Goal: Transaction & Acquisition: Book appointment/travel/reservation

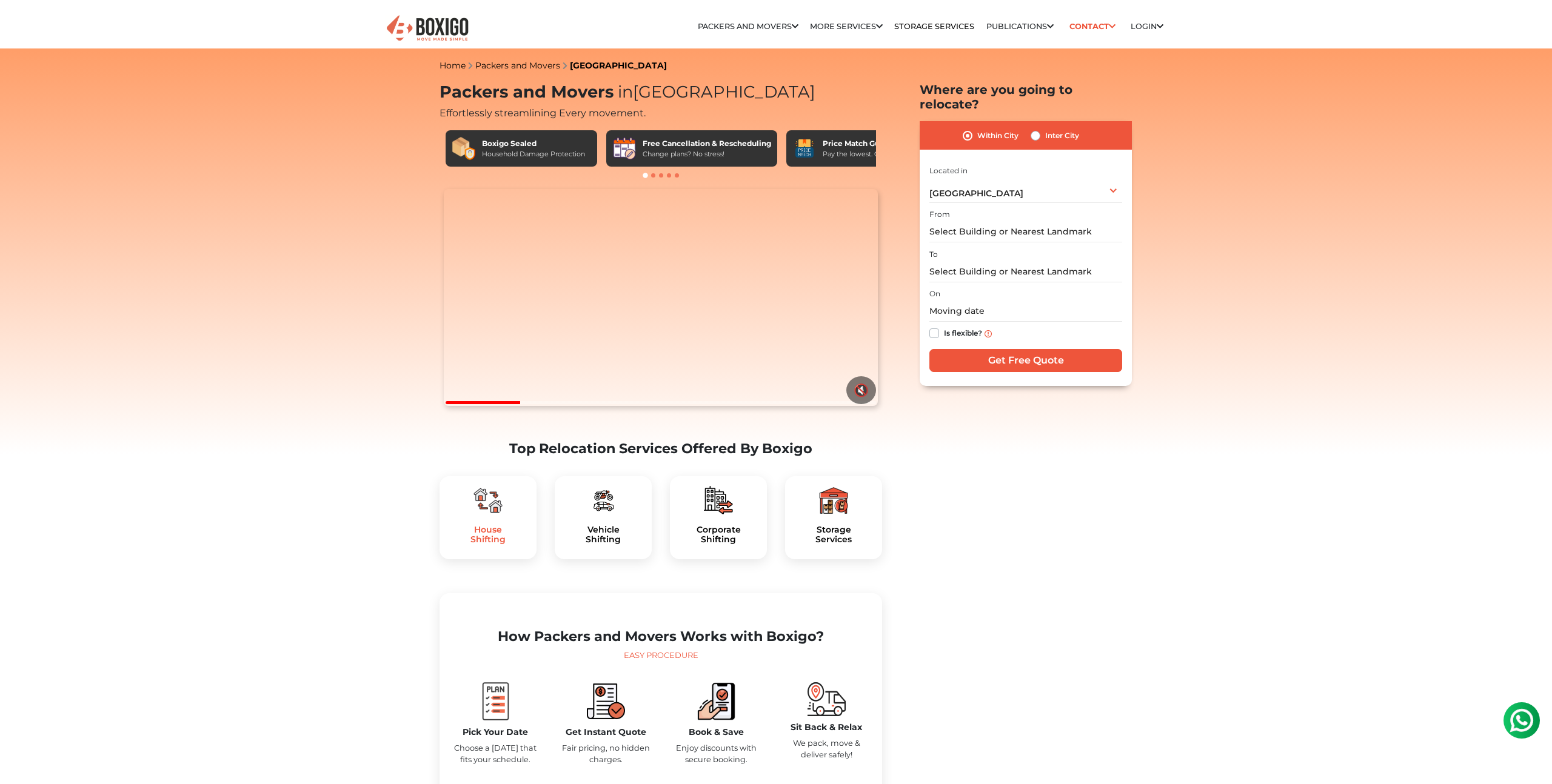
click at [479, 545] on h5 "House Shifting" at bounding box center [488, 535] width 78 height 21
click at [488, 545] on h5 "Packing & Moving" at bounding box center [488, 535] width 78 height 21
click at [1046, 128] on label "Inter City" at bounding box center [1062, 135] width 34 height 15
click at [1034, 128] on input "Inter City" at bounding box center [1036, 134] width 10 height 12
radio input "true"
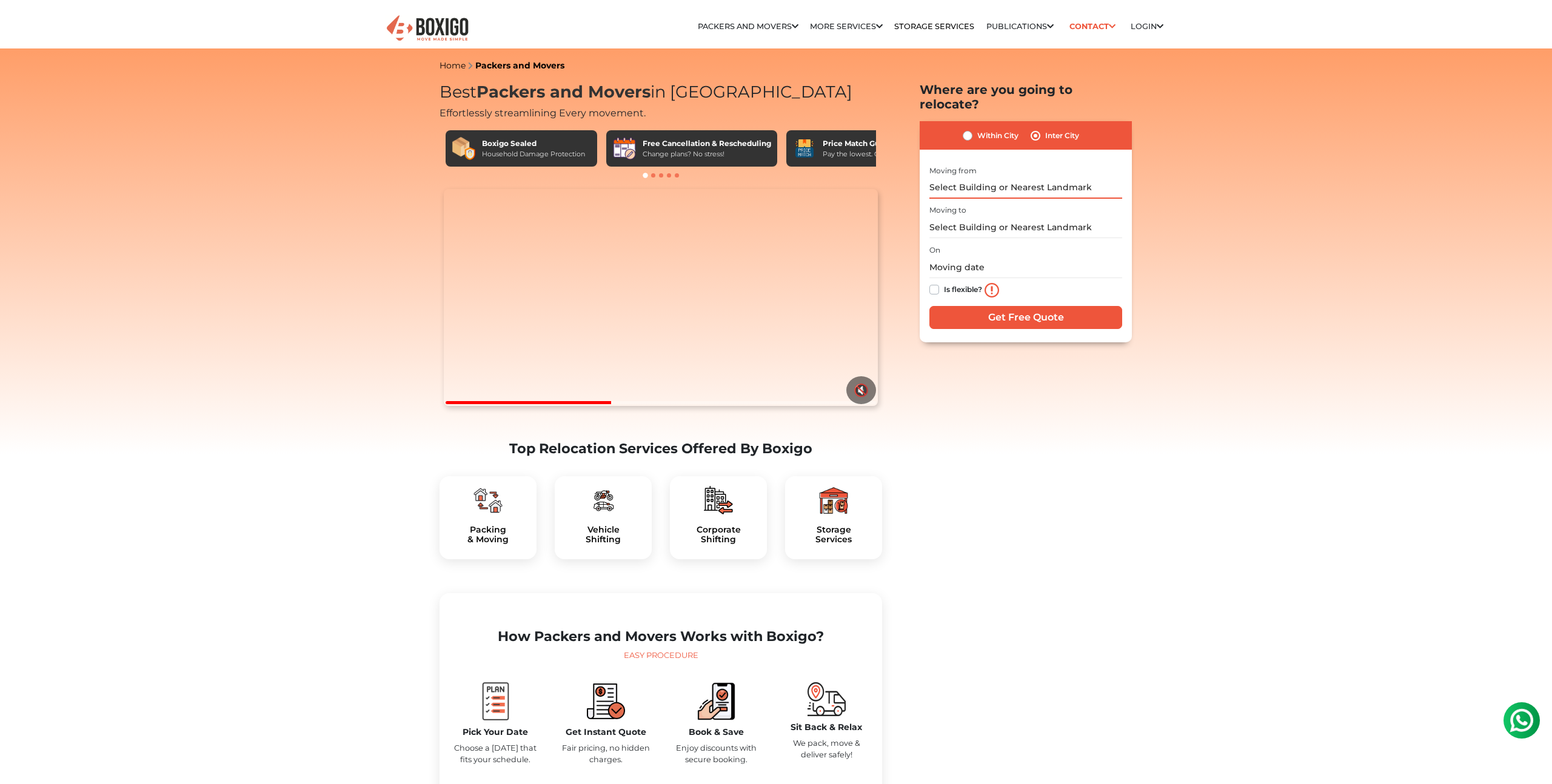
click at [1025, 178] on input "text" at bounding box center [1026, 188] width 193 height 22
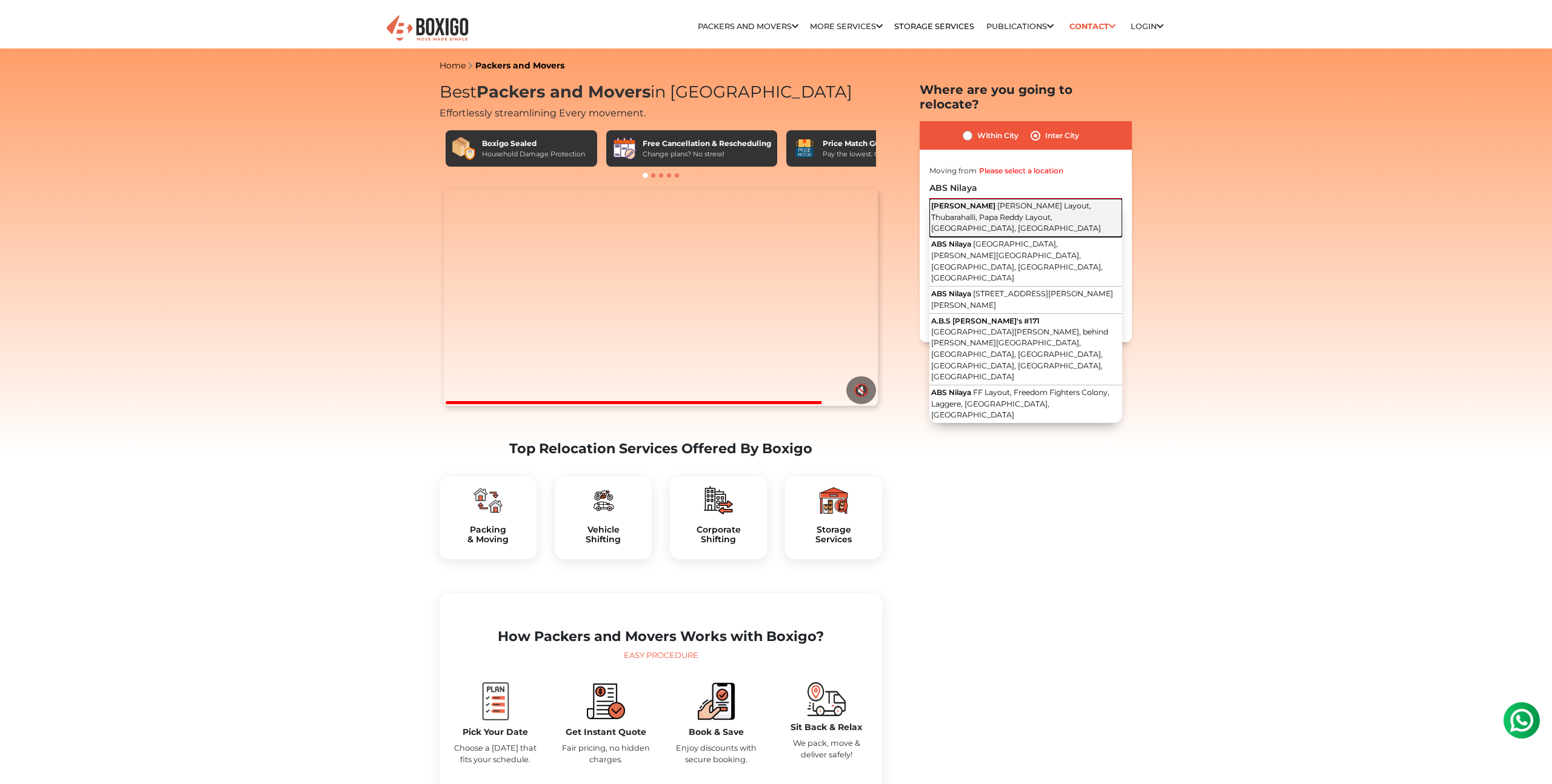
click at [1079, 201] on span "Sapthagiri Layout, Thubarahalli, Papa Reddy Layout, Bengaluru, Karnataka" at bounding box center [1016, 217] width 170 height 31
type input "A.B.S NILAYA, Sapthagiri Layout, Thubarahalli, Papa Reddy Layout, Bengaluru, Ka…"
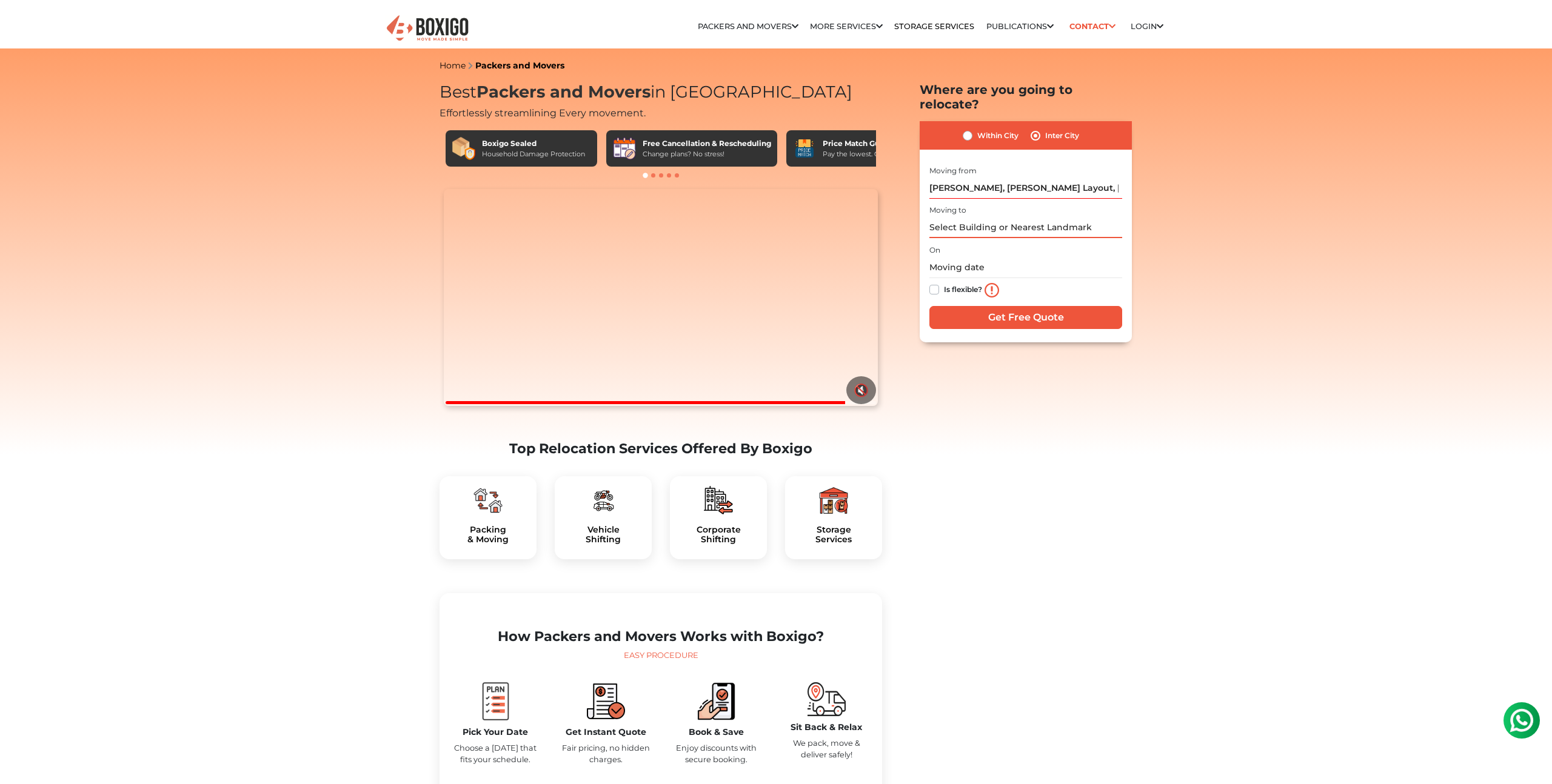
click at [1016, 217] on input "text" at bounding box center [1026, 227] width 193 height 22
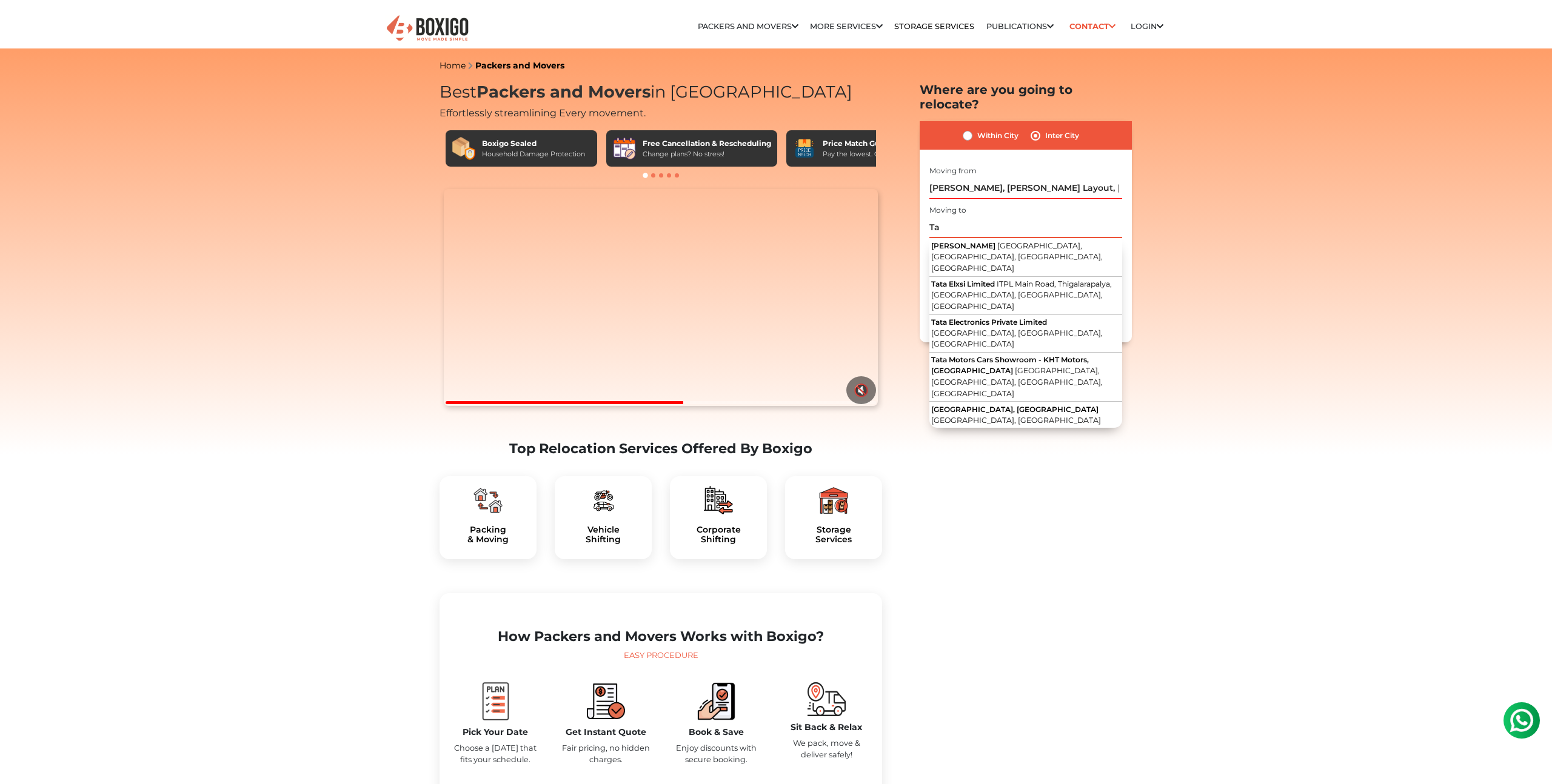
type input "T"
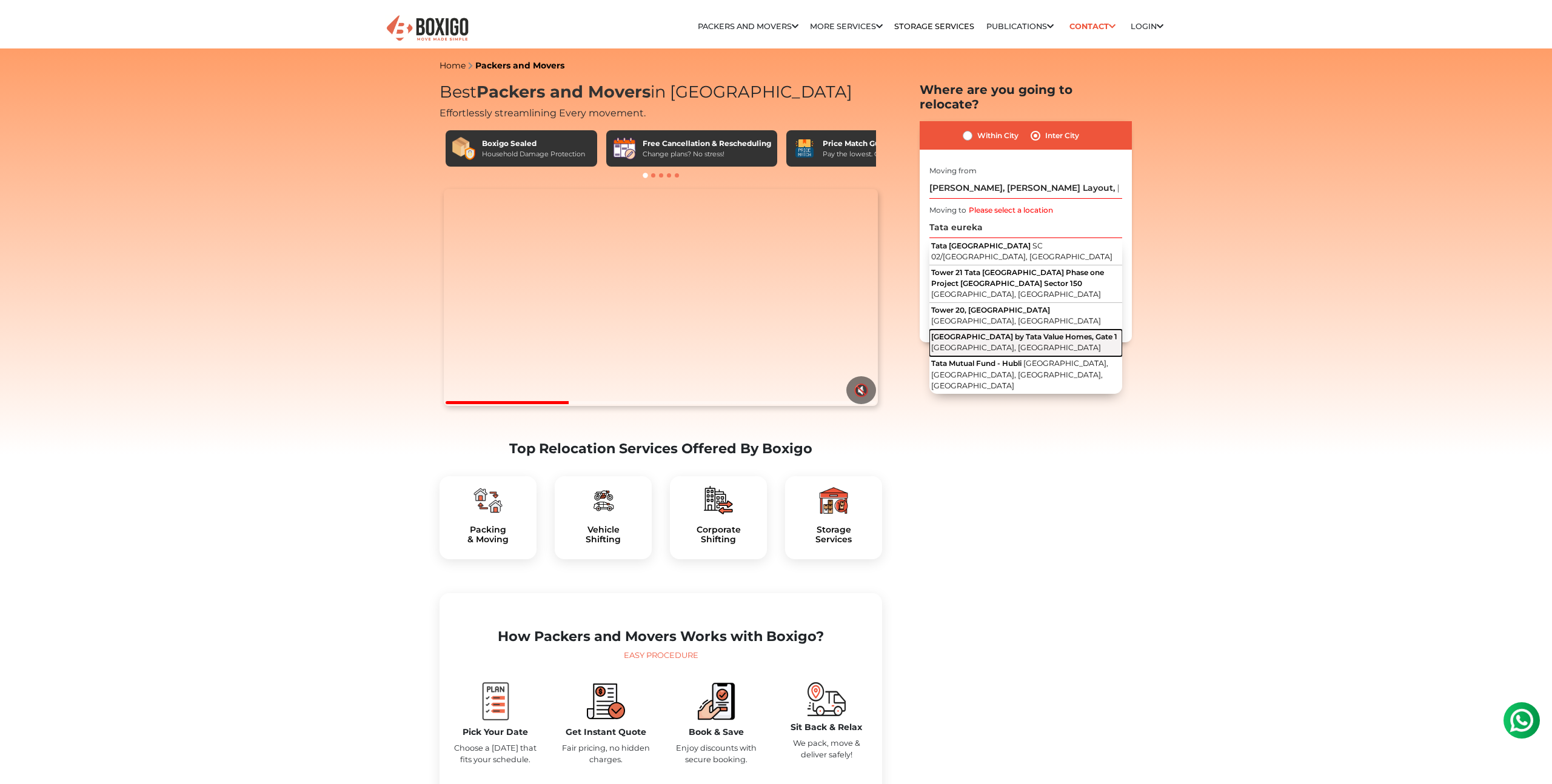
click at [1047, 332] on span "Eureka Park by Tata Value Homes, Gate 1" at bounding box center [1025, 336] width 186 height 9
type input "Eureka Park by Tata Value Homes, Gate 1, Sector 150, Noida, Uttar Pradesh"
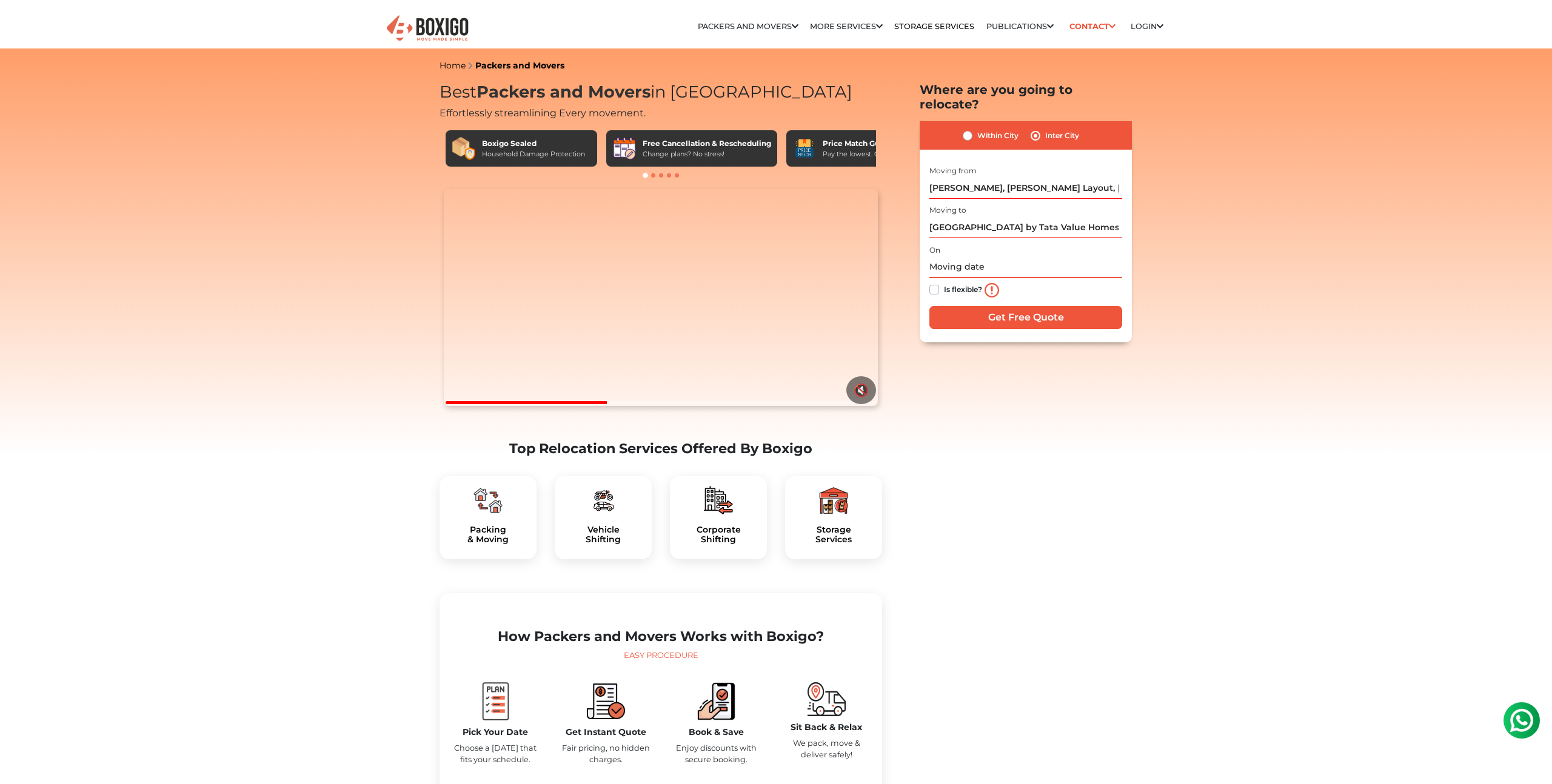
click at [947, 257] on input "text" at bounding box center [1026, 267] width 193 height 22
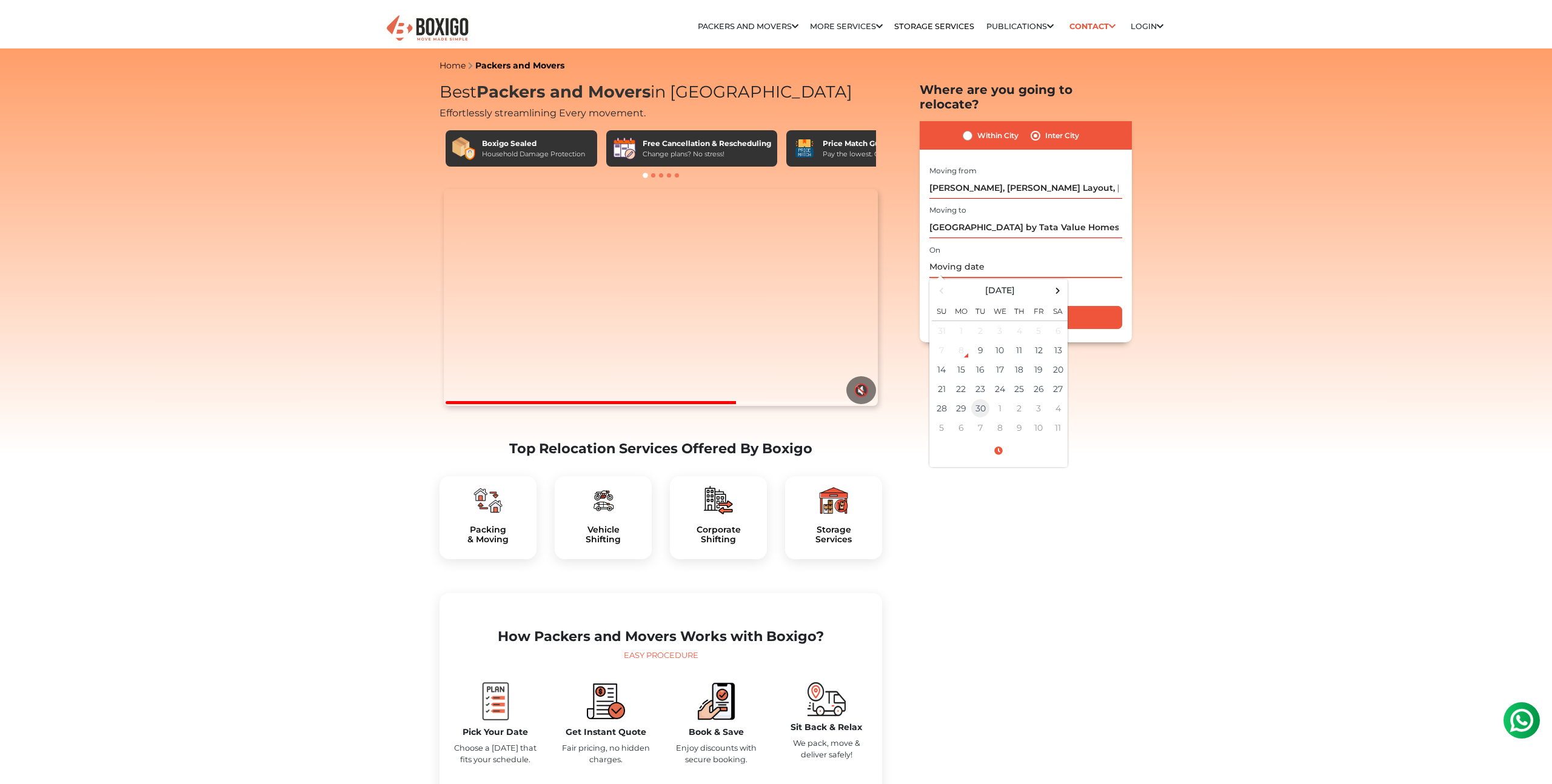
click at [982, 399] on td "30" at bounding box center [980, 408] width 19 height 19
type input "09/30/2025 12:00 AM"
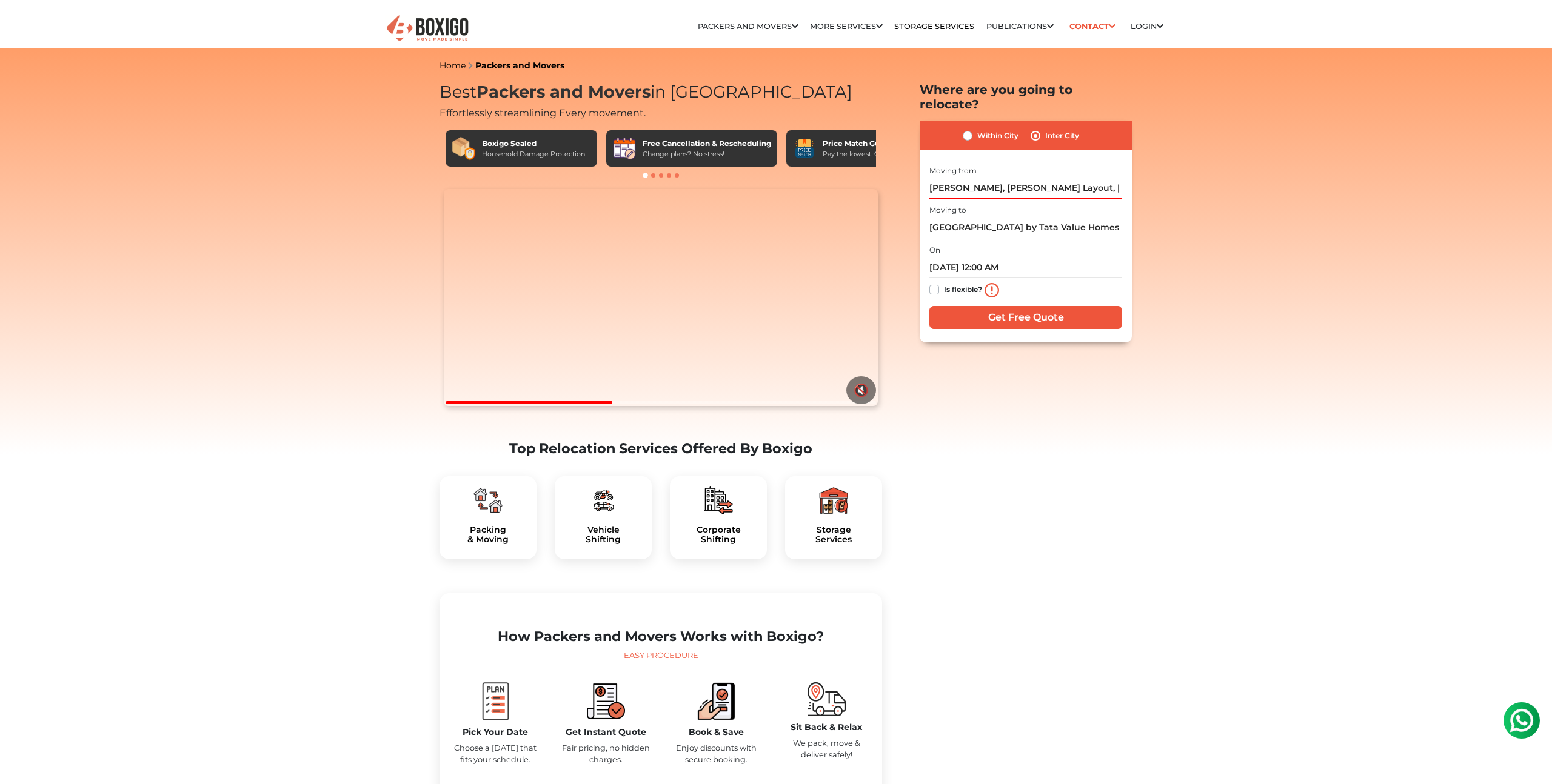
click at [944, 283] on label "Is flexible?" at bounding box center [963, 289] width 38 height 12
click at [936, 283] on input "Is flexible?" at bounding box center [934, 288] width 10 height 12
checkbox input "true"
click at [1000, 306] on input "Get Free Quote" at bounding box center [1026, 317] width 193 height 23
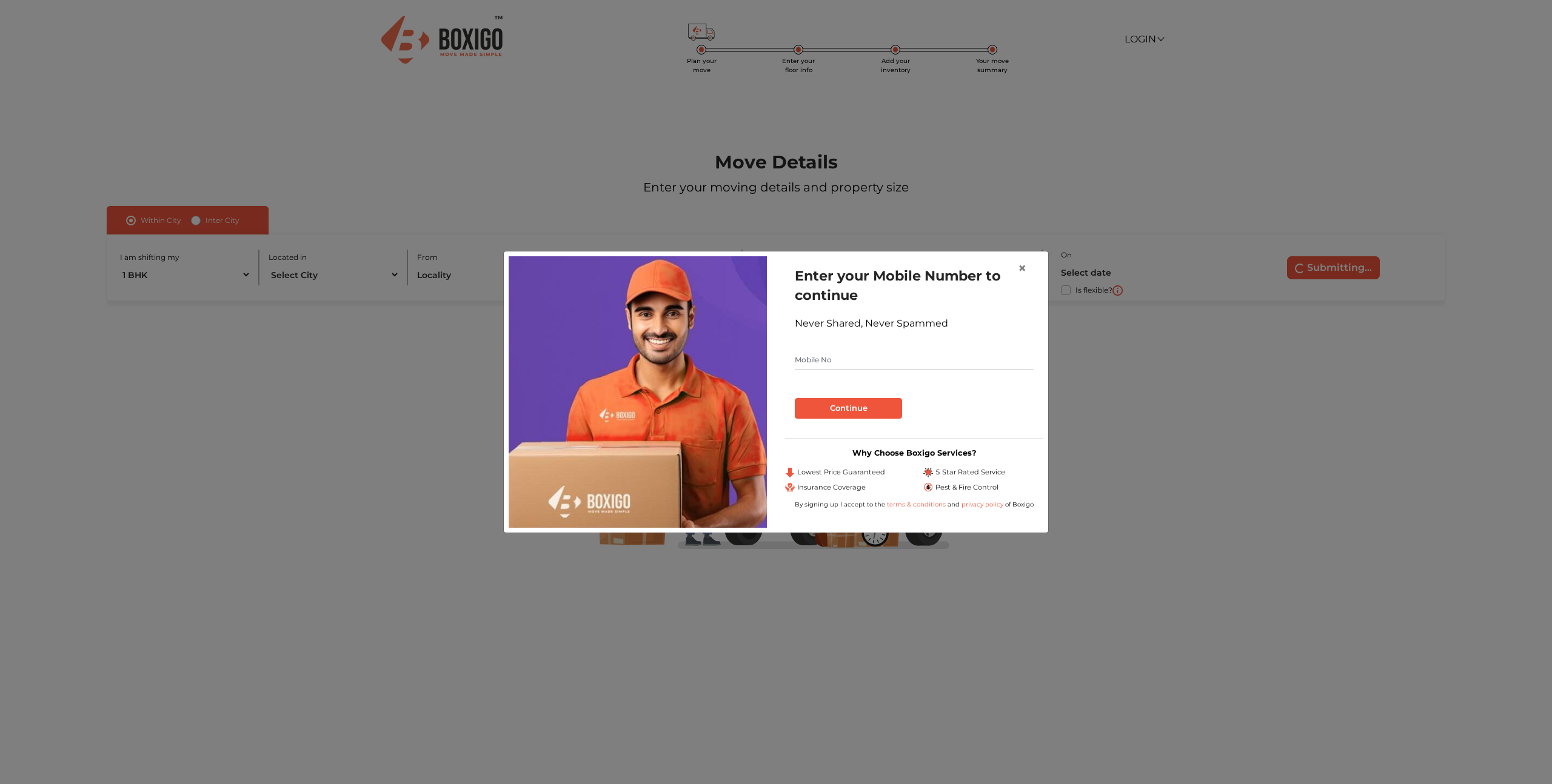
click at [819, 363] on input "text" at bounding box center [914, 360] width 239 height 19
type input "7795238747"
click at [870, 413] on button "Continue" at bounding box center [848, 408] width 107 height 21
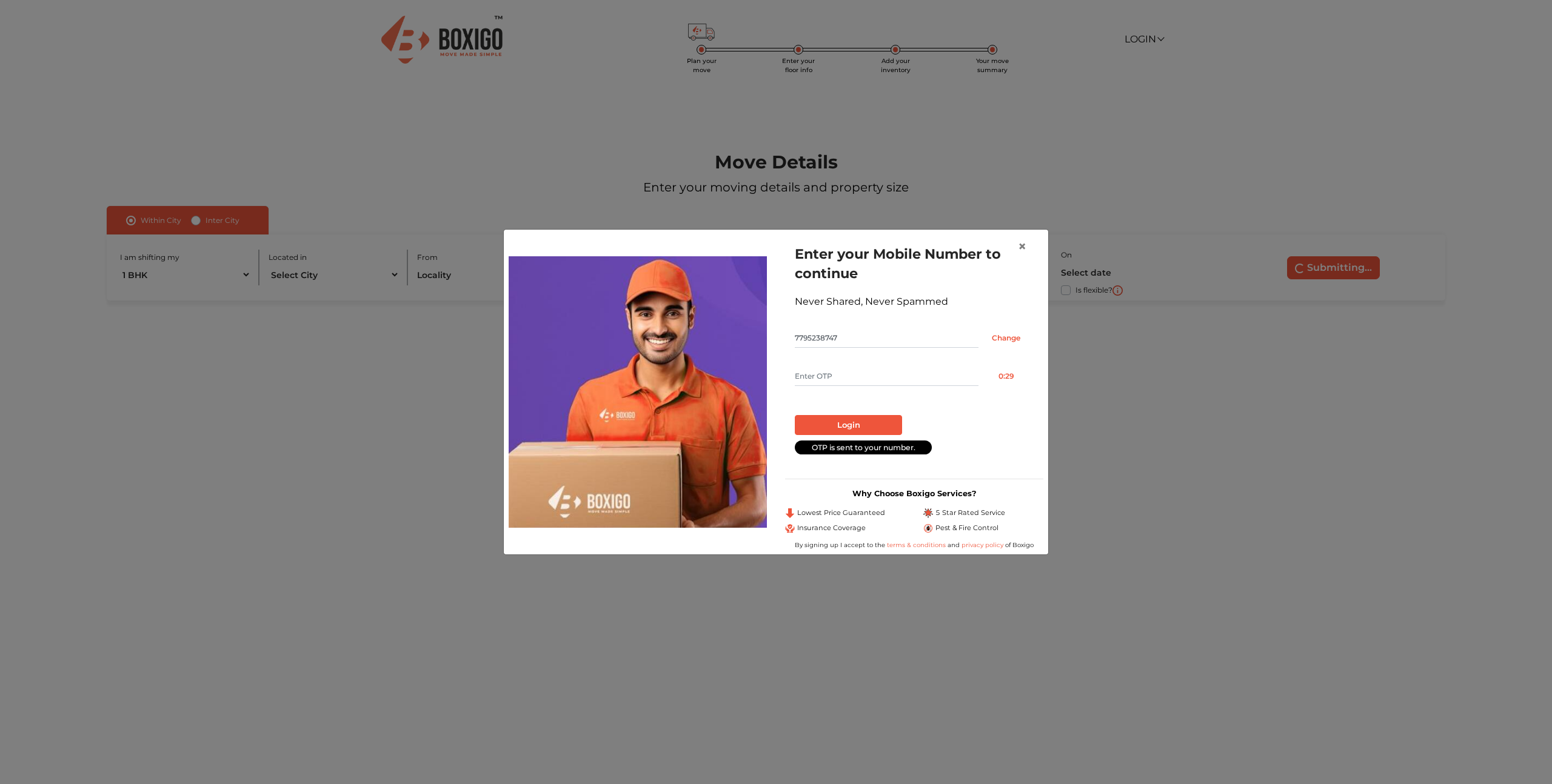
click at [829, 372] on input "text" at bounding box center [886, 376] width 183 height 19
type input "8632"
click at [795, 415] on button "Login" at bounding box center [848, 426] width 107 height 21
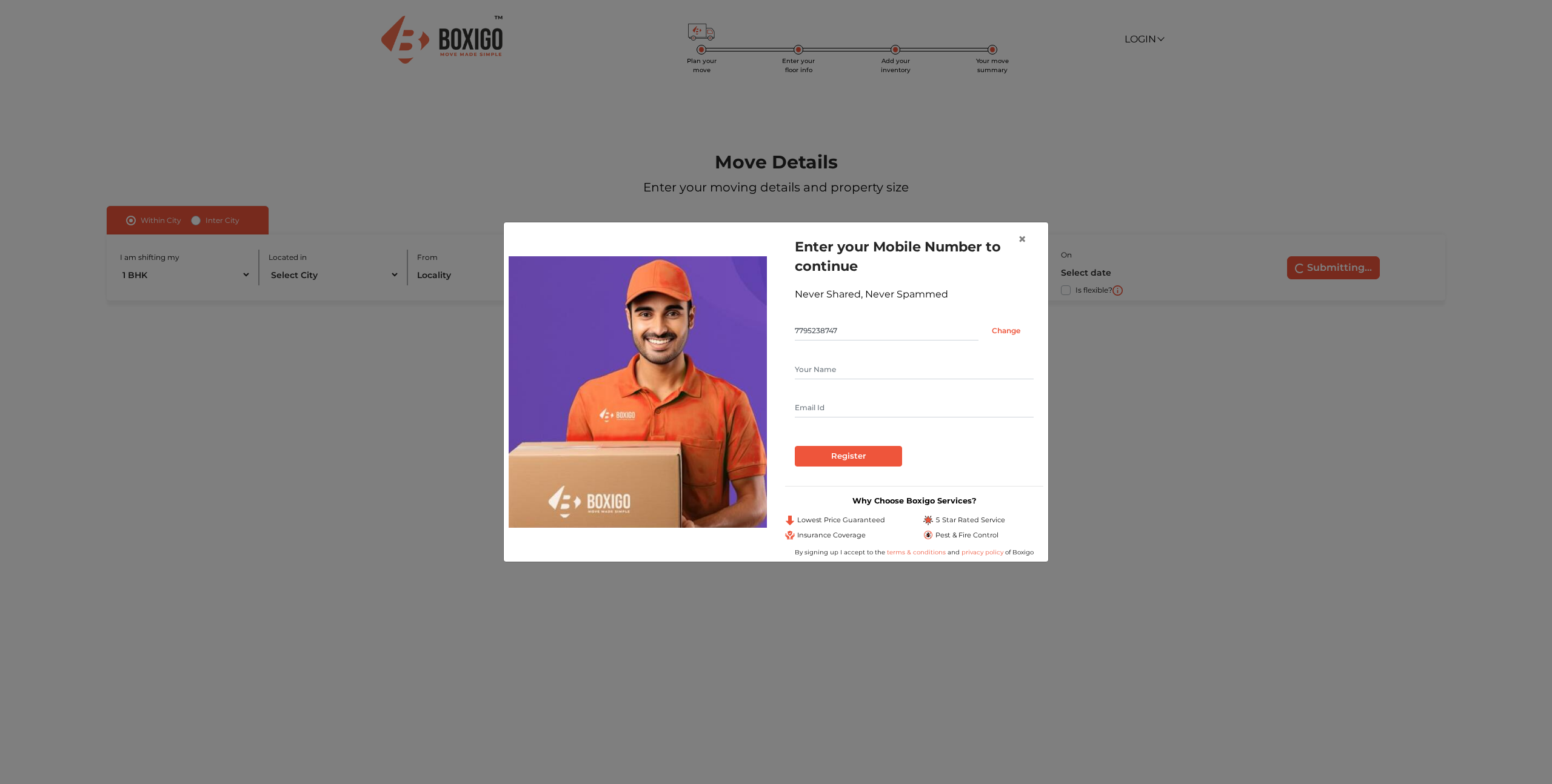
click at [812, 369] on input "text" at bounding box center [914, 369] width 239 height 19
type input "Manish"
click at [843, 398] on input "text" at bounding box center [914, 408] width 239 height 19
type input "srdhmanishkamal@gmail.com"
click at [839, 454] on input "Register" at bounding box center [848, 456] width 107 height 21
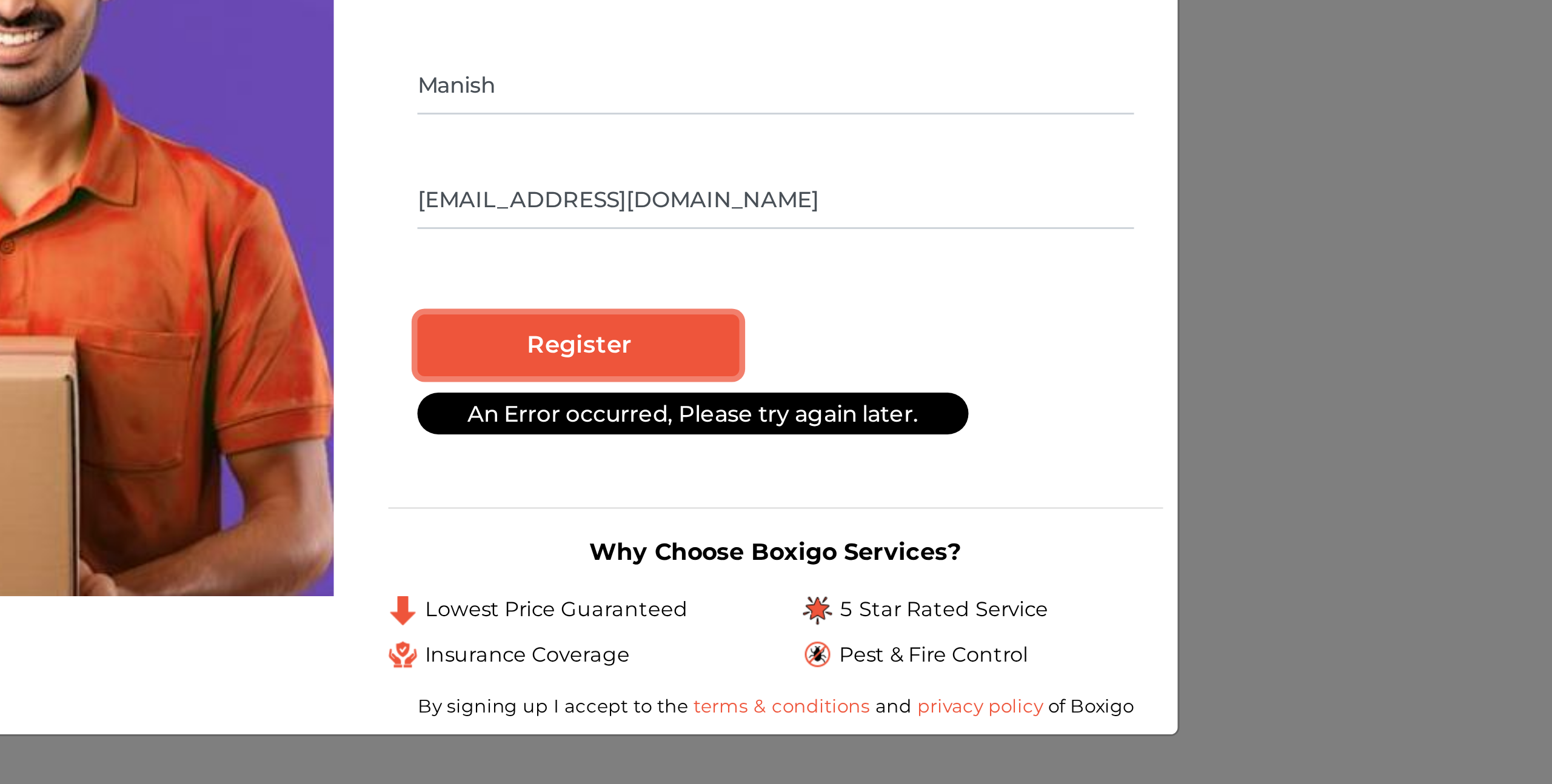
click at [873, 450] on input "Register" at bounding box center [848, 444] width 107 height 21
radio input "false"
radio input "true"
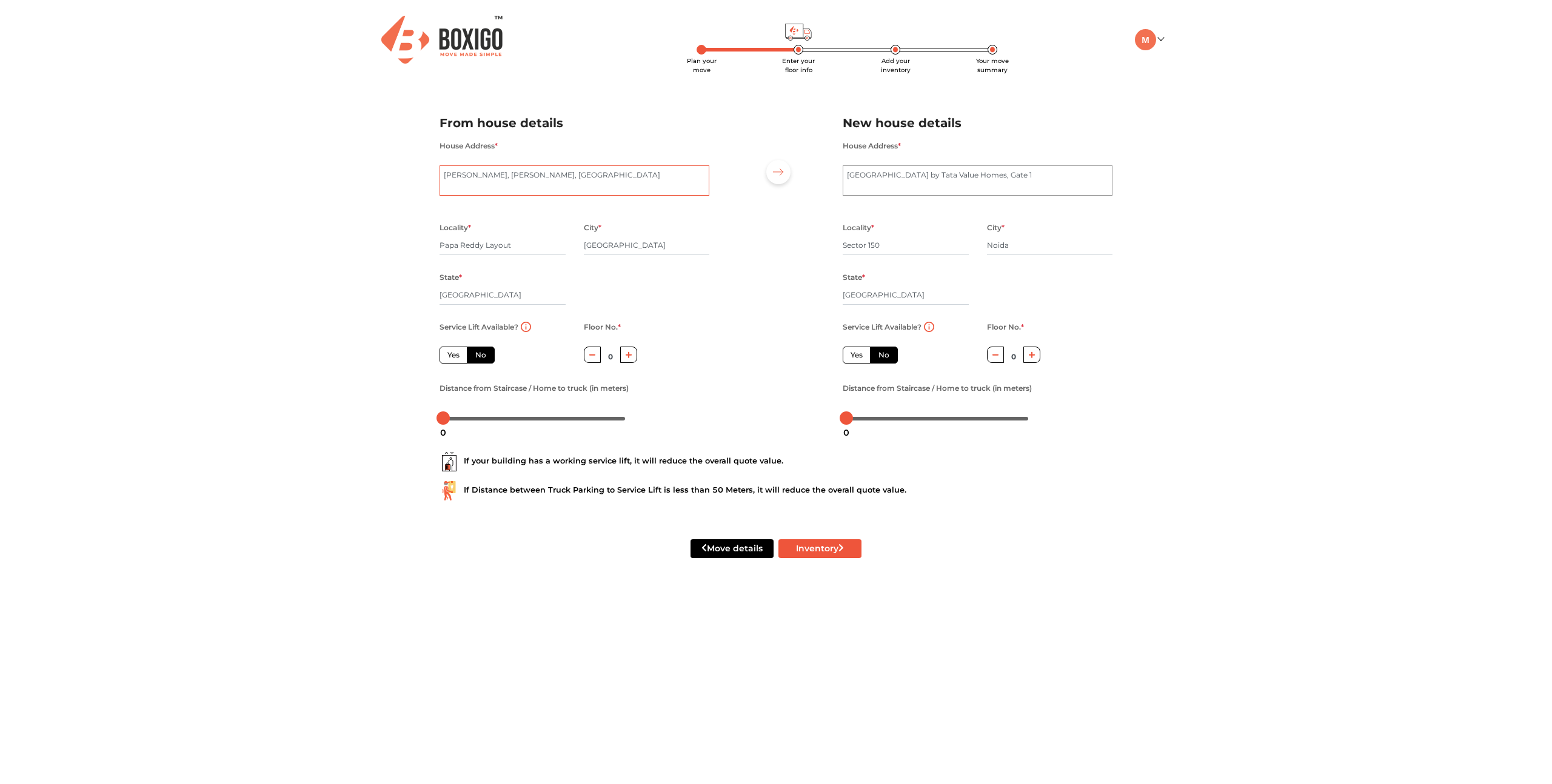
click at [444, 176] on textarea "A.B.S NILAYA, Sapthagiri Layout, Thubarahalli" at bounding box center [575, 181] width 270 height 31
drag, startPoint x: 627, startPoint y: 178, endPoint x: 616, endPoint y: 176, distance: 11.2
click at [612, 176] on textarea "A.B.S NILAYA, Sapthagiri Layout, Thubarahalli" at bounding box center [575, 181] width 270 height 31
click at [623, 177] on textarea "A.B.S NILAYA, Sapthagiri Layout, Thubarahalli" at bounding box center [575, 181] width 270 height 31
type textarea "15, A.B.S NILAYA, Sapthagiri Layout, Thubarahalli, Munnekolala"
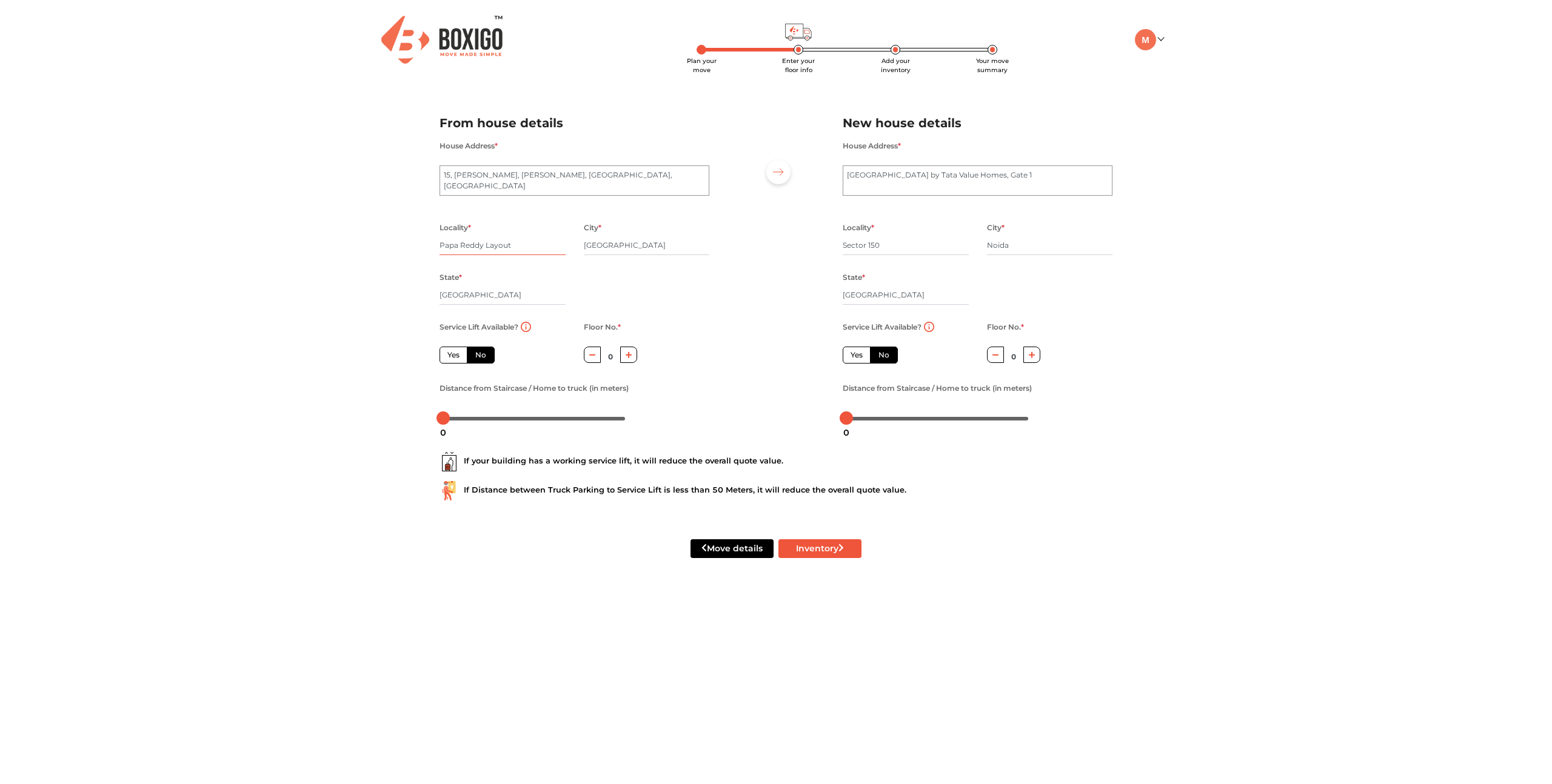
click at [530, 247] on input "Papa Reddy Layout" at bounding box center [503, 245] width 126 height 19
drag, startPoint x: 449, startPoint y: 351, endPoint x: 456, endPoint y: 351, distance: 7.0
click at [449, 351] on label "Yes" at bounding box center [454, 355] width 28 height 17
click at [449, 351] on input "Yes" at bounding box center [451, 353] width 8 height 8
radio input "true"
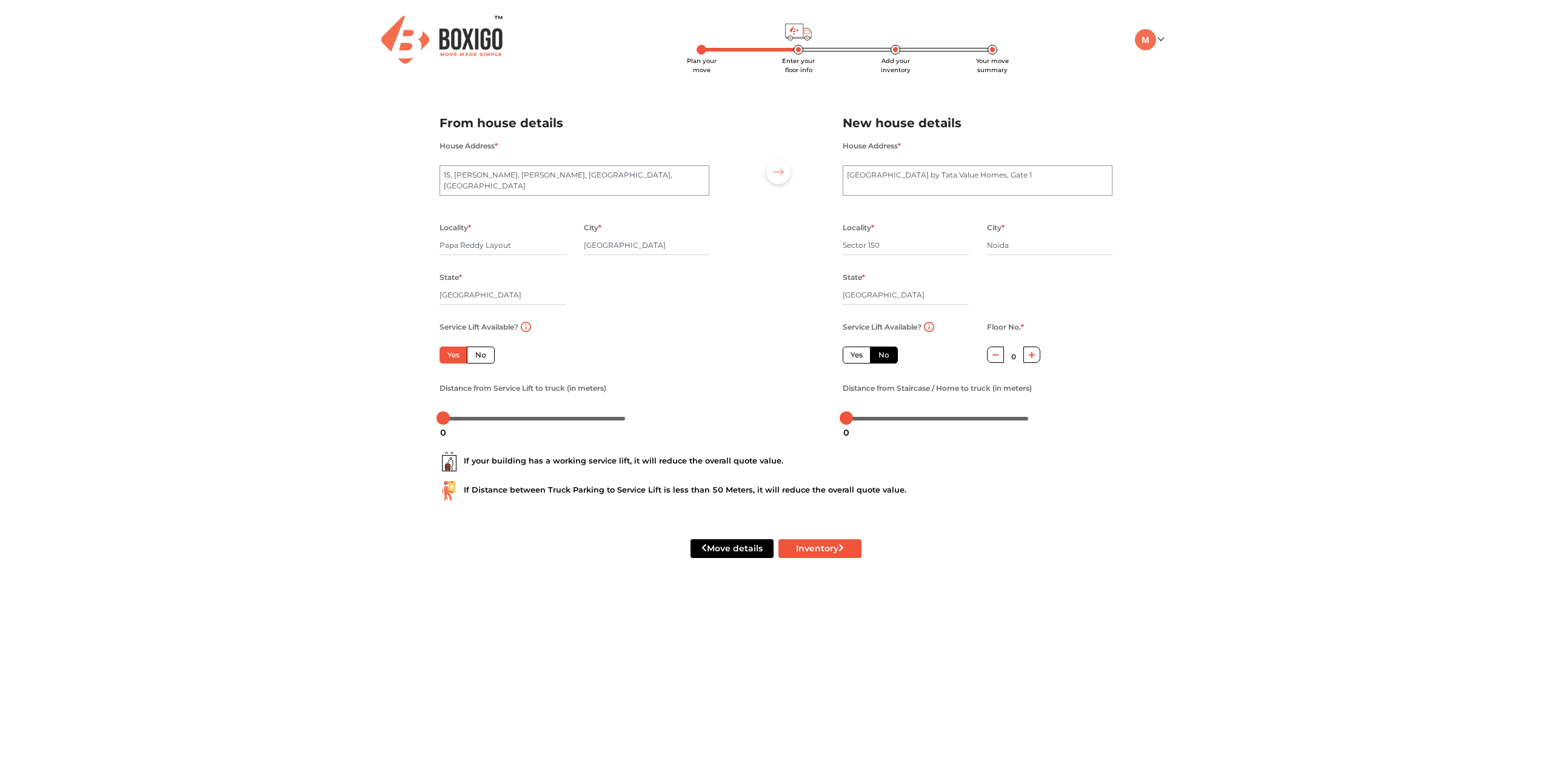
click at [481, 356] on label "No" at bounding box center [481, 355] width 28 height 17
click at [481, 356] on input "No" at bounding box center [479, 353] width 8 height 8
radio input "true"
click at [455, 358] on label "Yes" at bounding box center [454, 355] width 28 height 17
click at [455, 358] on input "Yes" at bounding box center [451, 353] width 8 height 8
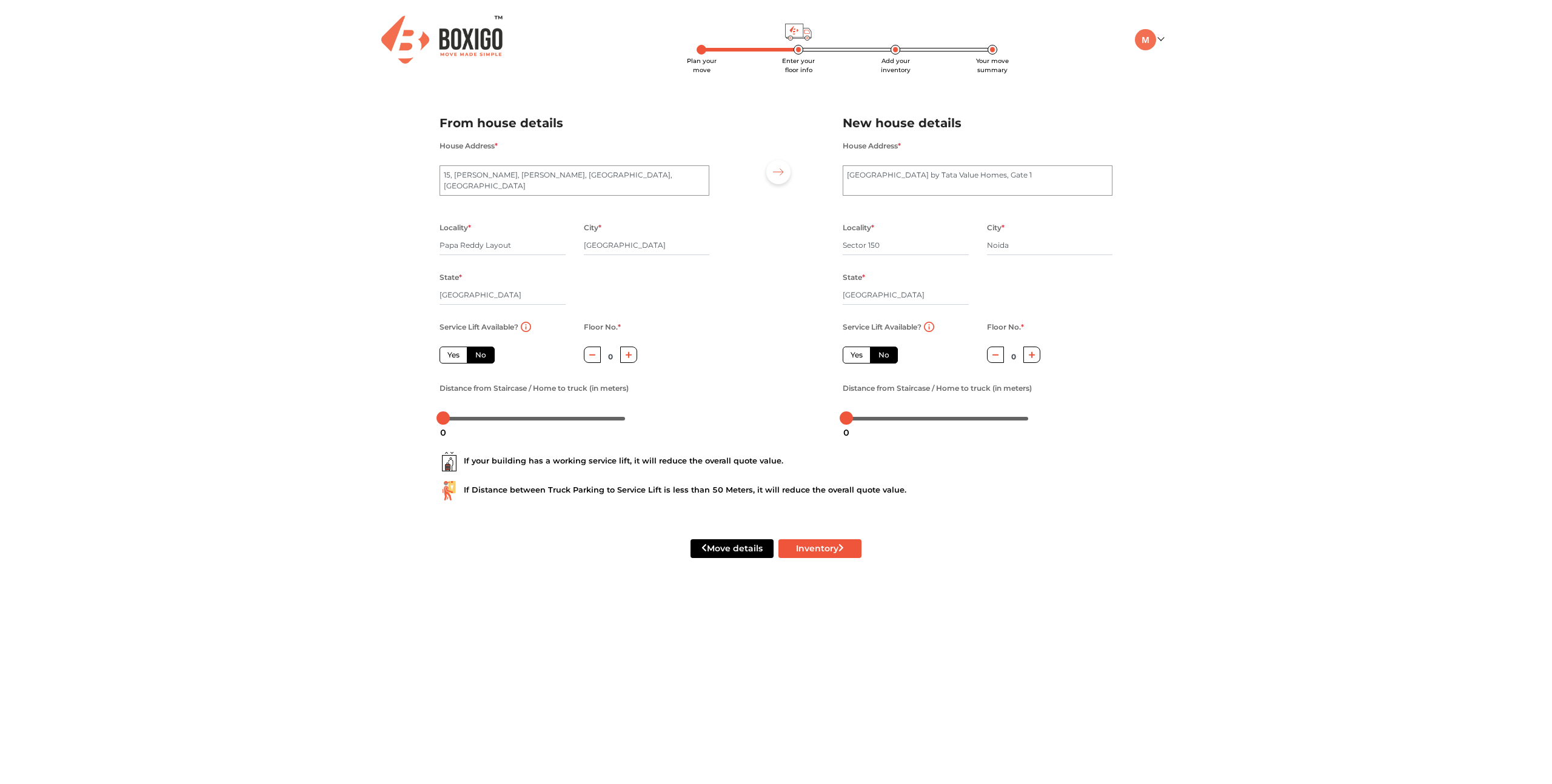
radio input "true"
drag, startPoint x: 445, startPoint y: 422, endPoint x: 470, endPoint y: 422, distance: 25.0
click at [470, 422] on div "15" at bounding box center [470, 433] width 22 height 21
drag, startPoint x: 469, startPoint y: 422, endPoint x: 480, endPoint y: 422, distance: 11.0
click at [479, 422] on div at bounding box center [479, 418] width 13 height 13
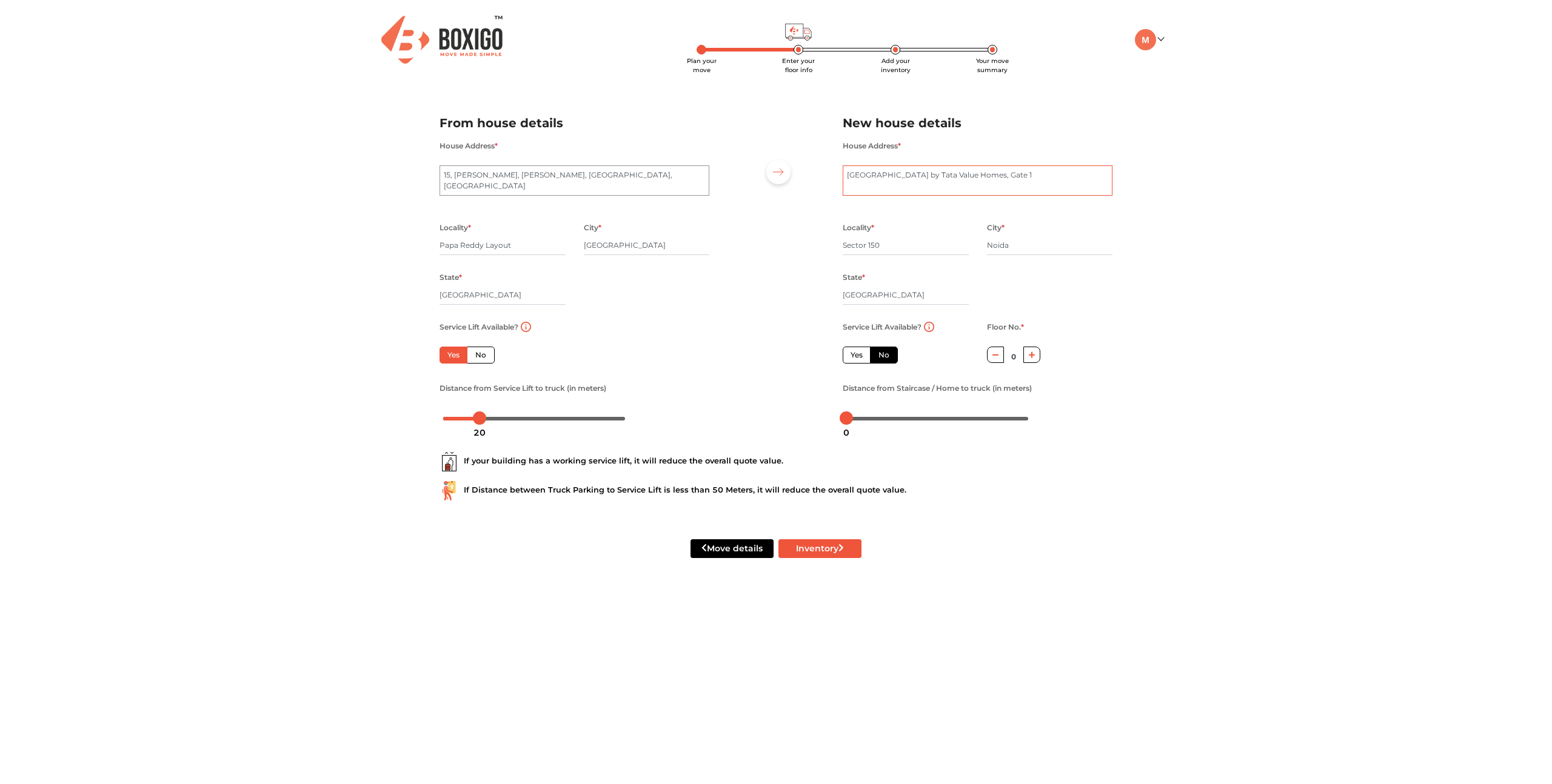
drag, startPoint x: 1018, startPoint y: 174, endPoint x: 830, endPoint y: 165, distance: 188.2
click at [830, 165] on div "From house details House Address * A.B.S NILAYA, Sapthagiri Layout, Thubarahall…" at bounding box center [776, 265] width 691 height 334
type textarea "Tower 9, Flat No. 301, Tata Eureka Park"
click at [860, 358] on label "Yes" at bounding box center [857, 355] width 28 height 17
click at [859, 358] on input "Yes" at bounding box center [854, 353] width 8 height 8
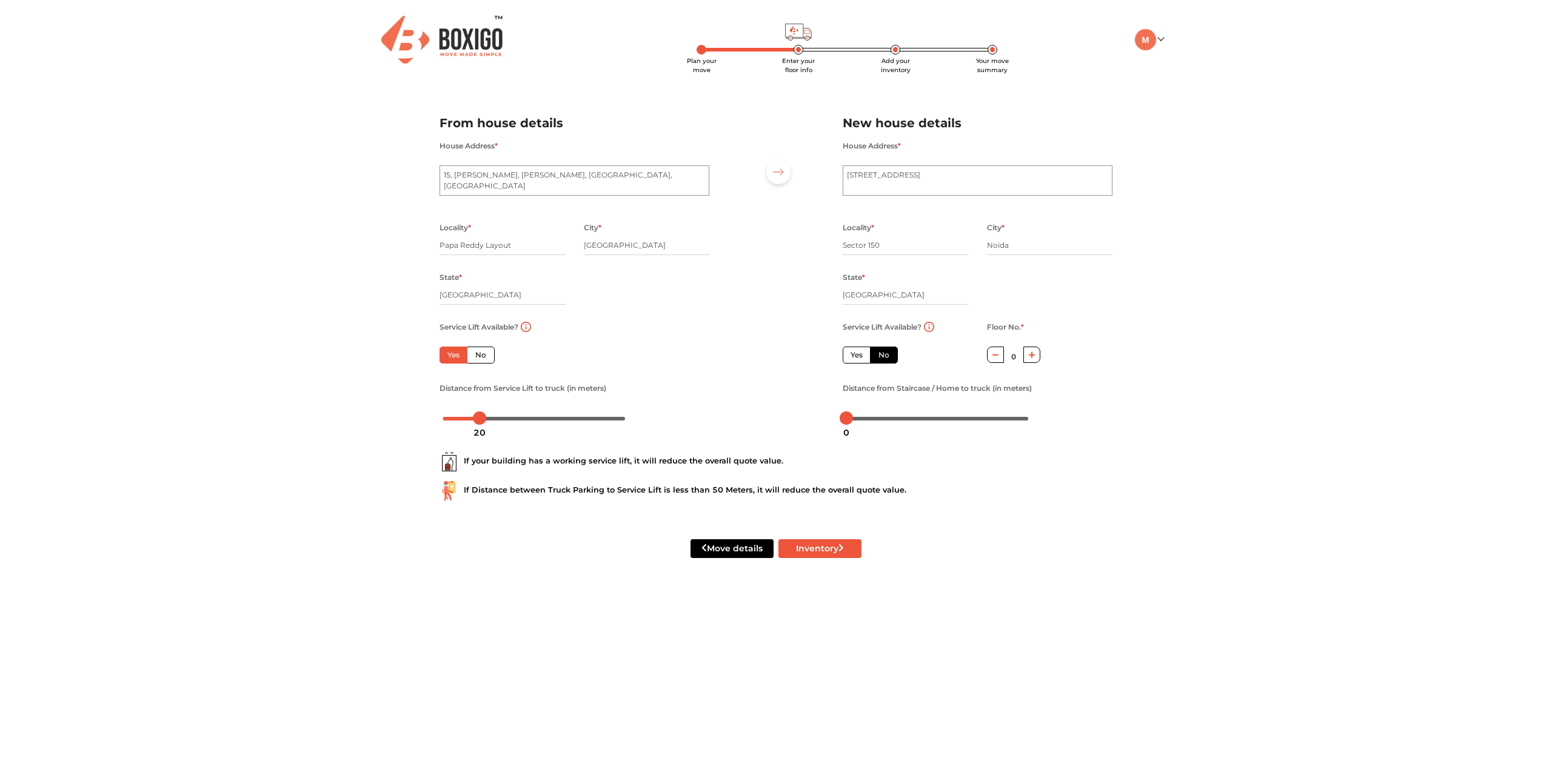
radio input "false"
drag, startPoint x: 851, startPoint y: 421, endPoint x: 905, endPoint y: 426, distance: 54.2
click at [901, 426] on body "Plan your move Enter your floor info Add your inventory Your move summary My Mo…" at bounding box center [776, 392] width 1552 height 784
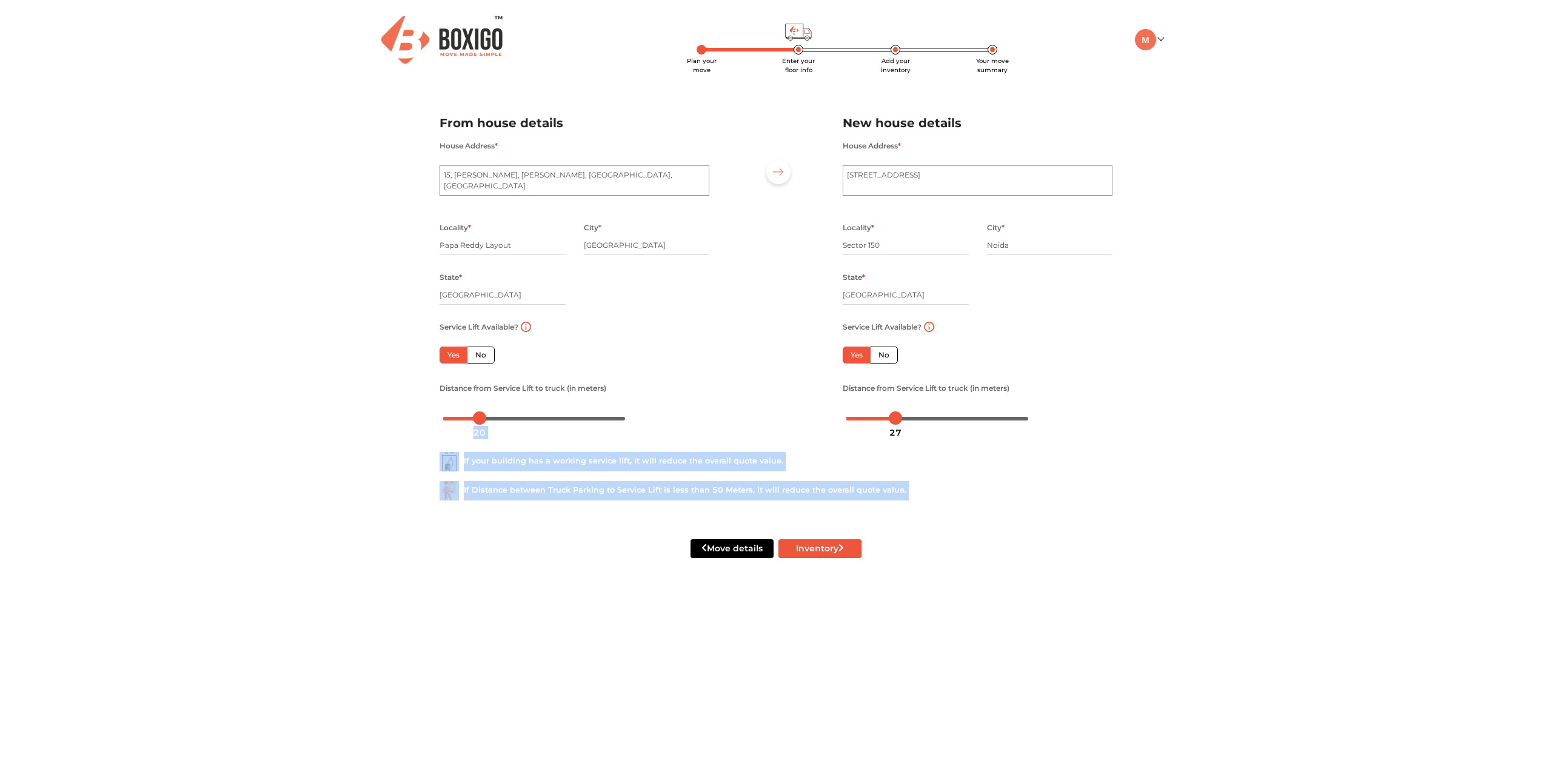
click at [911, 422] on body "Plan your move Enter your floor info Add your inventory Your move summary My Mo…" at bounding box center [776, 392] width 1552 height 784
click at [902, 417] on div at bounding box center [900, 418] width 13 height 13
click at [832, 551] on button "Inventory" at bounding box center [820, 549] width 83 height 19
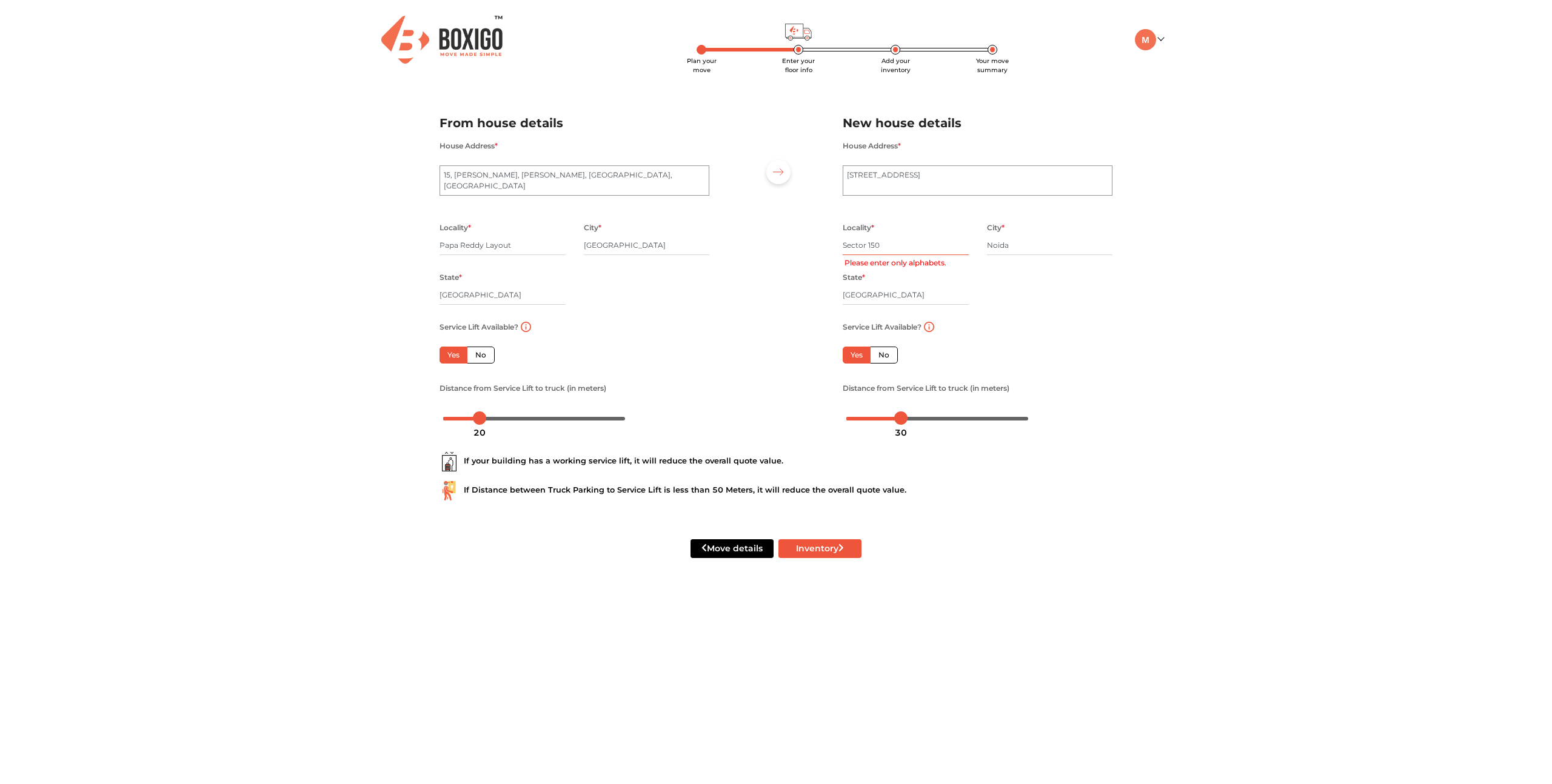
drag, startPoint x: 891, startPoint y: 247, endPoint x: 868, endPoint y: 246, distance: 23.0
click at [868, 246] on input "Sector 150" at bounding box center [906, 245] width 126 height 19
click at [913, 247] on input "Sector 150" at bounding box center [906, 245] width 126 height 19
type input "S"
type input "Noida"
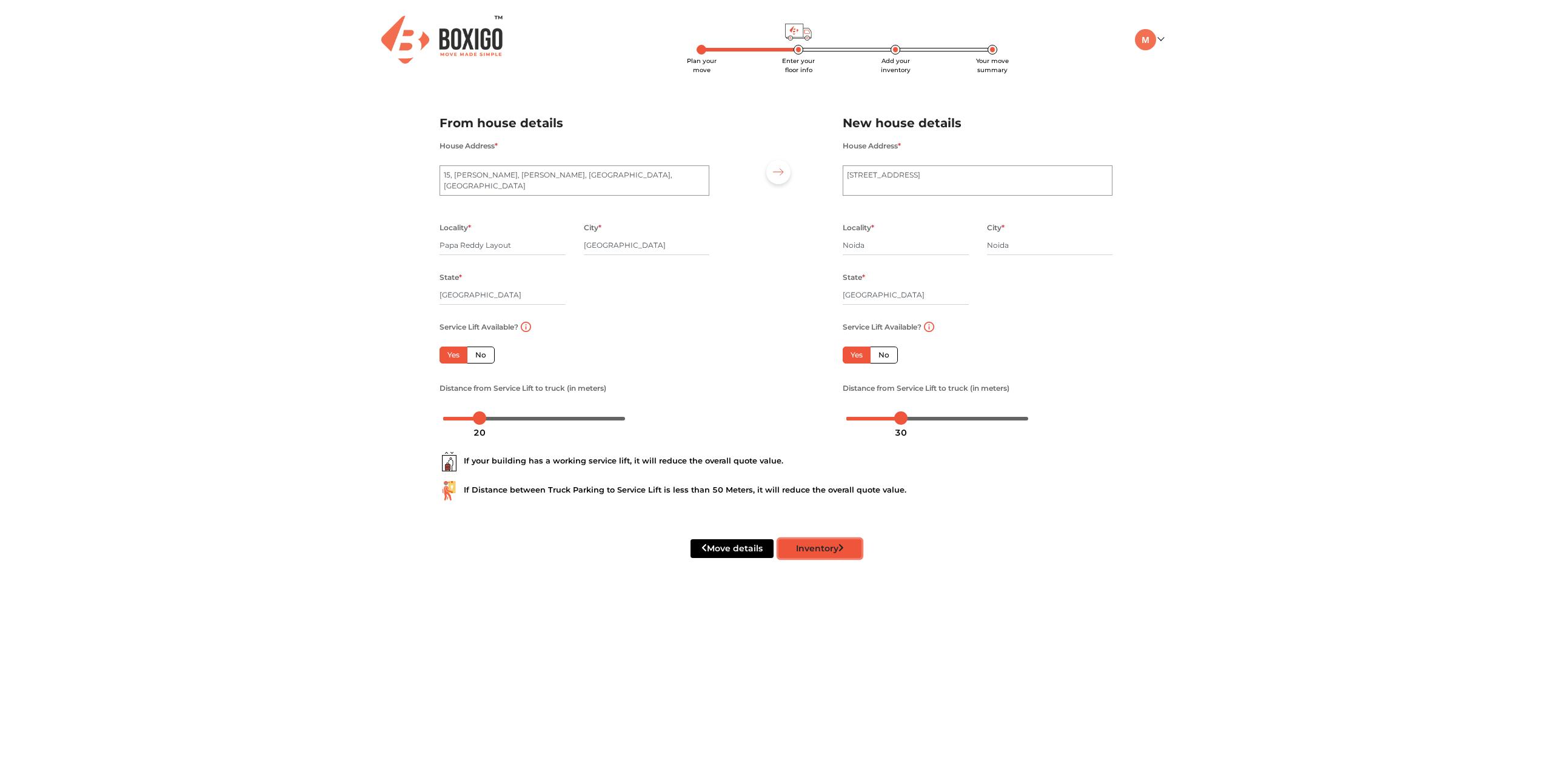
click at [804, 554] on button "Inventory" at bounding box center [820, 549] width 83 height 19
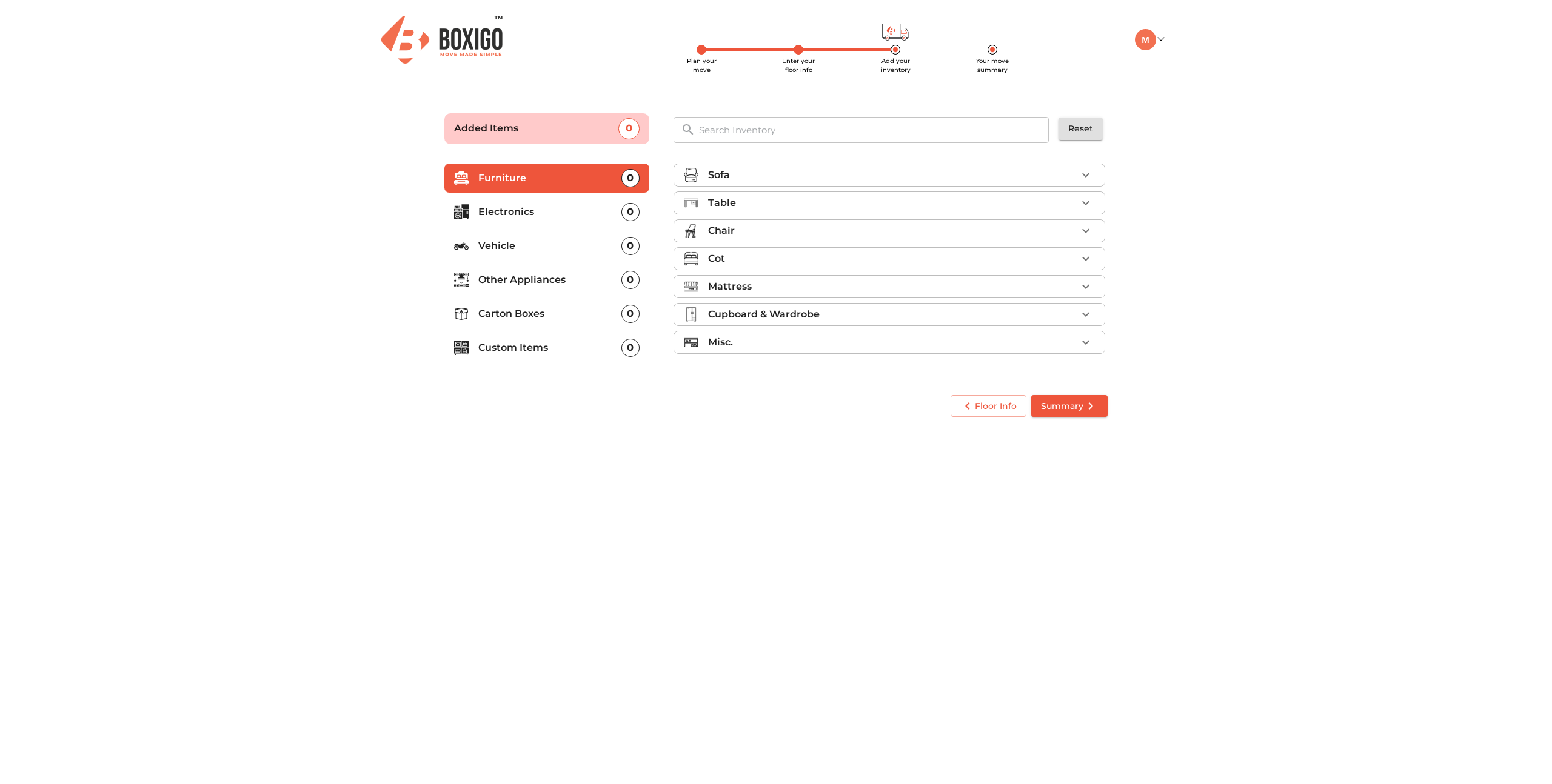
click at [1085, 173] on icon "button" at bounding box center [1086, 175] width 15 height 15
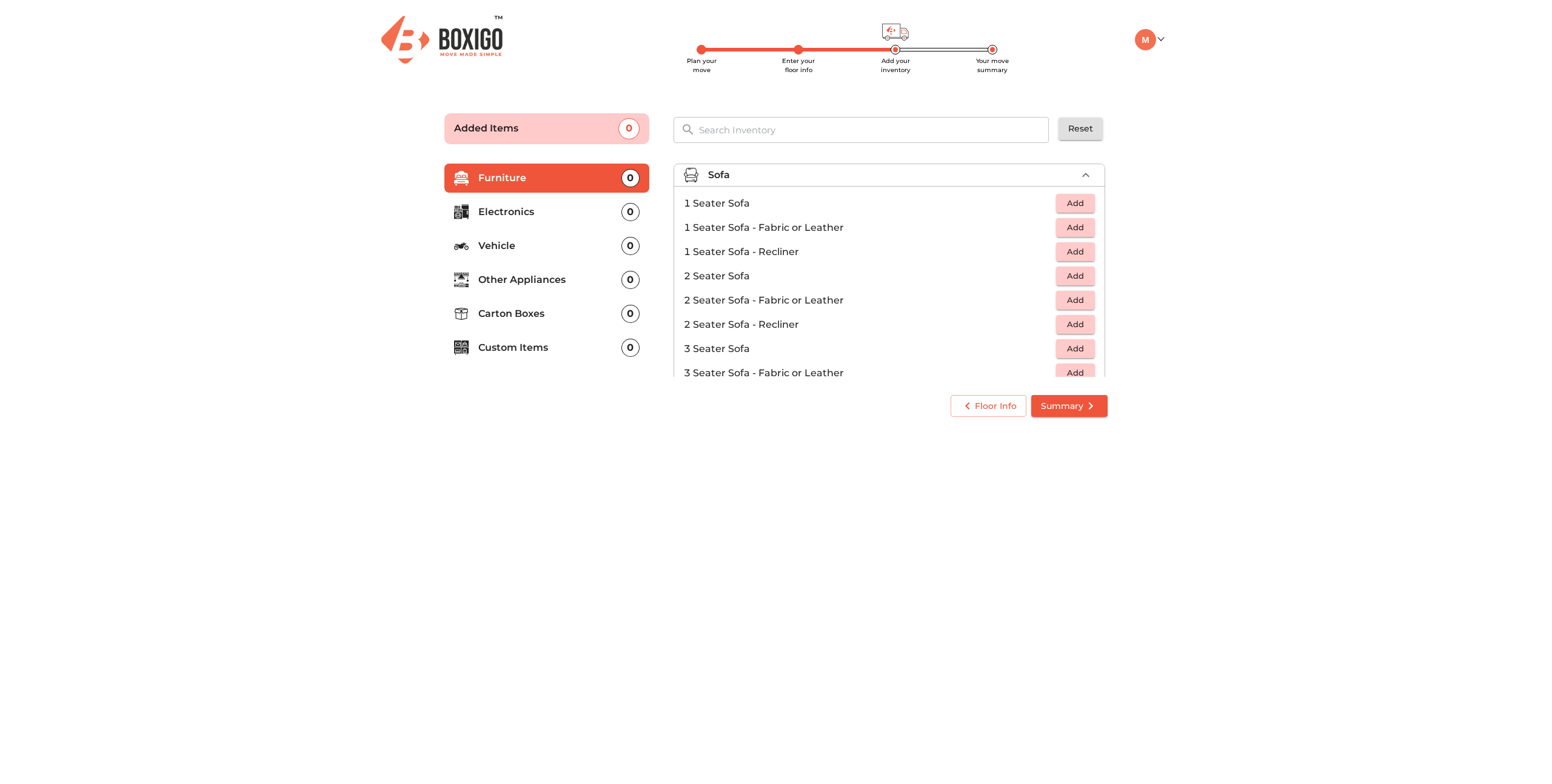
click at [1084, 278] on span "Add" at bounding box center [1075, 276] width 26 height 14
click at [1087, 172] on icon "button" at bounding box center [1086, 175] width 15 height 15
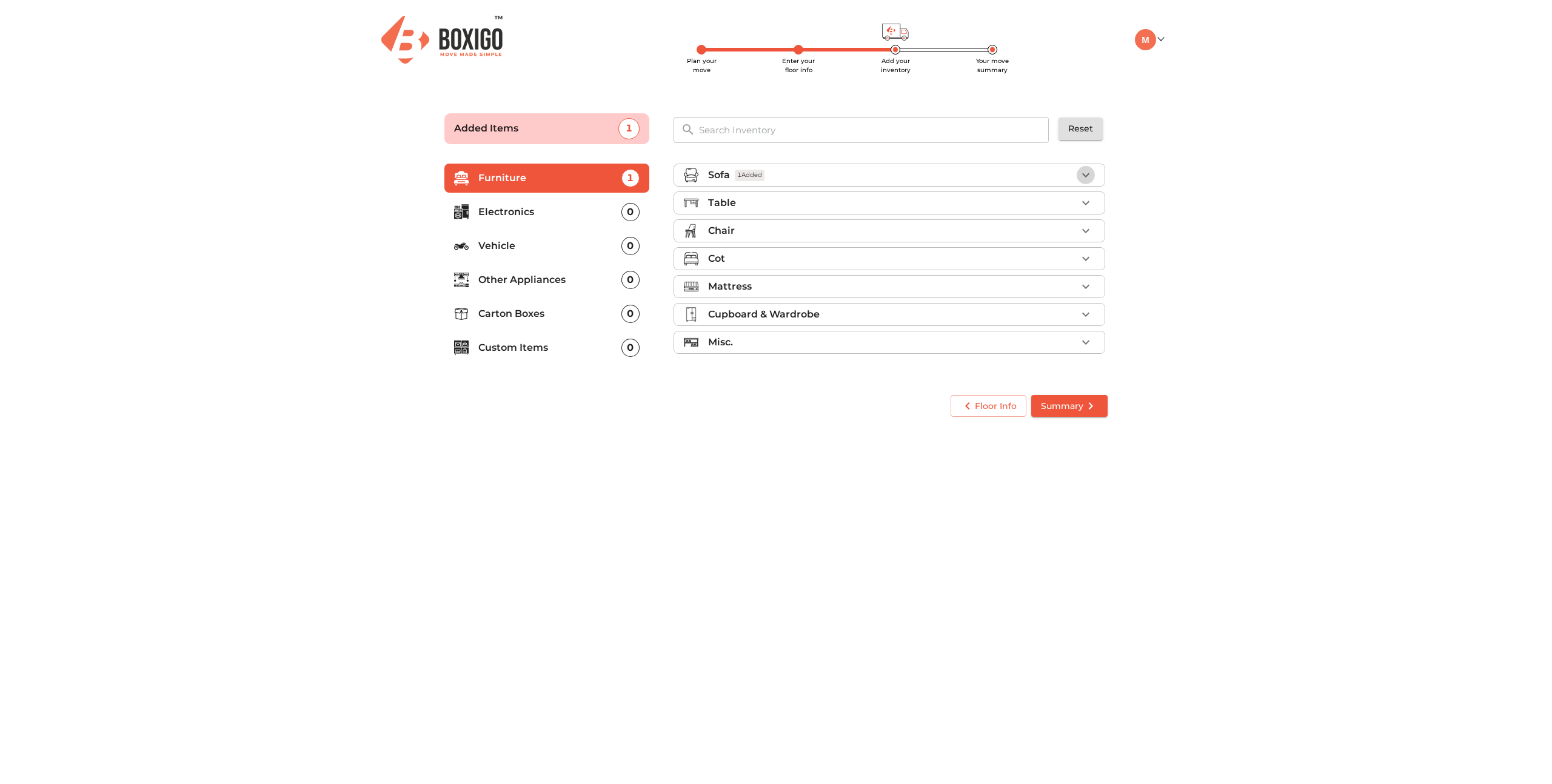
click at [1088, 176] on icon "button" at bounding box center [1086, 175] width 15 height 15
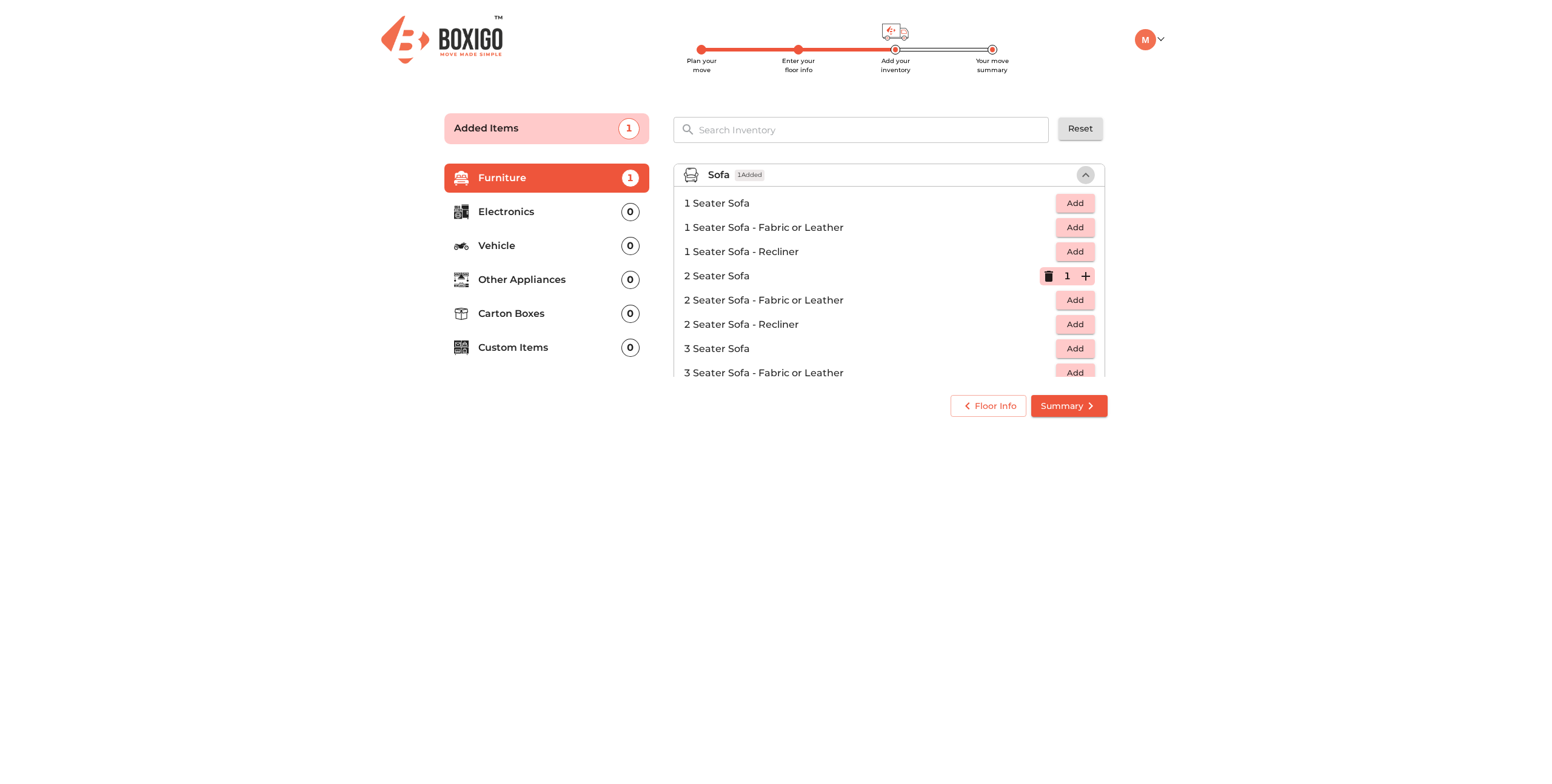
click at [1088, 176] on icon "button" at bounding box center [1086, 175] width 7 height 4
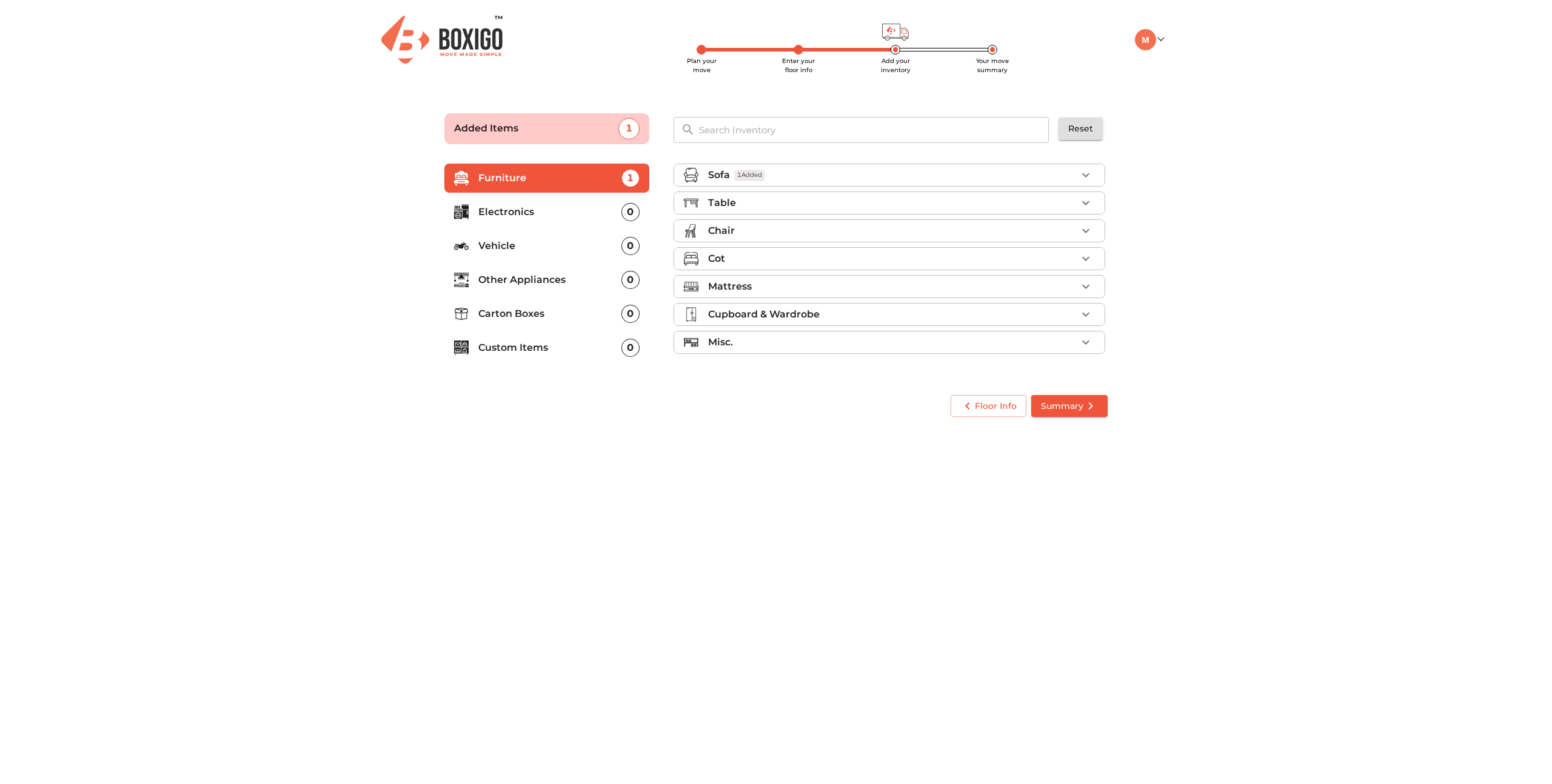
click at [1089, 203] on icon "button" at bounding box center [1086, 203] width 15 height 15
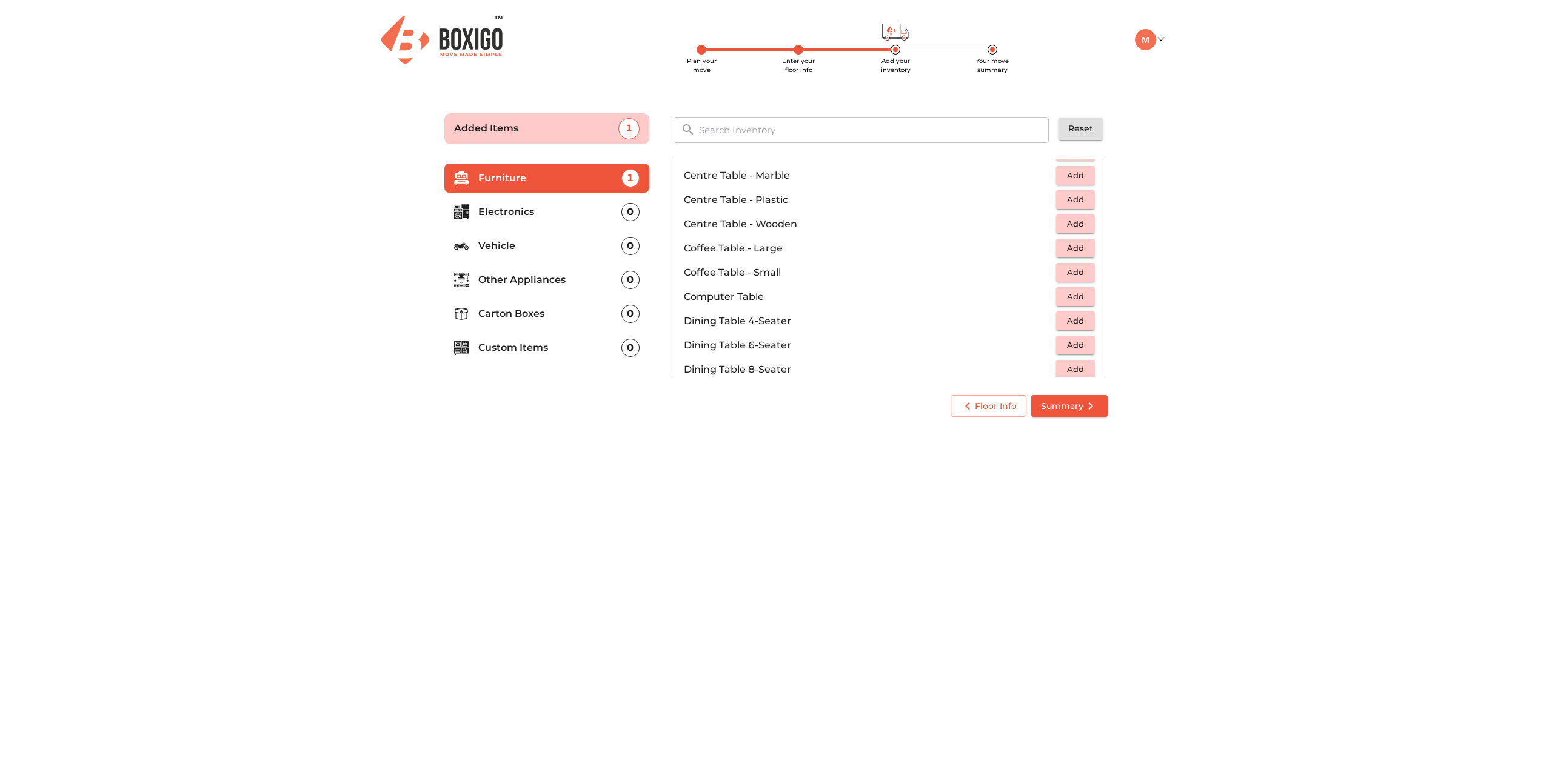
scroll to position [116, 0]
click at [1077, 284] on span "Add" at bounding box center [1075, 285] width 26 height 14
click at [1089, 202] on icon "button" at bounding box center [1086, 203] width 15 height 15
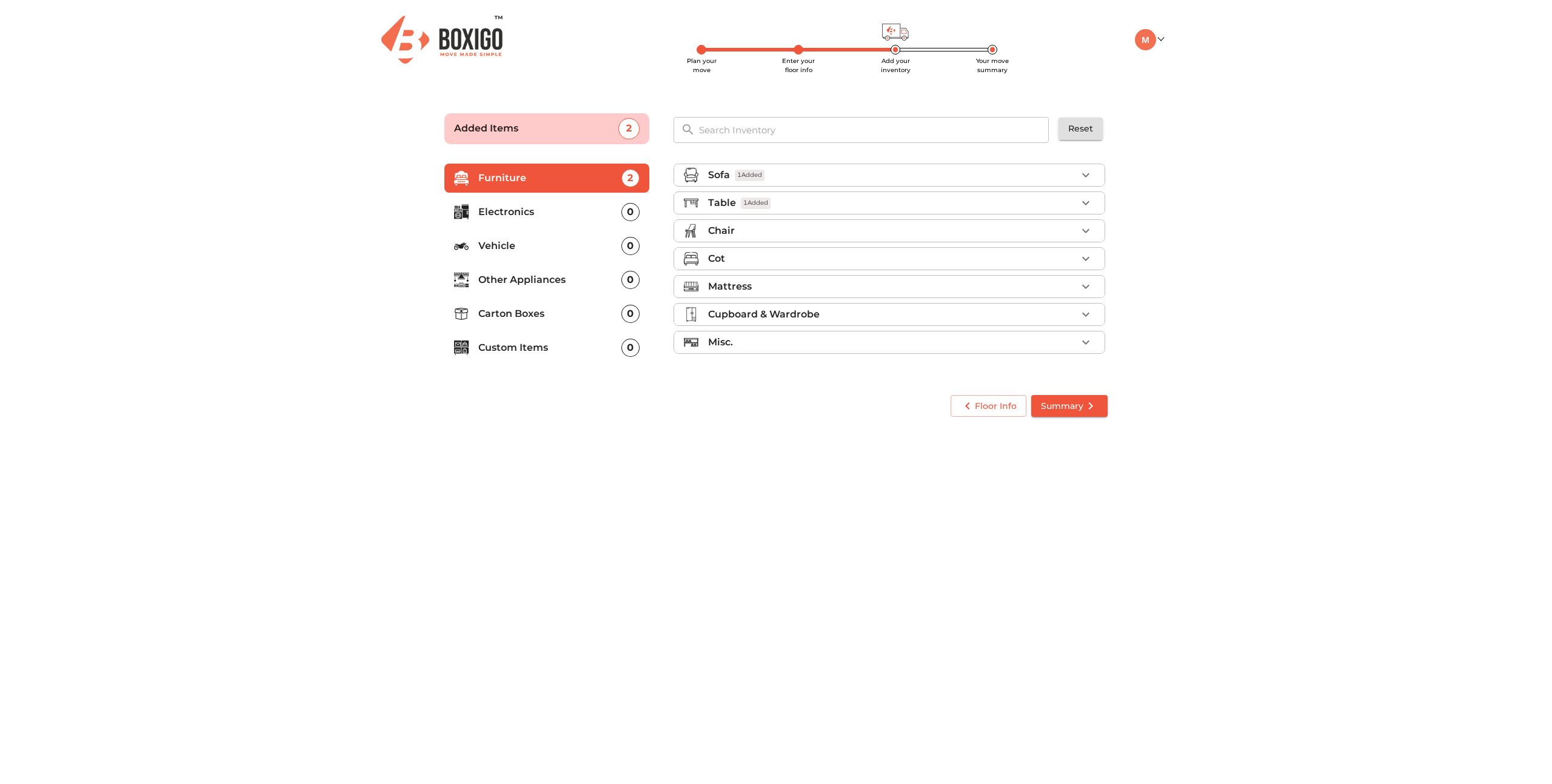
click at [1089, 231] on icon "button" at bounding box center [1086, 231] width 15 height 15
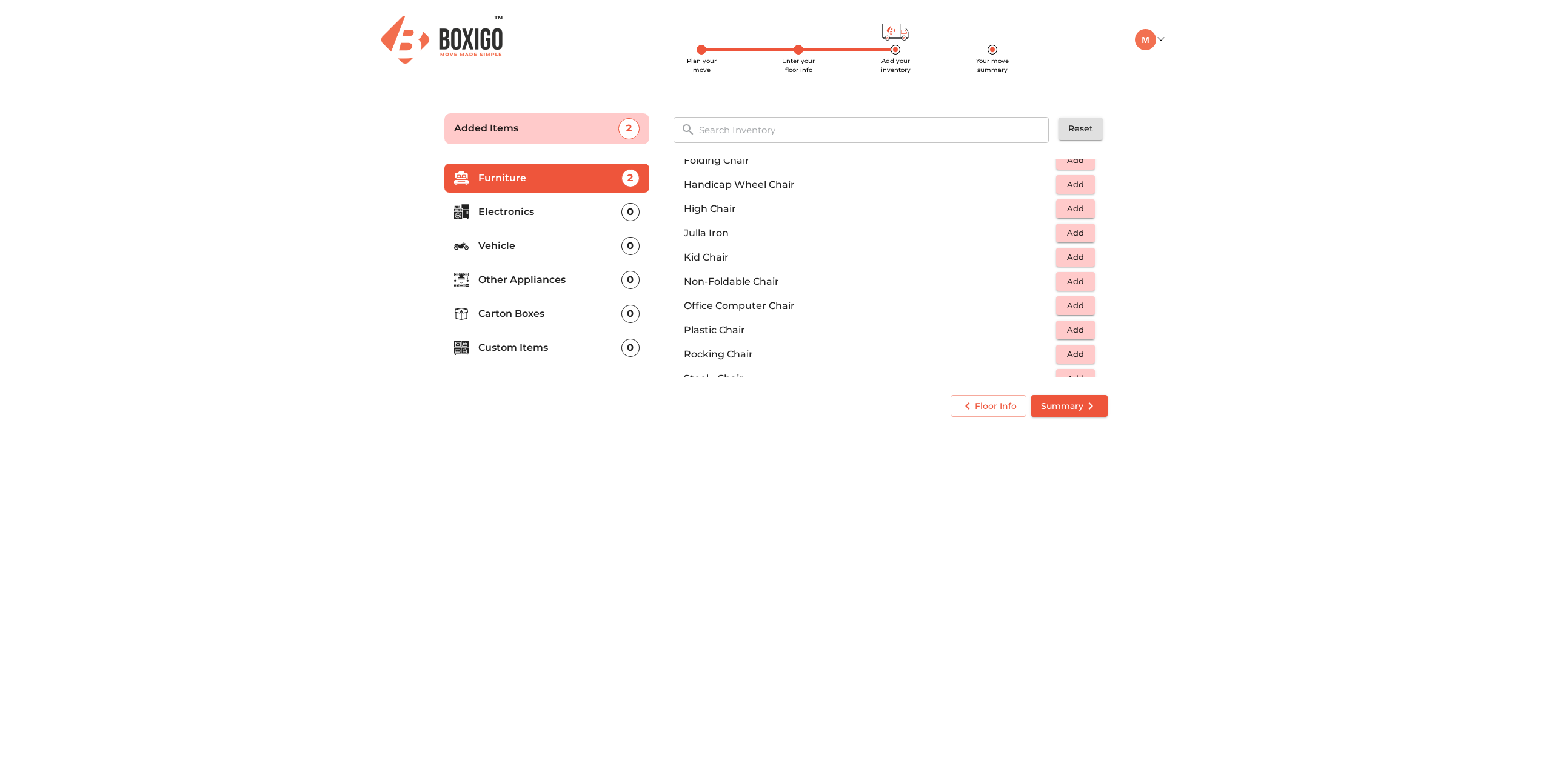
scroll to position [300, 0]
click at [1085, 299] on span "Add" at bounding box center [1075, 299] width 26 height 14
click at [1200, 287] on main "Plan your move Enter your floor info Add your inventory Your move summary Added…" at bounding box center [776, 263] width 1552 height 333
click at [1089, 230] on icon "button" at bounding box center [1086, 231] width 15 height 15
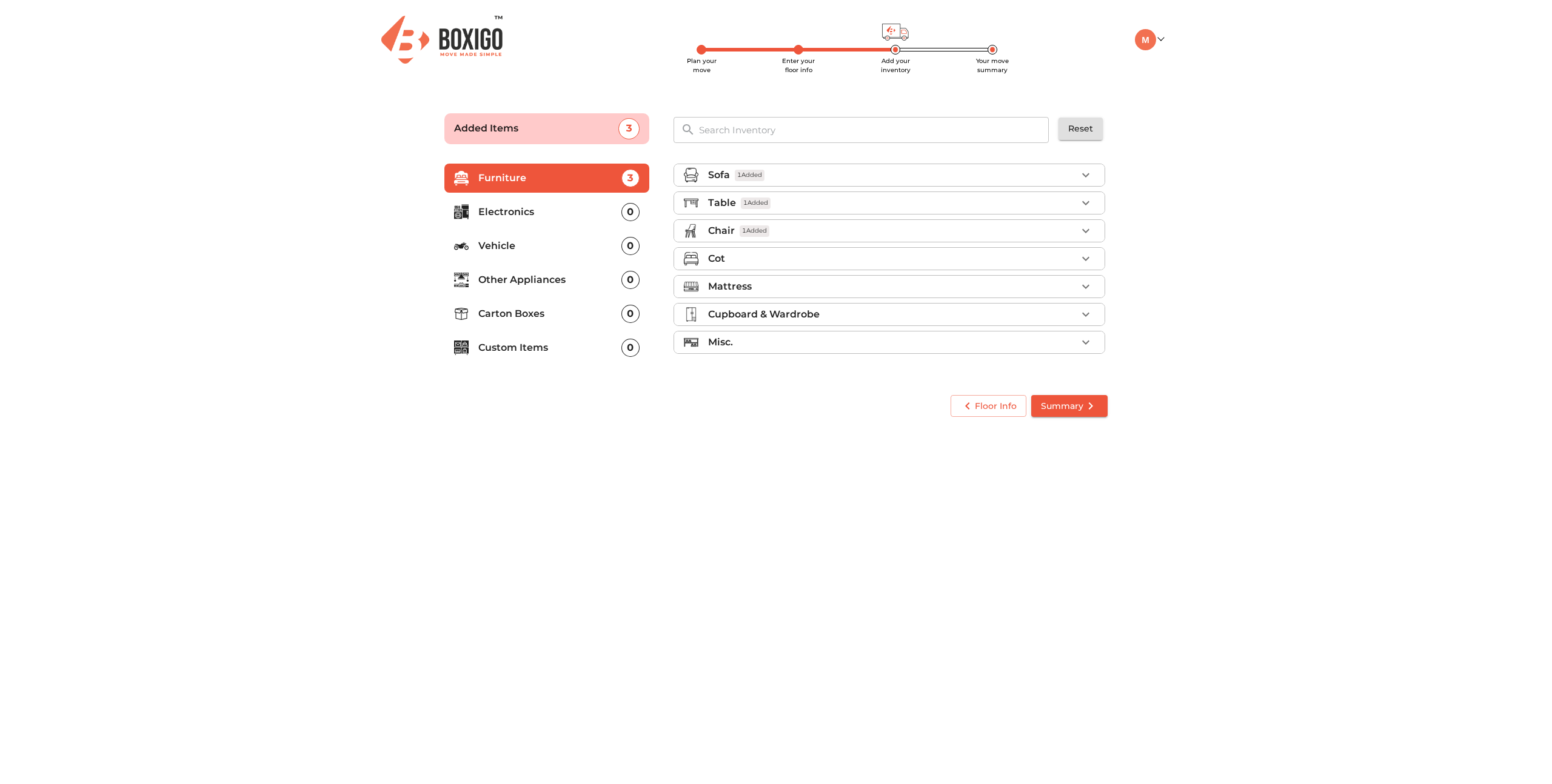
click at [1089, 258] on icon "button" at bounding box center [1086, 258] width 15 height 15
click at [1089, 286] on icon "button" at bounding box center [1086, 286] width 15 height 15
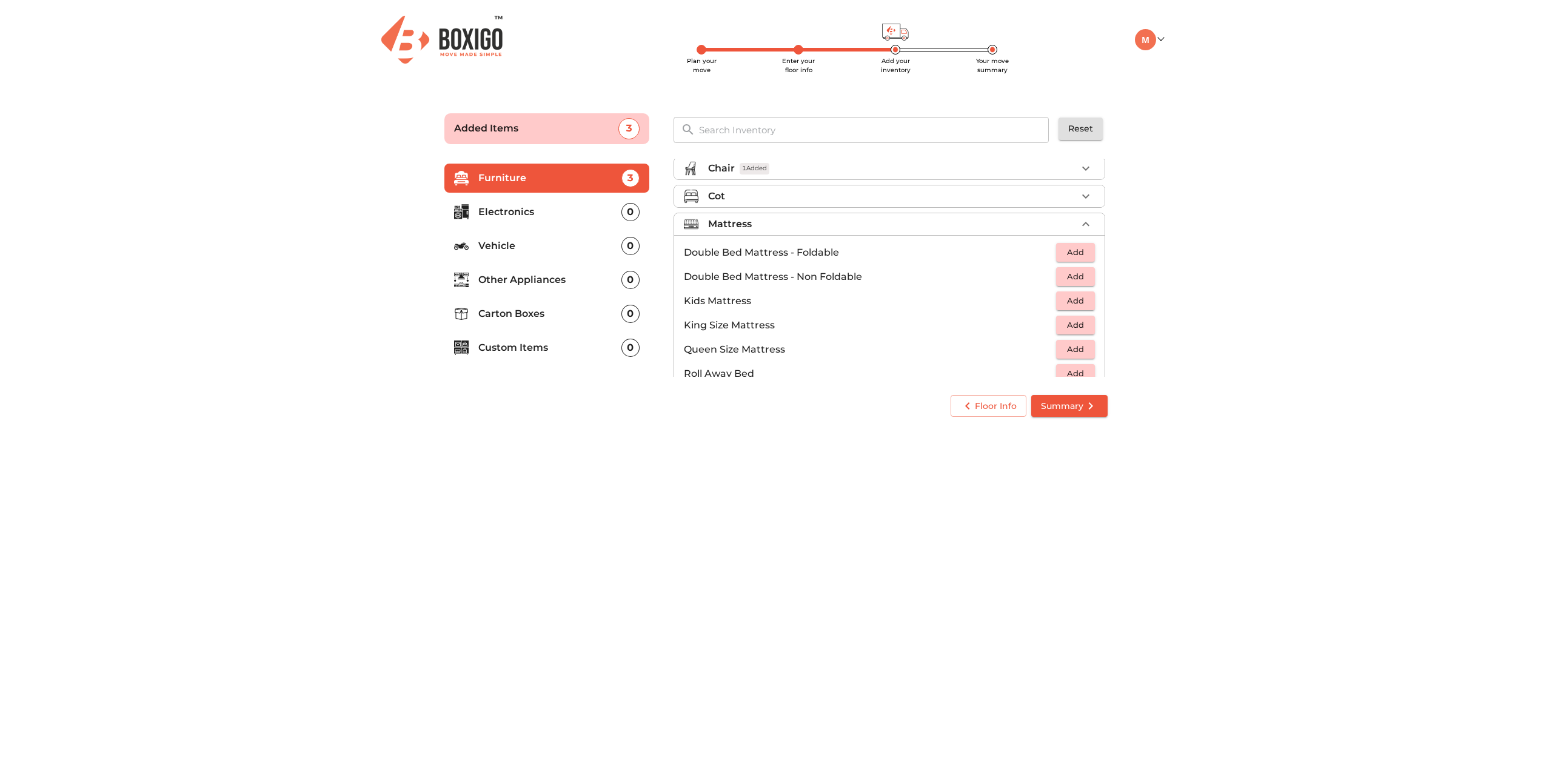
scroll to position [65, 0]
click at [1082, 347] on span "Add" at bounding box center [1075, 347] width 26 height 14
click at [1082, 277] on span "Add" at bounding box center [1075, 276] width 26 height 14
click at [979, 467] on body "Plan your move Enter your floor info Add your inventory Your move summary My Mo…" at bounding box center [776, 392] width 1552 height 784
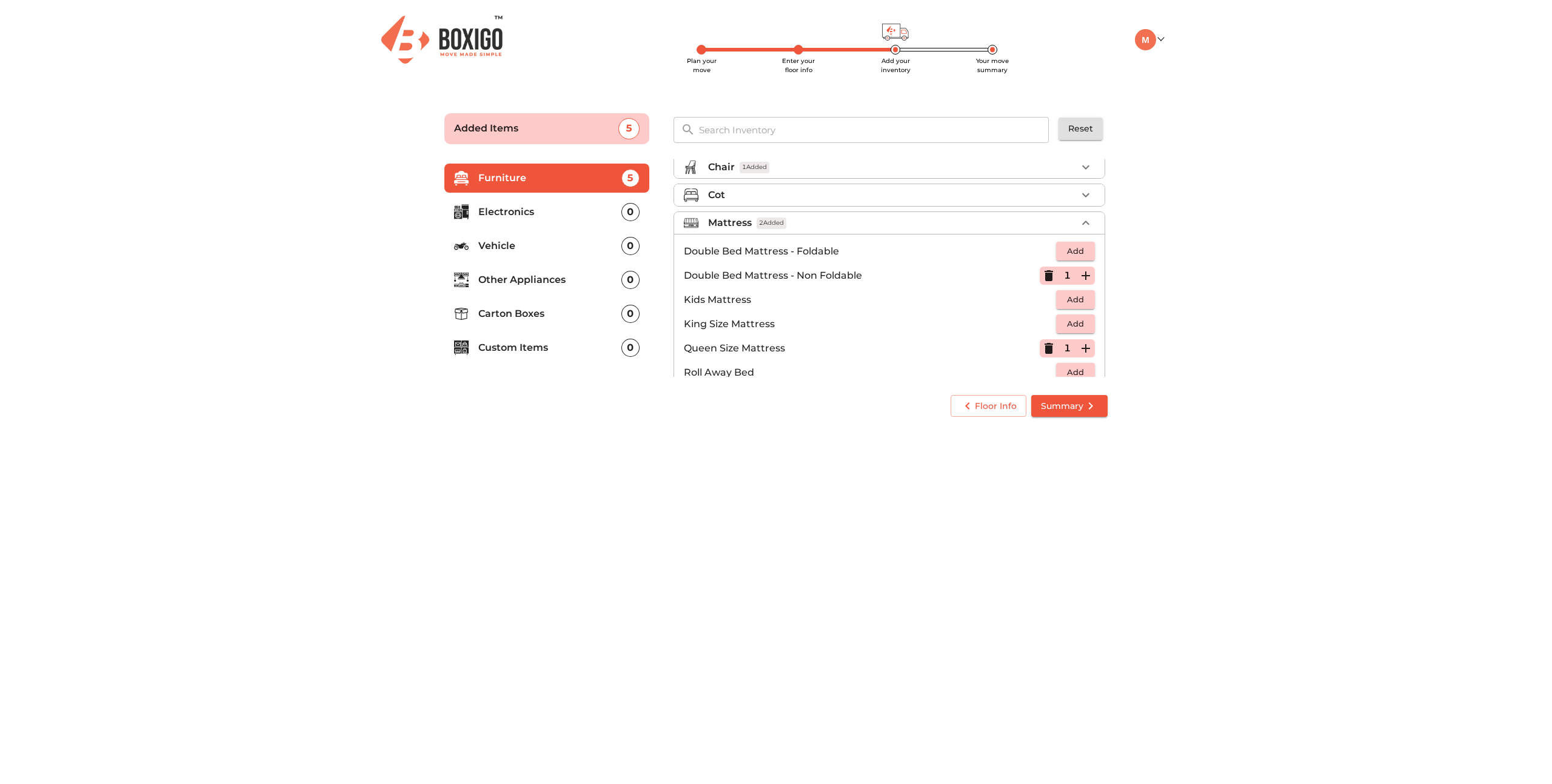
click at [1091, 224] on icon "button" at bounding box center [1086, 223] width 15 height 15
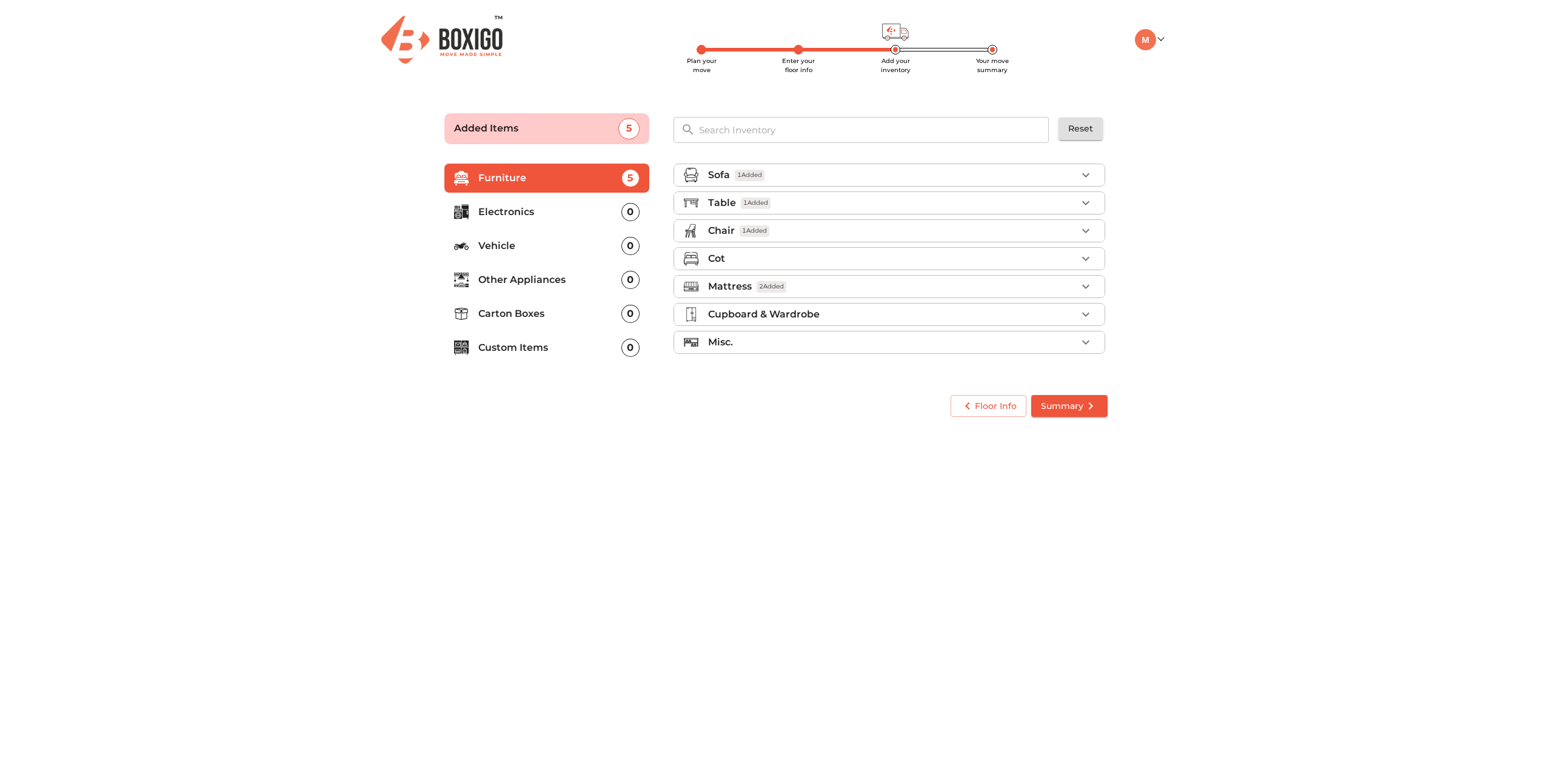
scroll to position [0, 0]
click at [1089, 338] on icon "button" at bounding box center [1086, 342] width 15 height 15
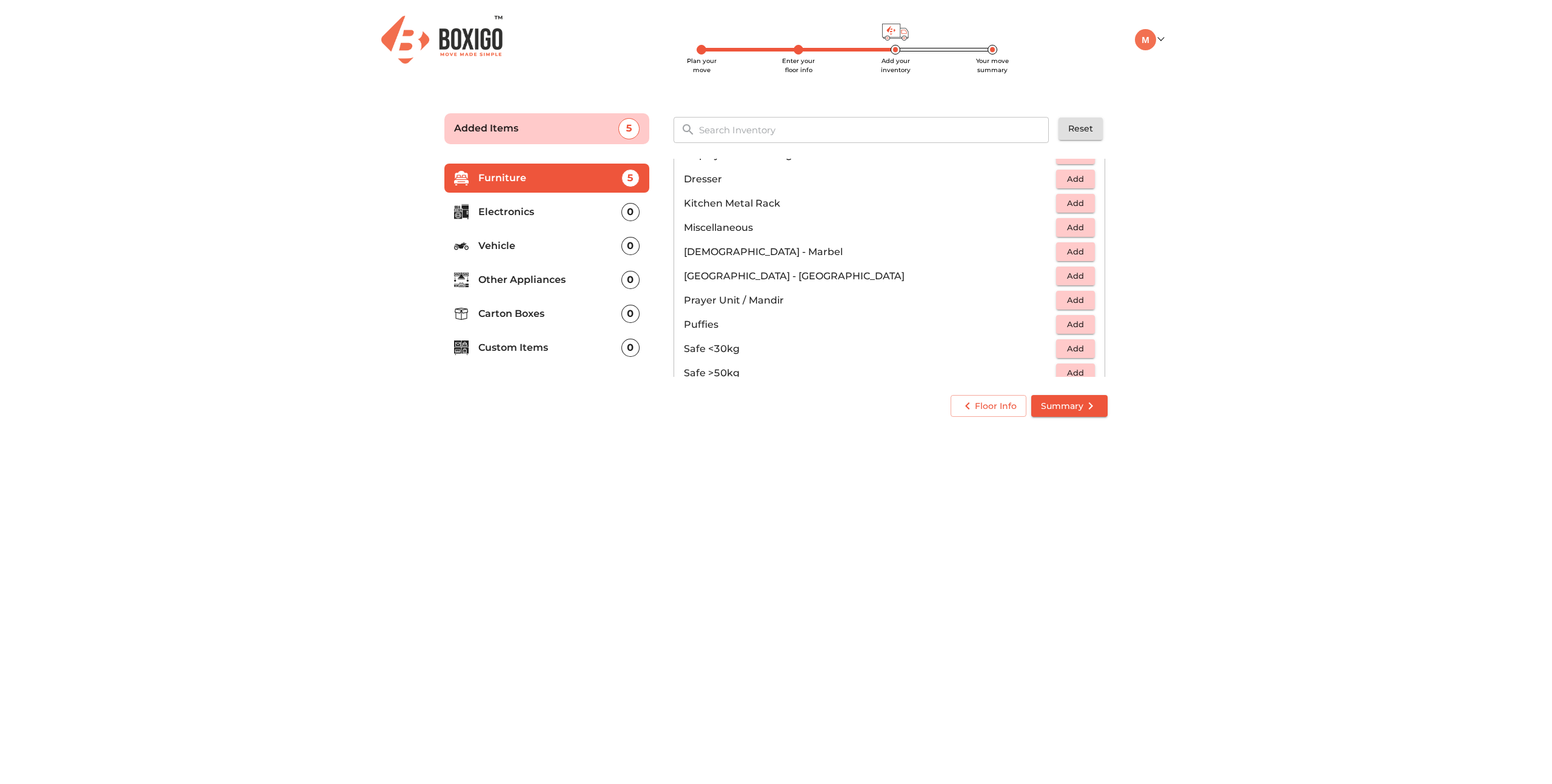
scroll to position [412, 0]
click at [1075, 278] on span "Add" at bounding box center [1075, 274] width 26 height 14
click at [1178, 342] on main "Plan your move Enter your floor info Add your inventory Your move summary Added…" at bounding box center [776, 263] width 1552 height 333
click at [1164, 470] on body "Plan your move Enter your floor info Add your inventory Your move summary My Mo…" at bounding box center [776, 392] width 1552 height 784
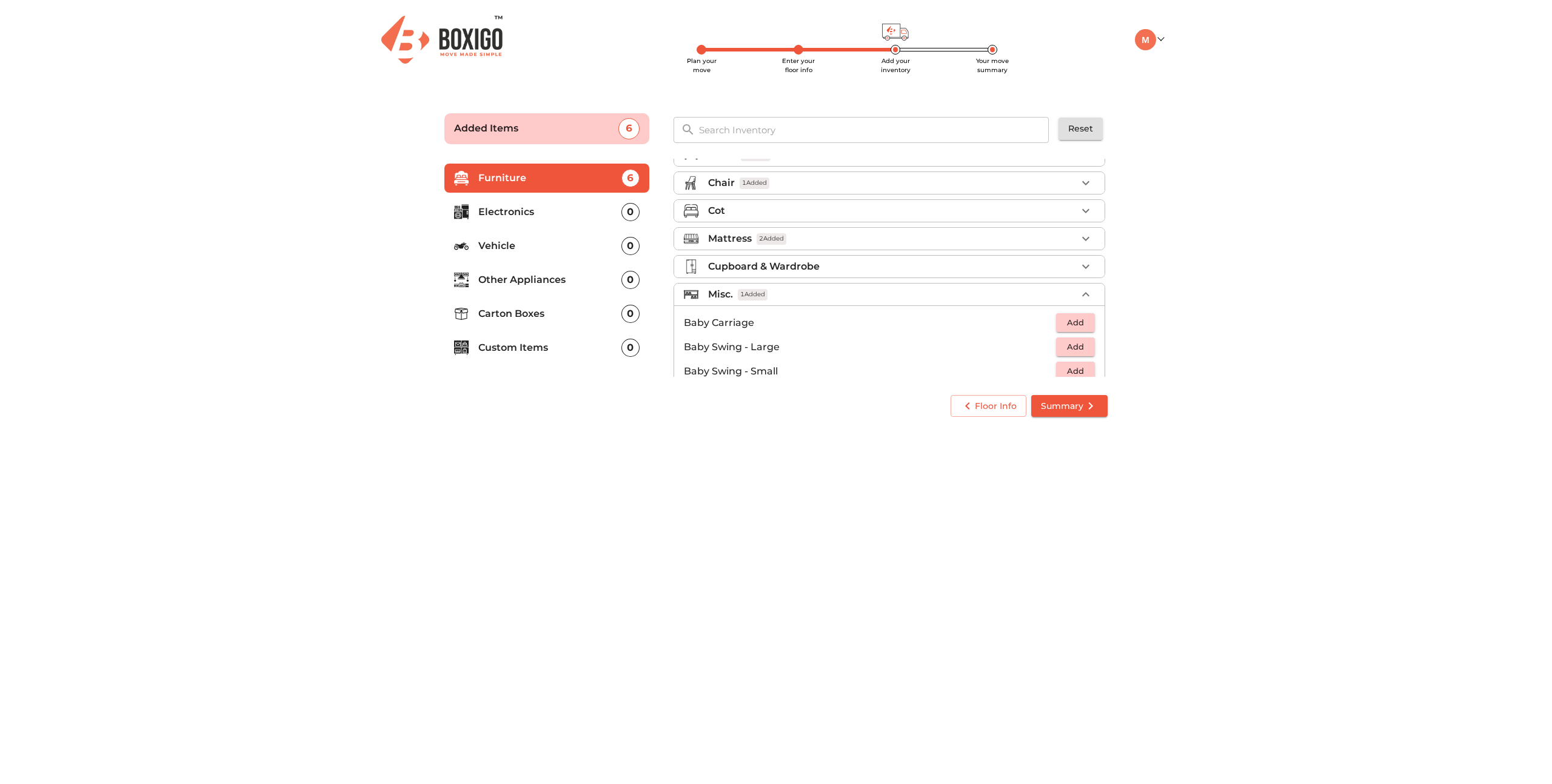
scroll to position [68, 0]
click at [1084, 272] on icon "button" at bounding box center [1086, 274] width 15 height 15
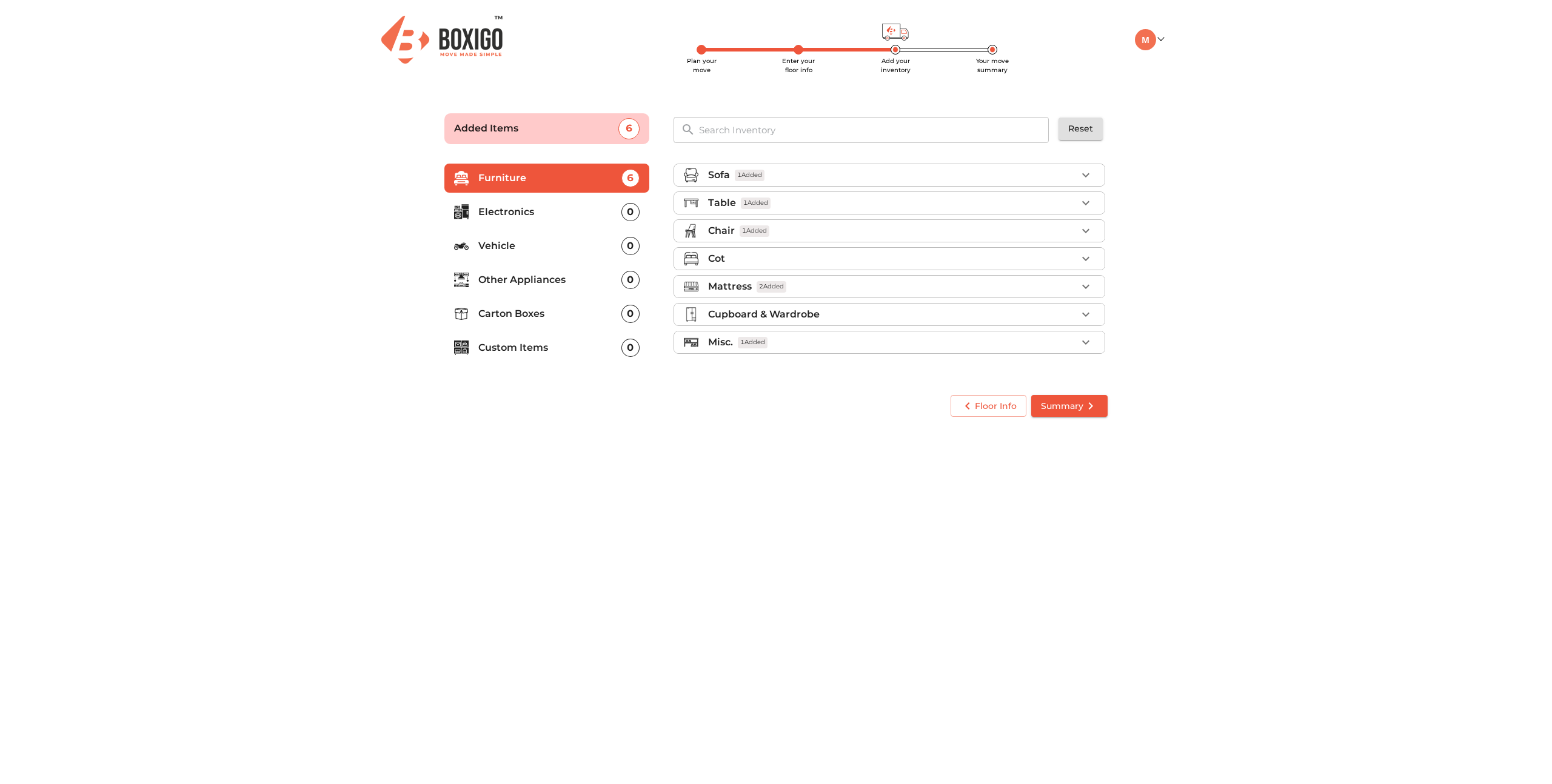
scroll to position [0, 0]
click at [508, 210] on p "Electronics" at bounding box center [550, 212] width 143 height 15
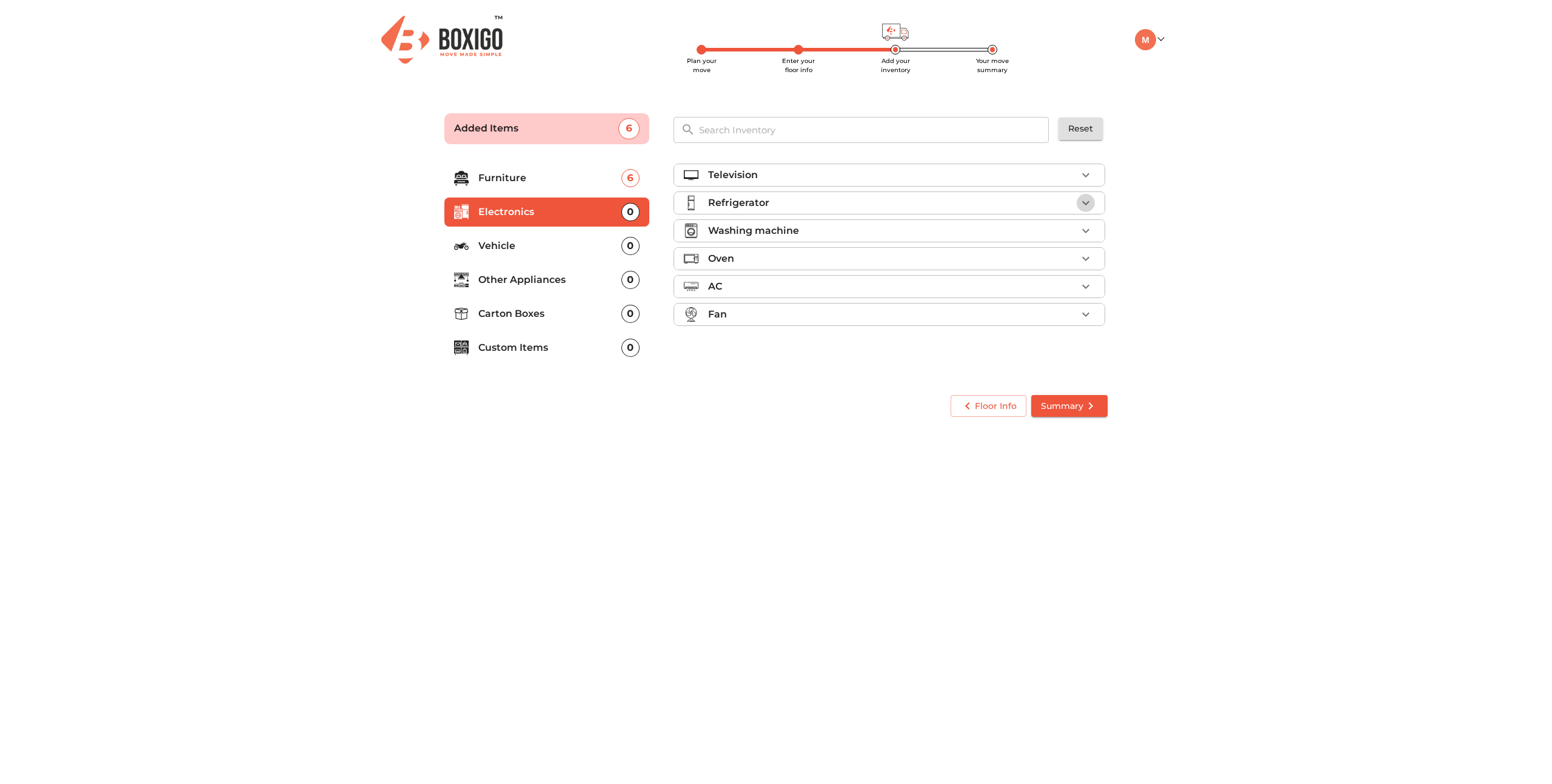
click at [1093, 201] on button "button" at bounding box center [1086, 203] width 18 height 18
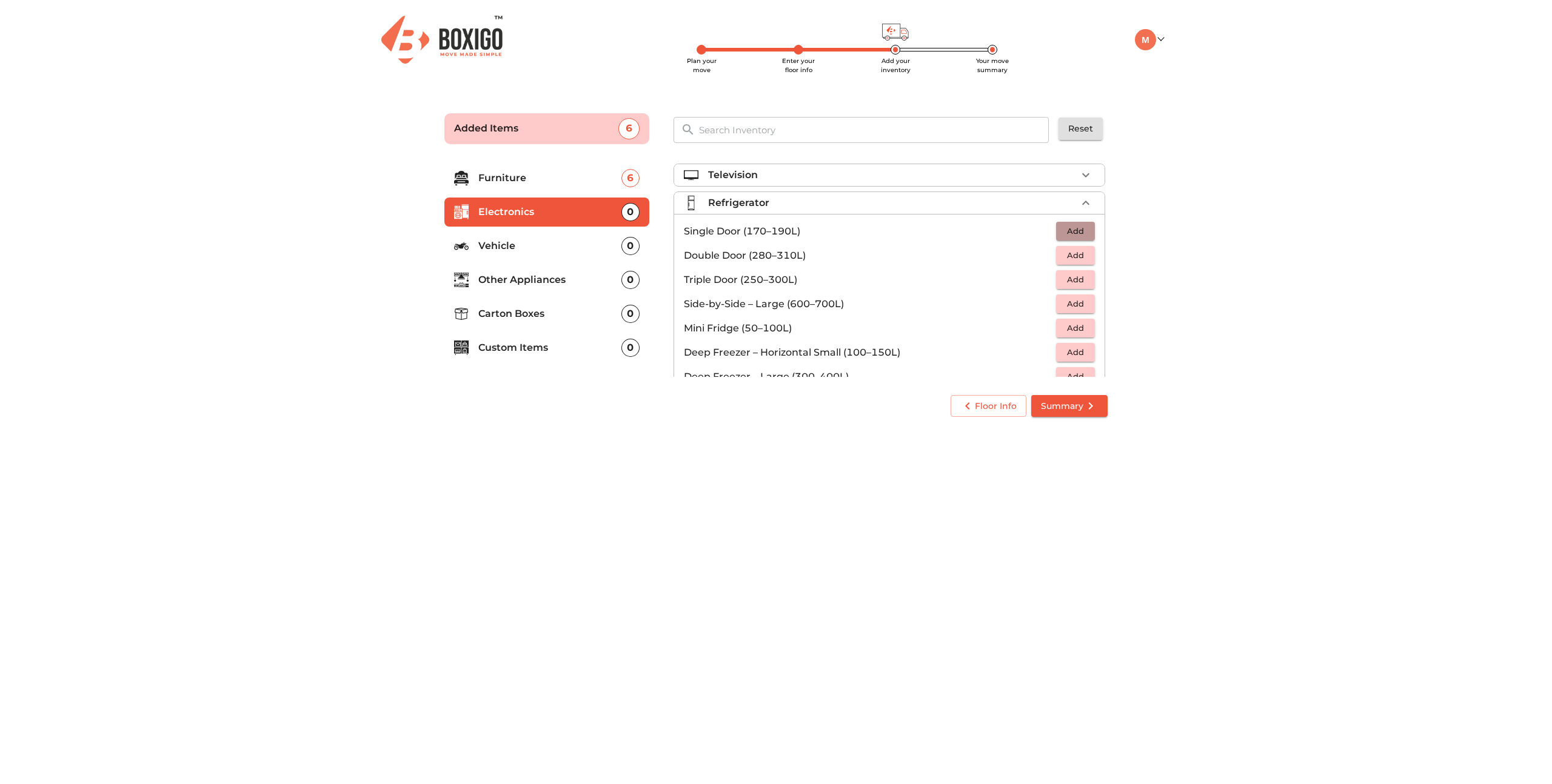
click at [1084, 231] on span "Add" at bounding box center [1075, 231] width 26 height 14
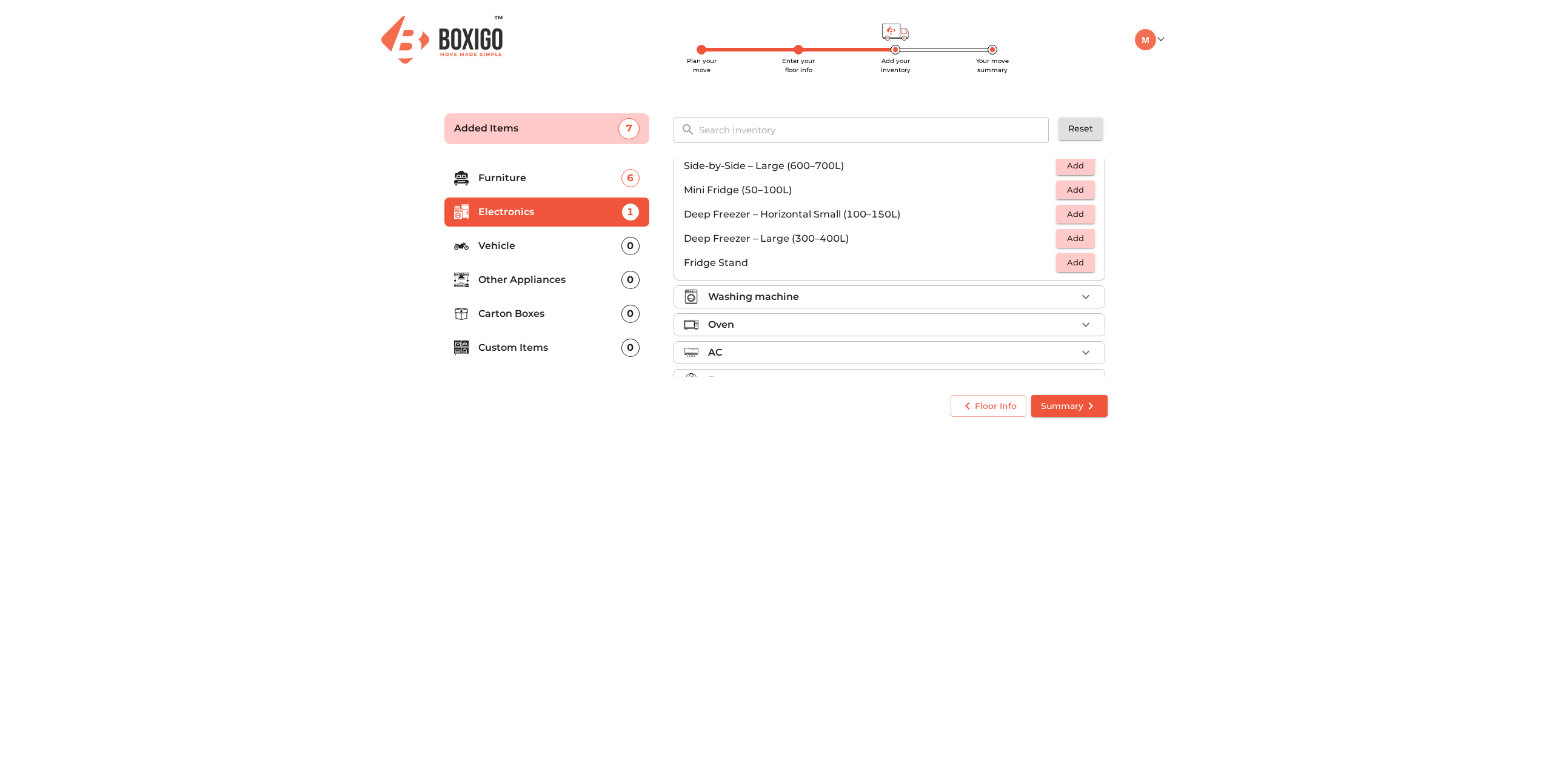
scroll to position [140, 0]
click at [1089, 292] on icon "button" at bounding box center [1086, 295] width 15 height 15
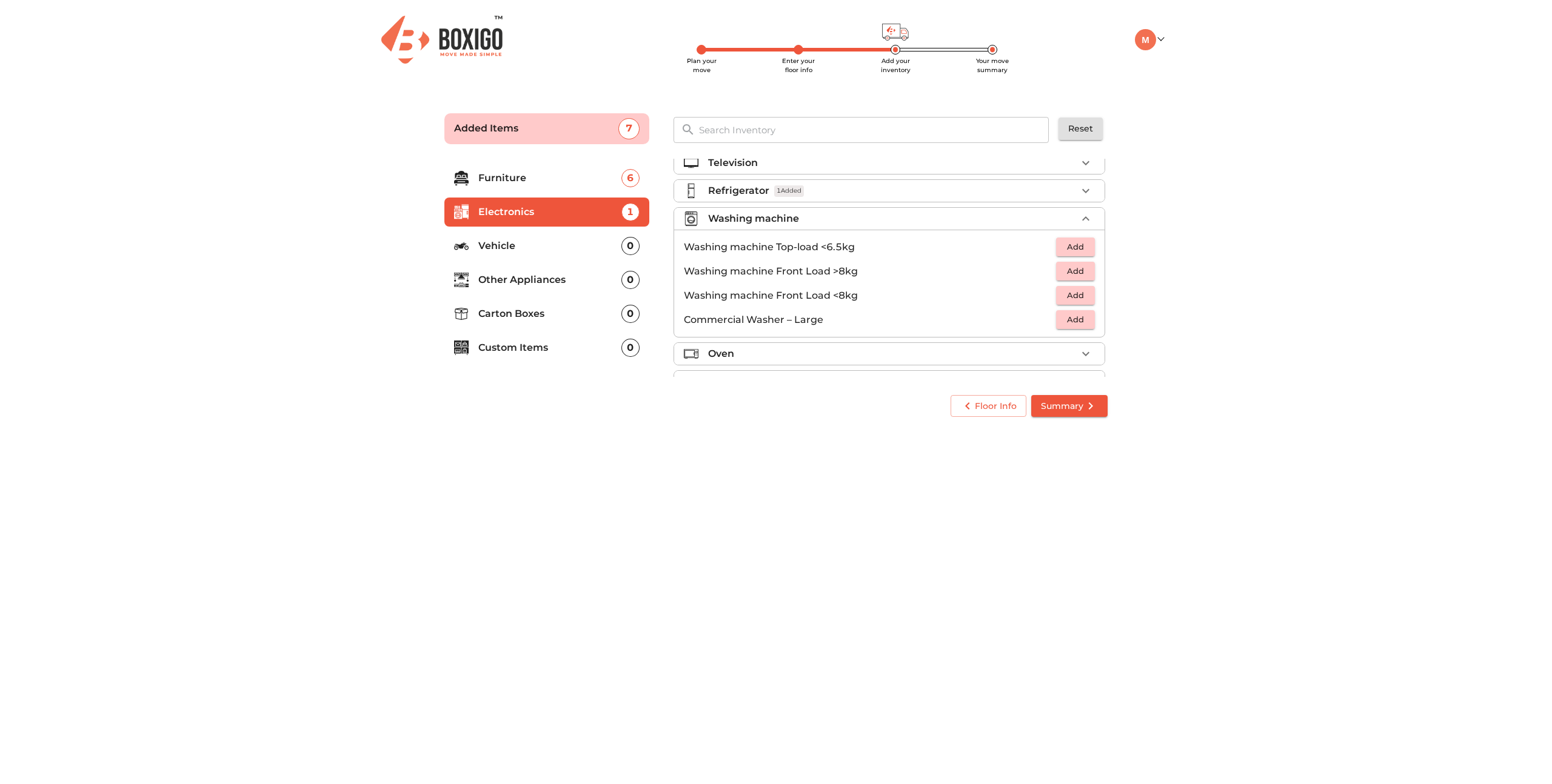
scroll to position [12, 0]
click at [1073, 247] on span "Add" at bounding box center [1075, 247] width 26 height 14
click at [1089, 218] on icon "button" at bounding box center [1086, 219] width 15 height 15
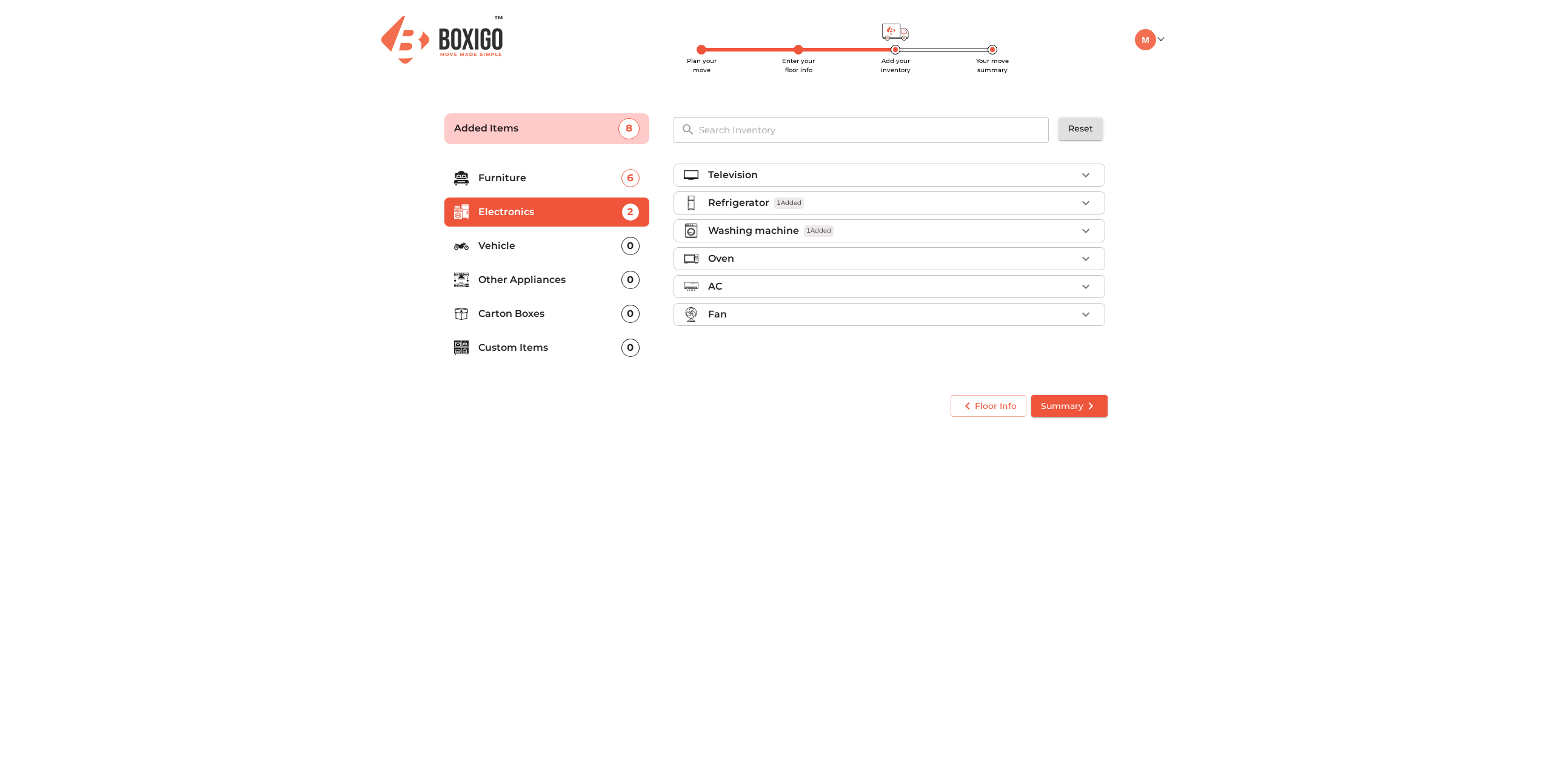
scroll to position [0, 0]
click at [1085, 256] on icon "button" at bounding box center [1086, 258] width 15 height 15
click at [1080, 313] on span "Add" at bounding box center [1075, 311] width 26 height 14
click at [1089, 259] on icon "button" at bounding box center [1086, 258] width 7 height 4
click at [1086, 311] on icon "button" at bounding box center [1086, 314] width 15 height 15
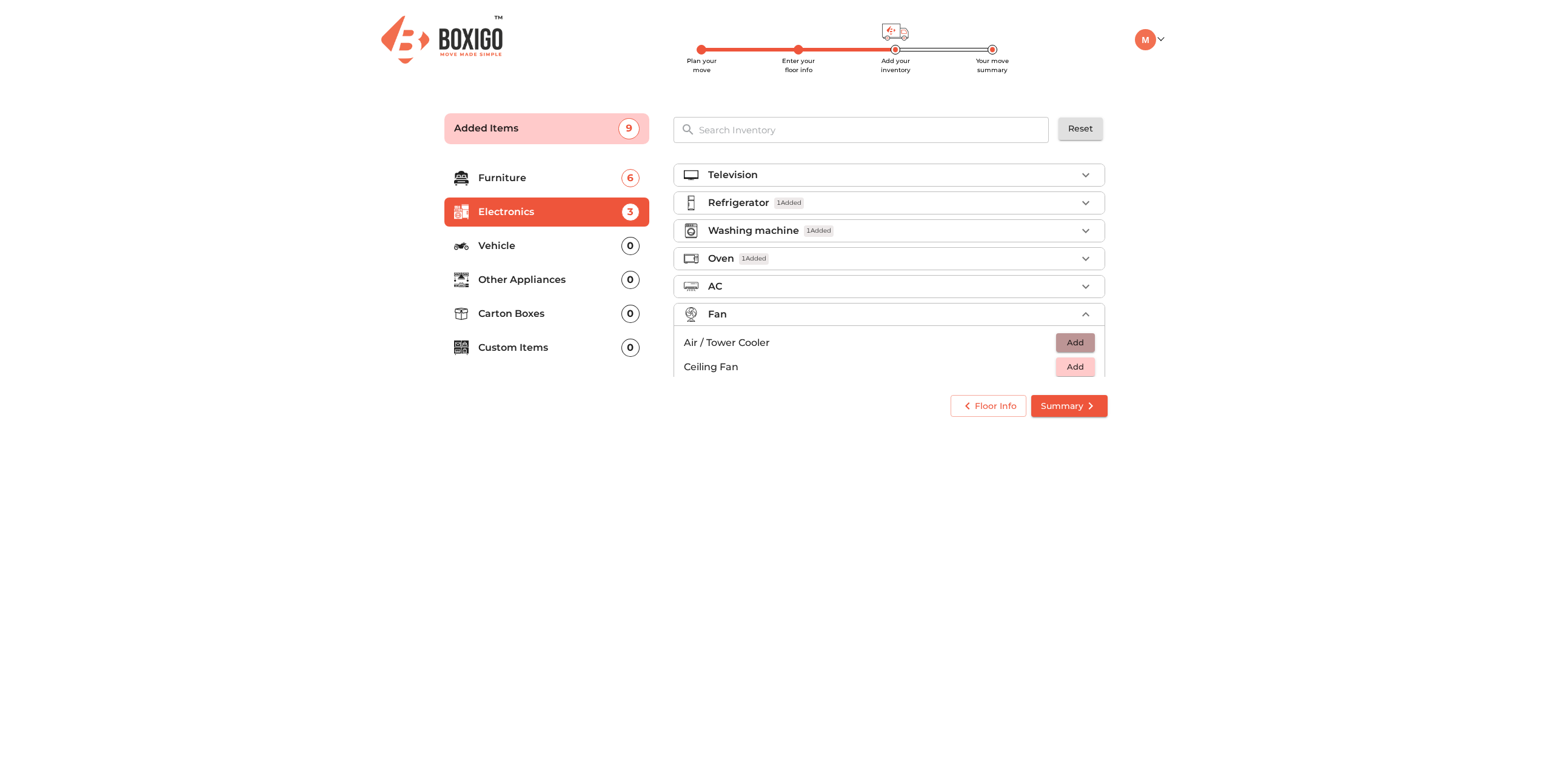
click at [1084, 340] on span "Add" at bounding box center [1075, 342] width 26 height 14
click at [526, 247] on p "Vehicle" at bounding box center [550, 246] width 143 height 15
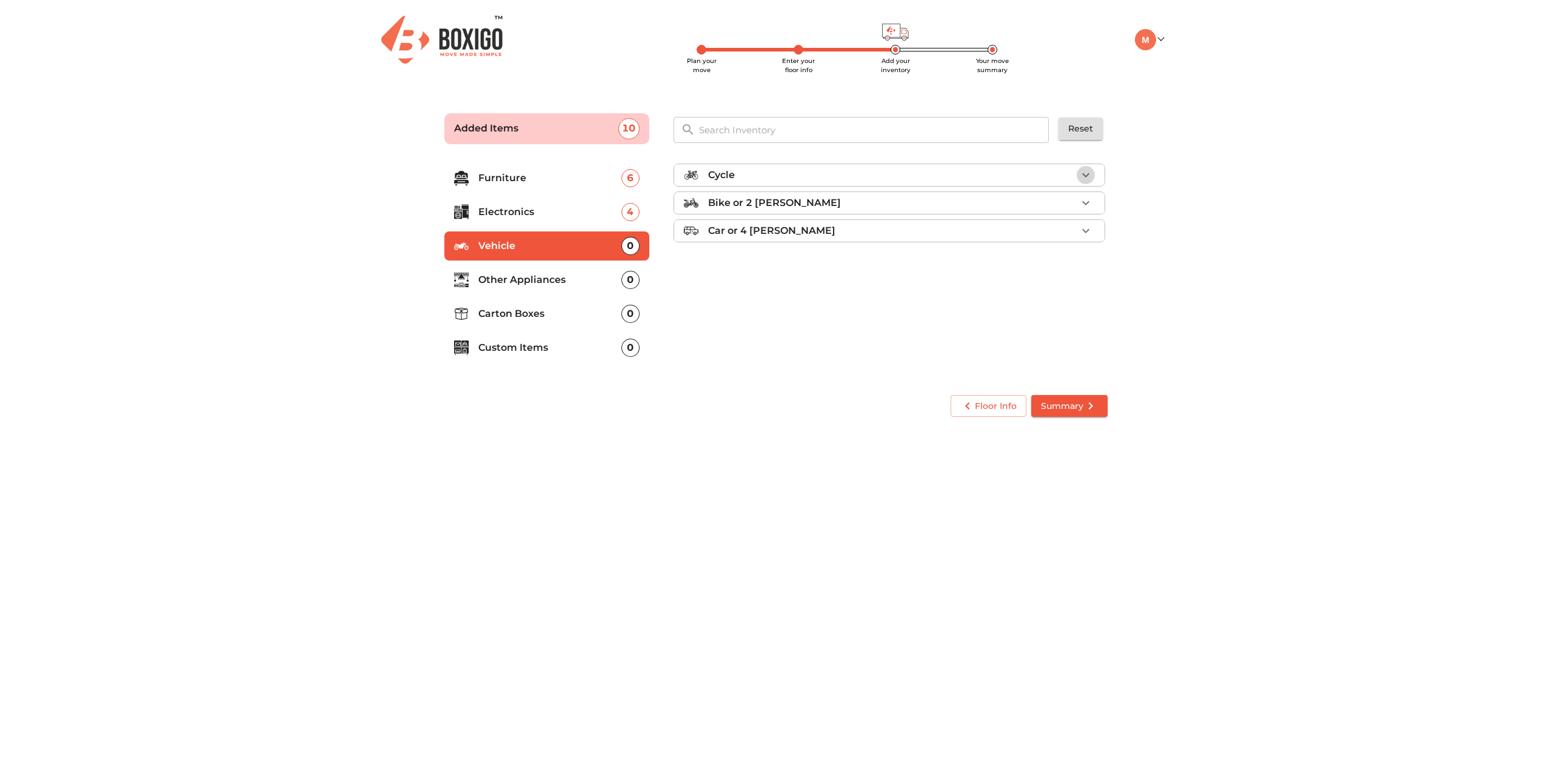
click at [1091, 172] on icon "button" at bounding box center [1086, 175] width 15 height 15
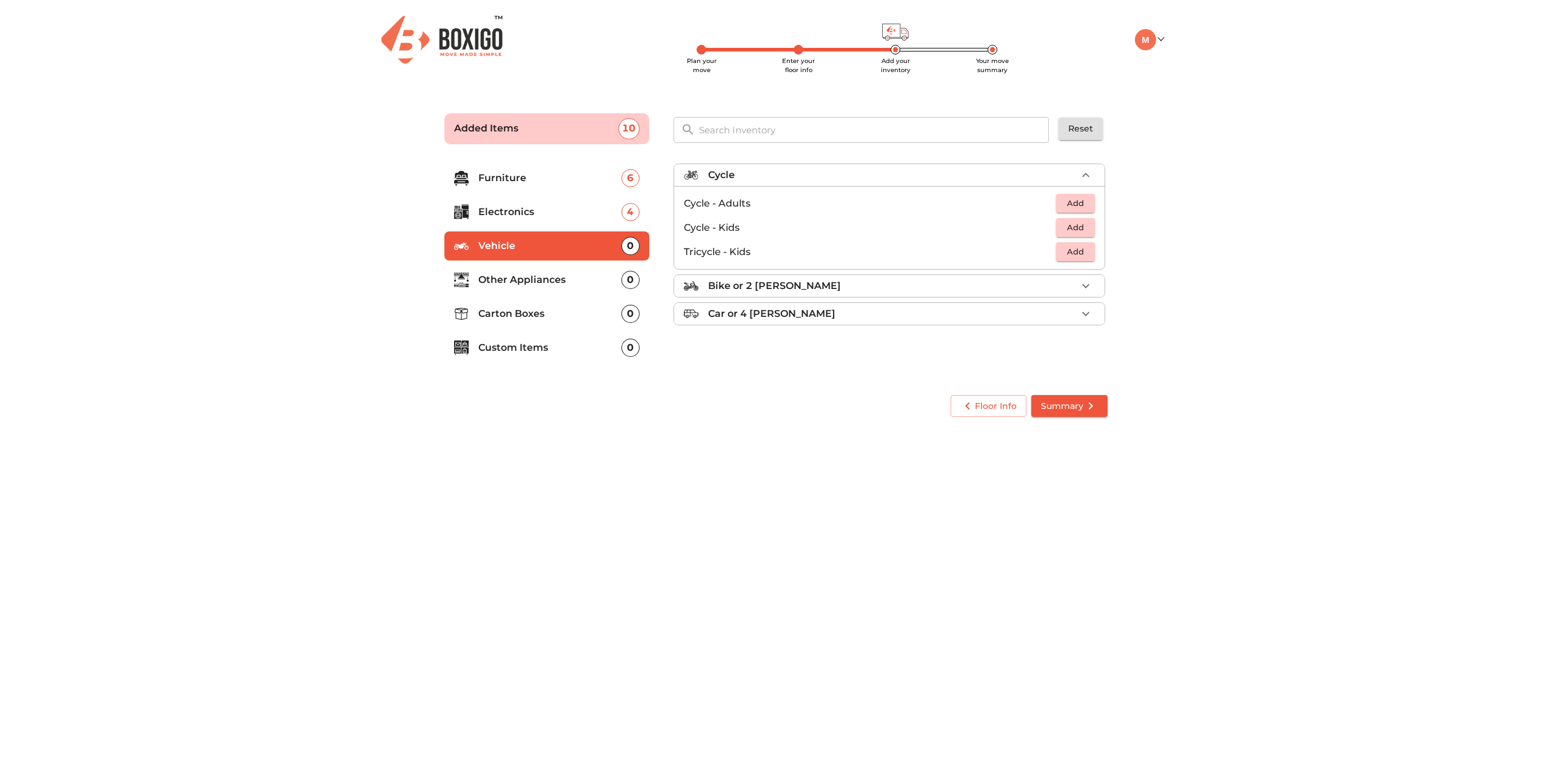
click at [1082, 206] on span "Add" at bounding box center [1075, 203] width 26 height 14
click at [1084, 286] on icon "button" at bounding box center [1086, 285] width 7 height 4
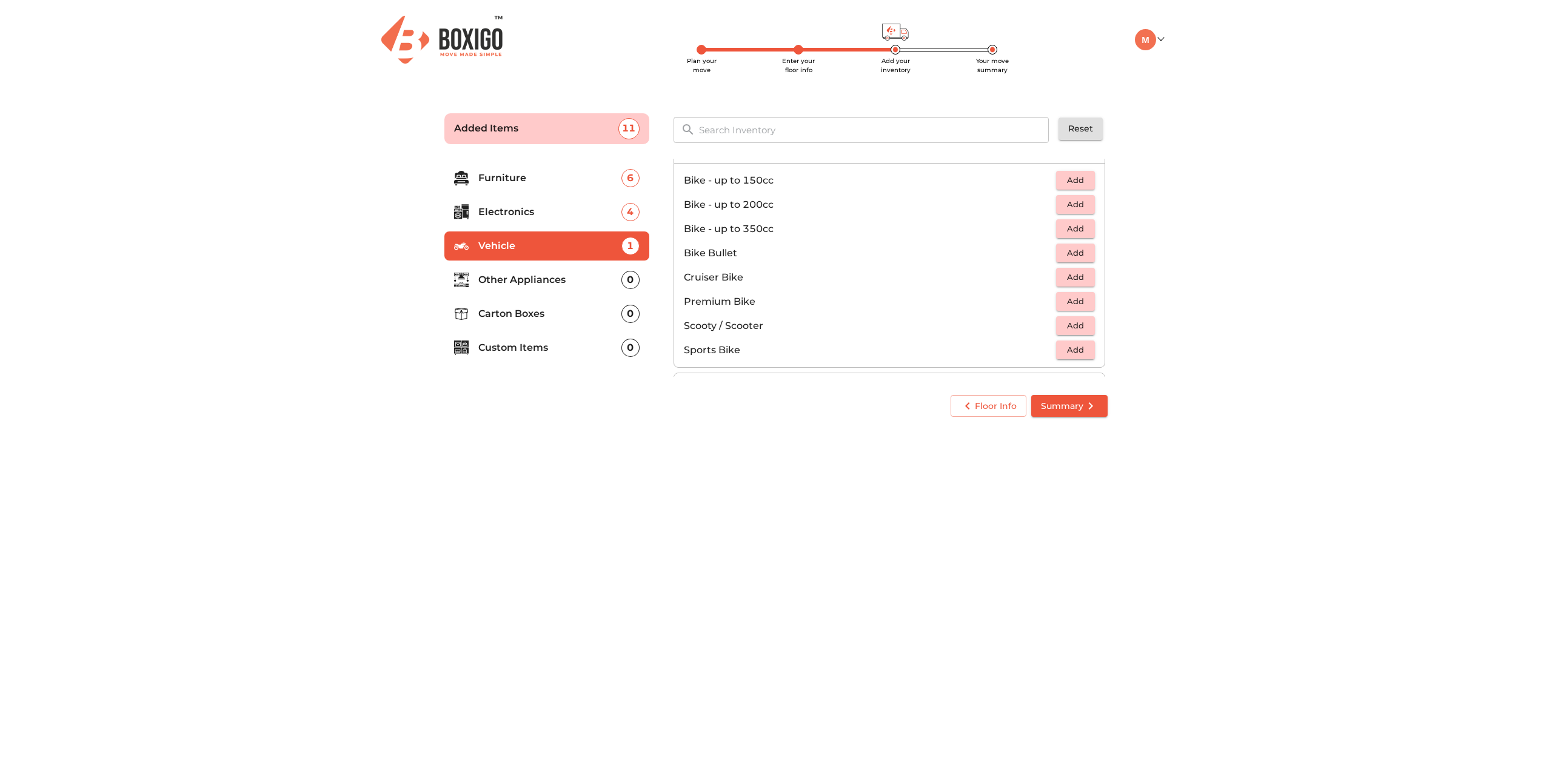
scroll to position [52, 0]
click at [1079, 323] on span "Add" at bounding box center [1075, 324] width 26 height 14
click at [1087, 203] on icon "button" at bounding box center [1086, 203] width 7 height 4
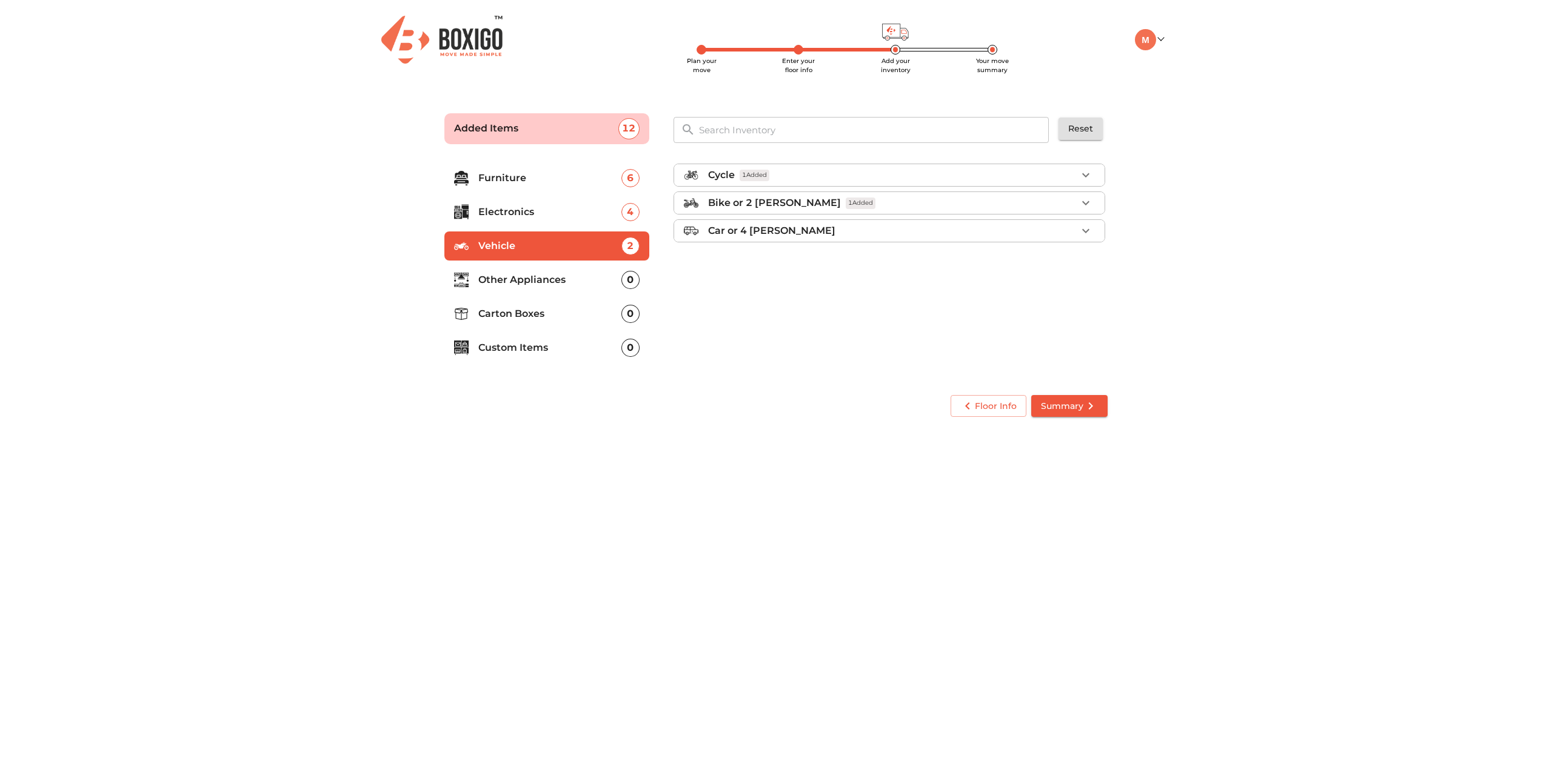
click at [579, 281] on p "Other Appliances" at bounding box center [550, 280] width 143 height 15
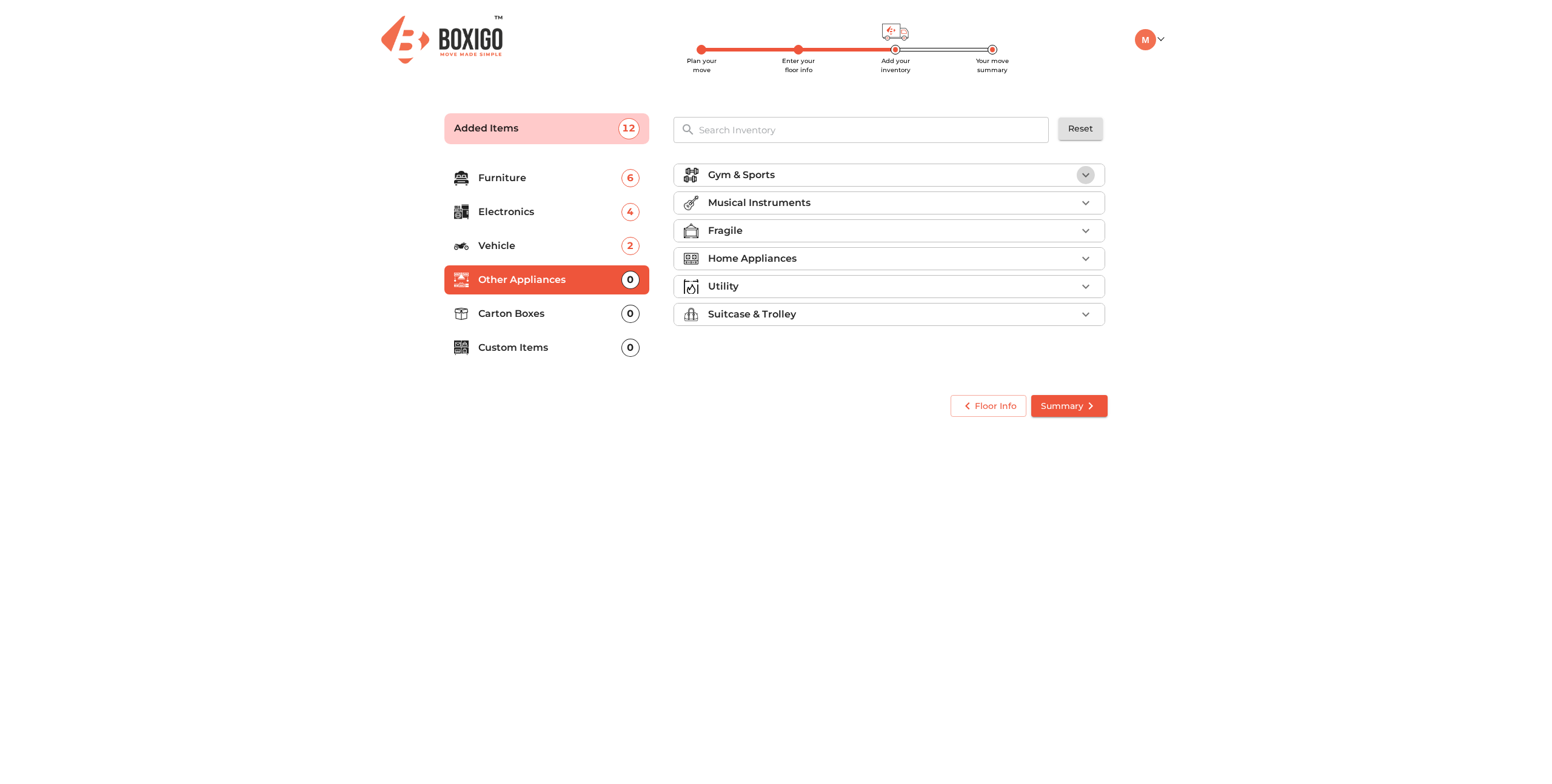
click at [1089, 174] on icon "button" at bounding box center [1086, 175] width 7 height 4
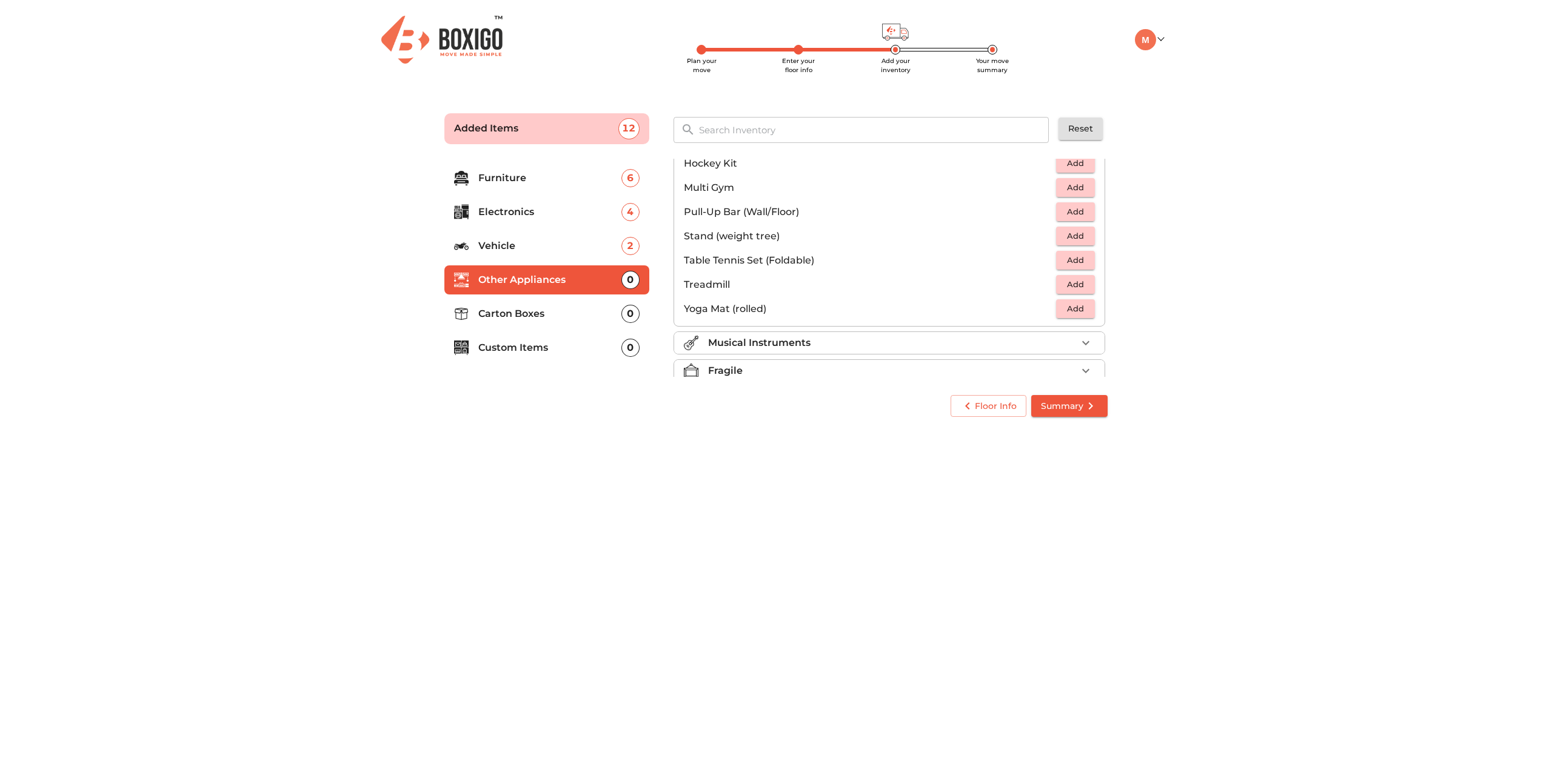
scroll to position [307, 0]
click at [1094, 283] on button "Add" at bounding box center [1075, 283] width 39 height 19
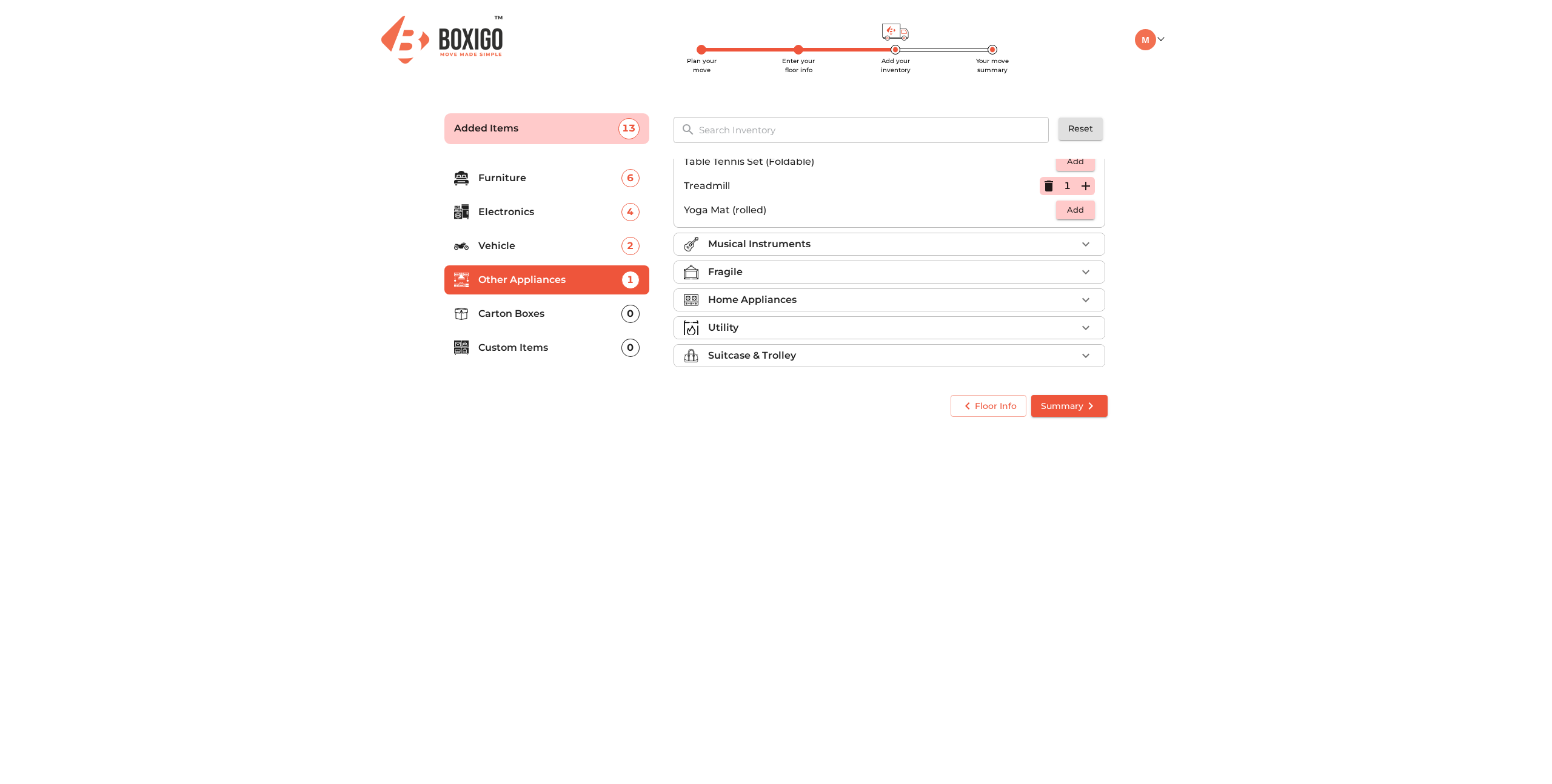
click at [1084, 274] on icon "button" at bounding box center [1086, 272] width 15 height 15
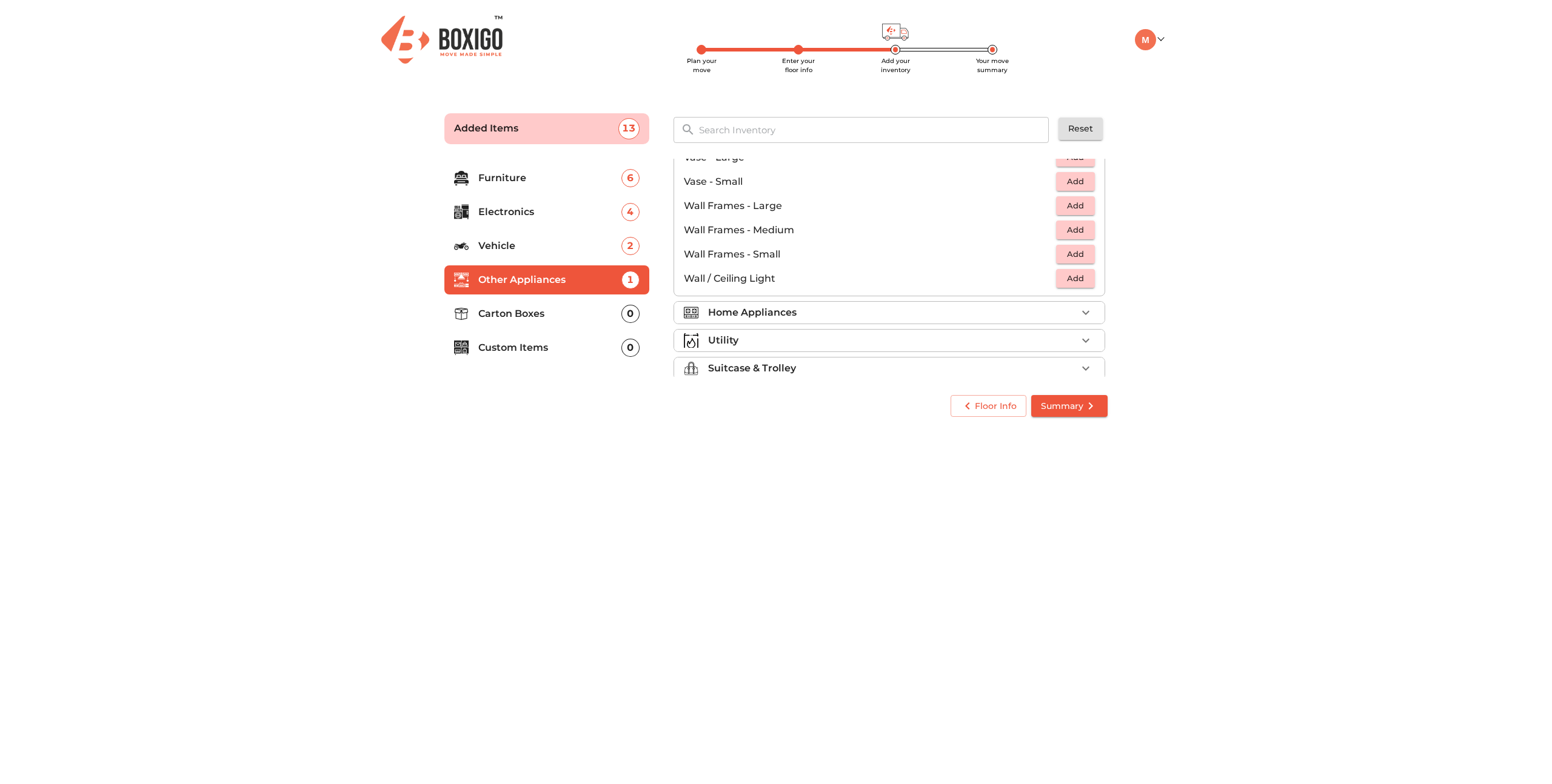
scroll to position [817, 0]
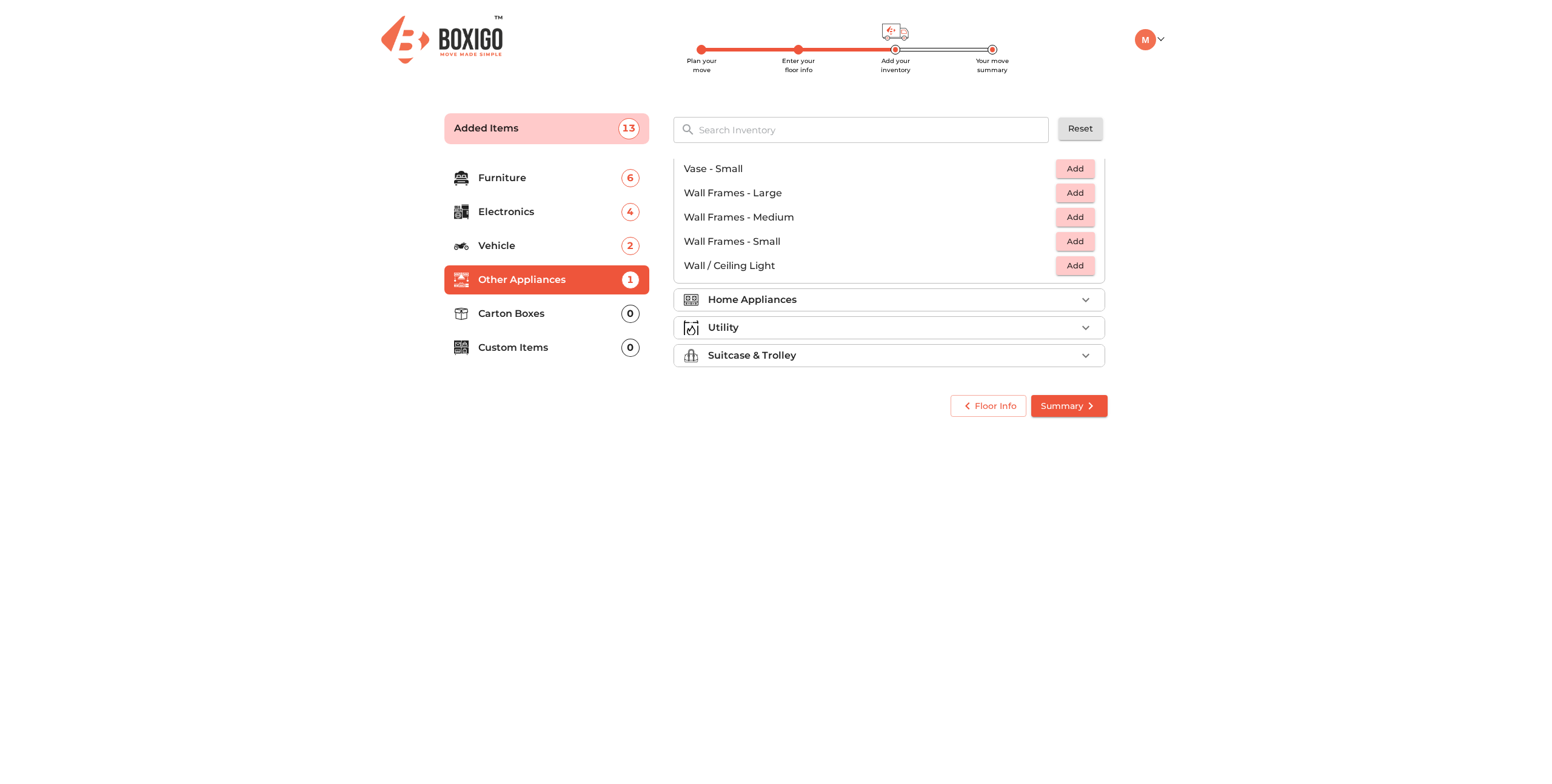
click at [1000, 296] on div "Home Appliances" at bounding box center [892, 300] width 369 height 15
click at [1071, 267] on span "Add" at bounding box center [1075, 265] width 26 height 14
click at [1082, 274] on span "Add" at bounding box center [1075, 269] width 26 height 14
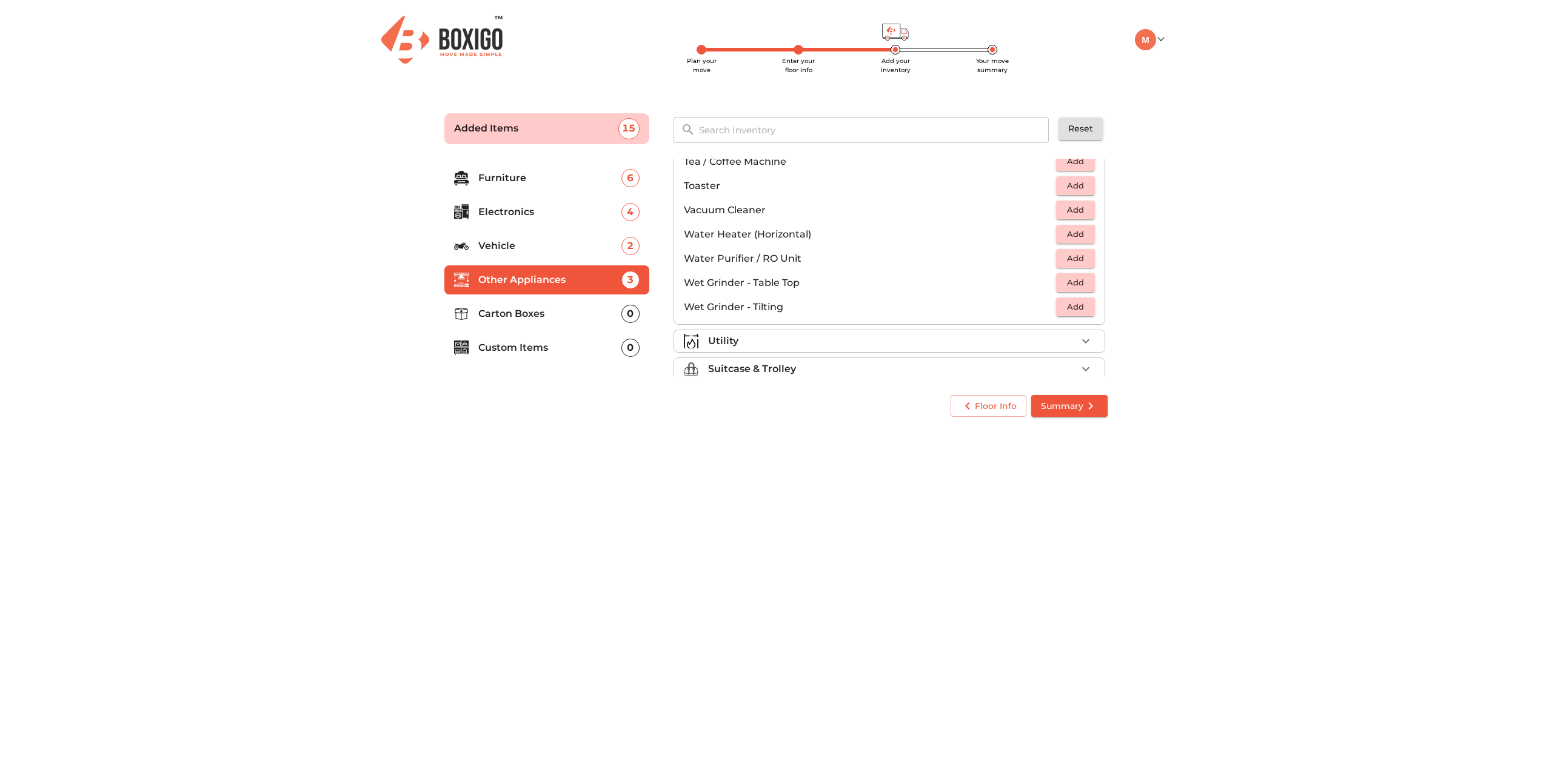
scroll to position [842, 0]
click at [1018, 326] on div "Utility" at bounding box center [892, 328] width 369 height 15
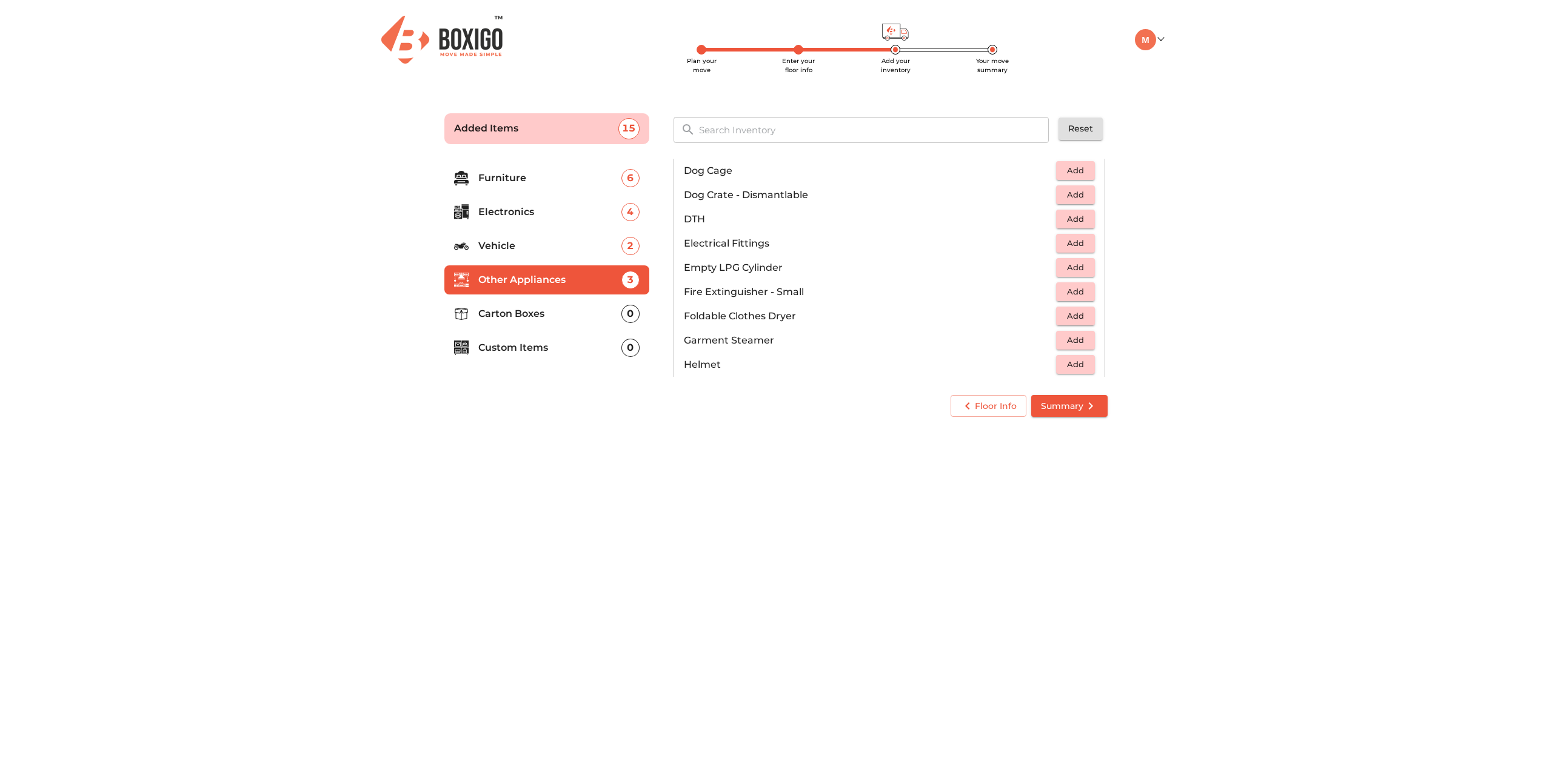
scroll to position [435, 0]
click at [1074, 342] on span "Add" at bounding box center [1075, 341] width 26 height 14
click at [1073, 351] on span "Add" at bounding box center [1075, 352] width 26 height 14
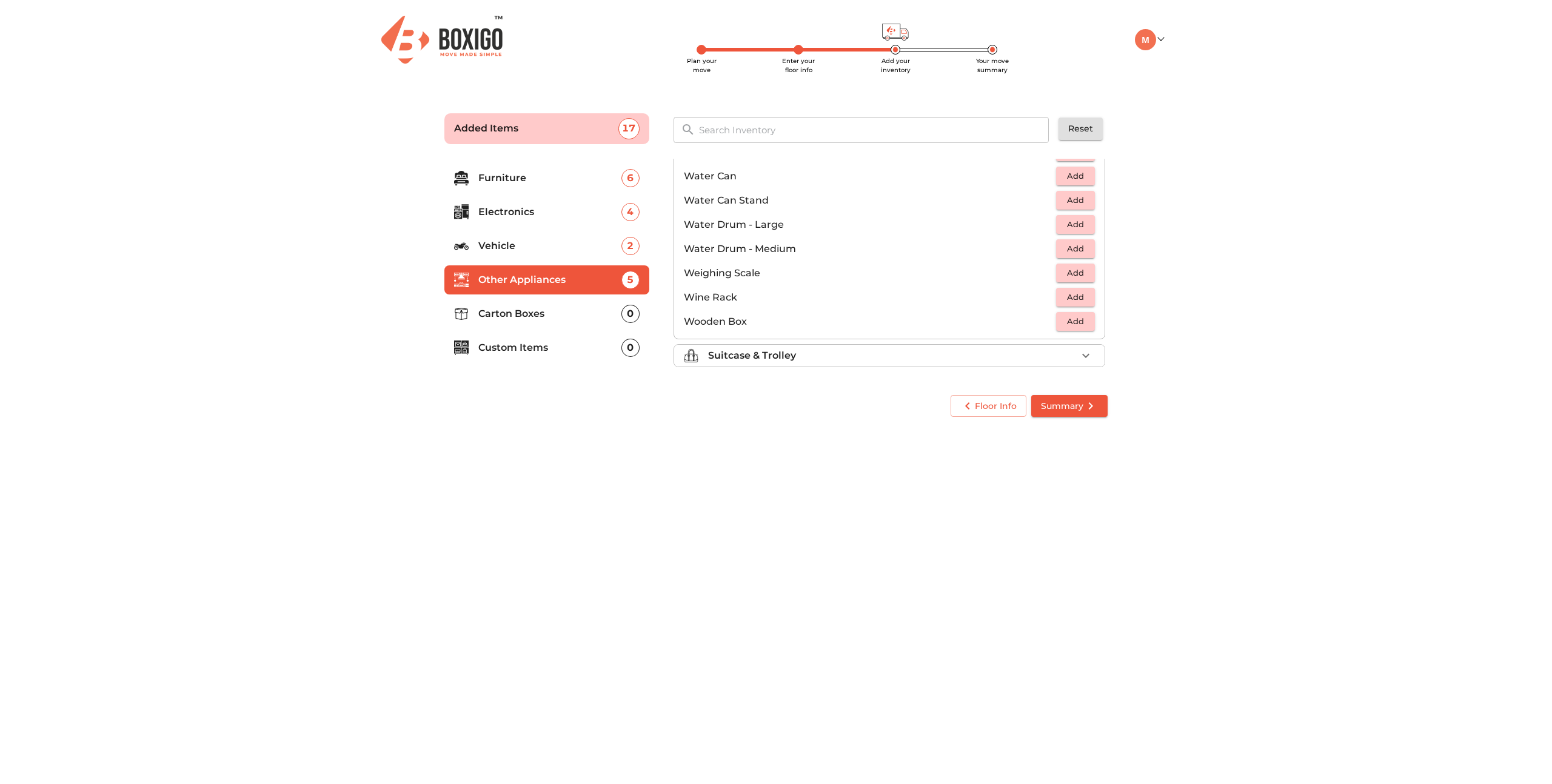
click at [972, 353] on div "Suitcase & Trolley" at bounding box center [892, 356] width 369 height 15
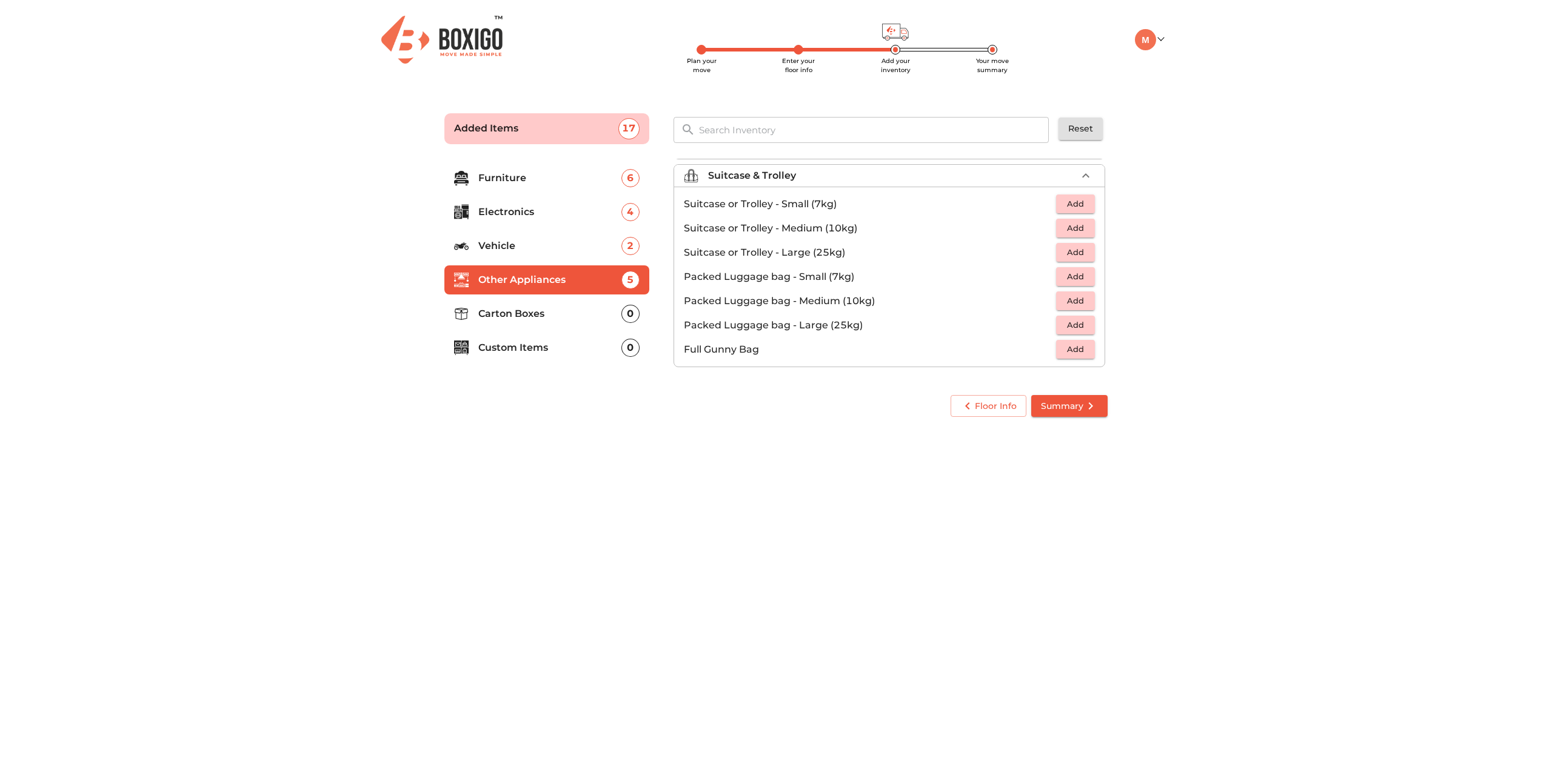
scroll to position [139, 0]
click at [1074, 207] on span "Add" at bounding box center [1075, 204] width 26 height 14
click at [1084, 231] on span "Add" at bounding box center [1075, 228] width 26 height 14
click at [1082, 251] on span "Add" at bounding box center [1075, 252] width 26 height 14
click at [546, 308] on p "Carton Boxes" at bounding box center [550, 314] width 143 height 15
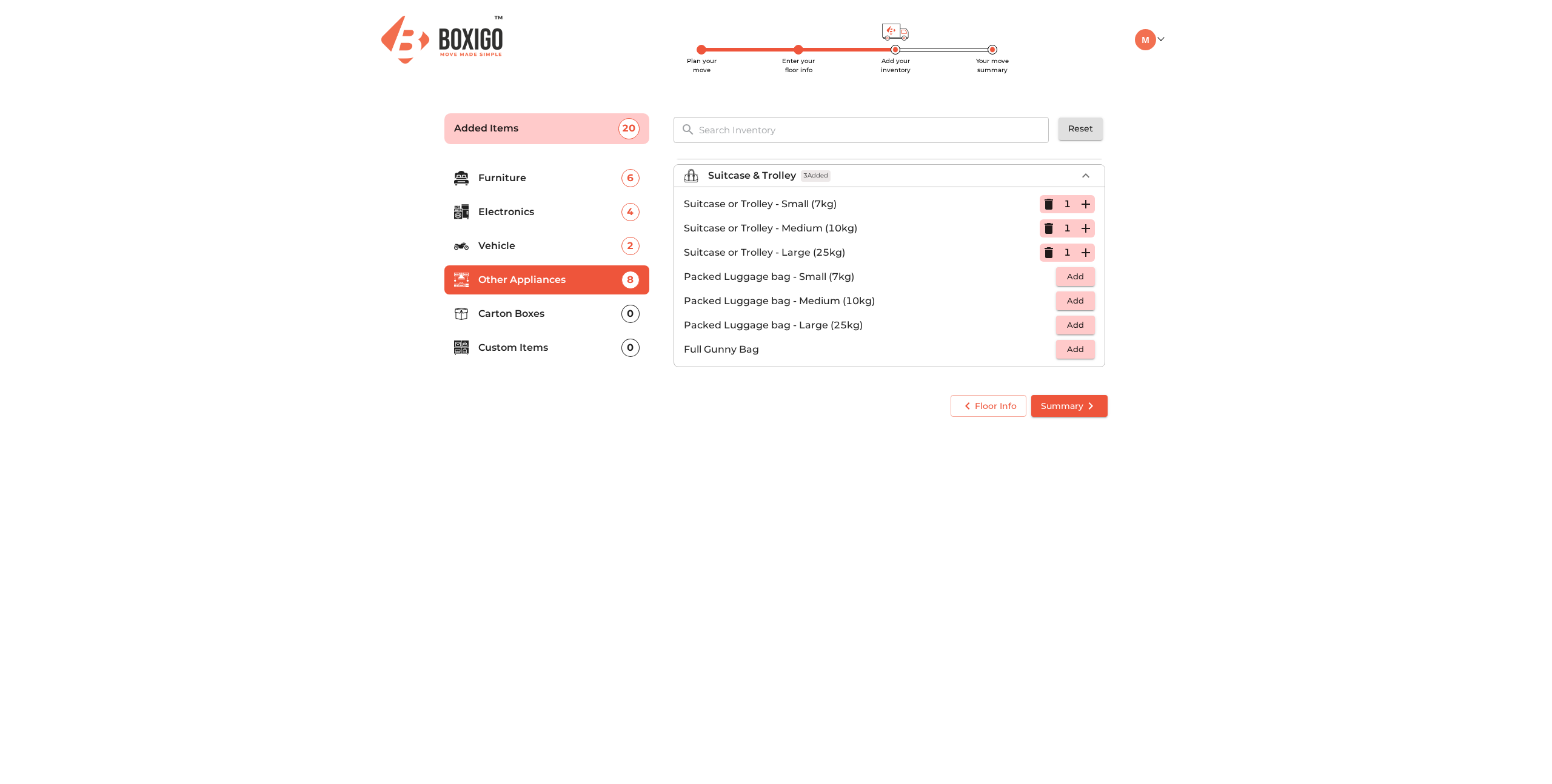
scroll to position [0, 0]
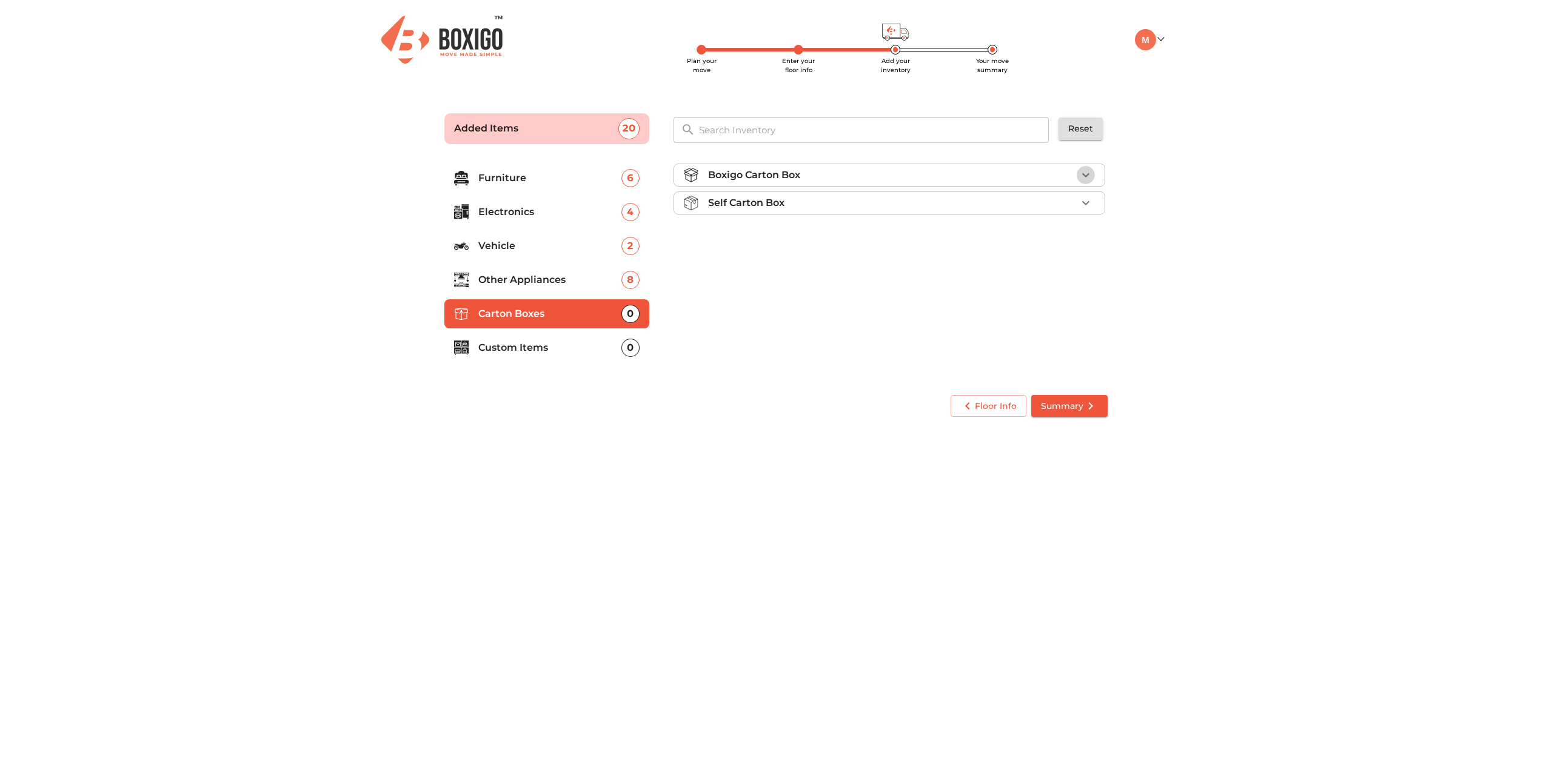
click at [1080, 168] on icon "button" at bounding box center [1086, 175] width 15 height 15
click at [1074, 240] on div "Self Carton Box" at bounding box center [892, 237] width 369 height 15
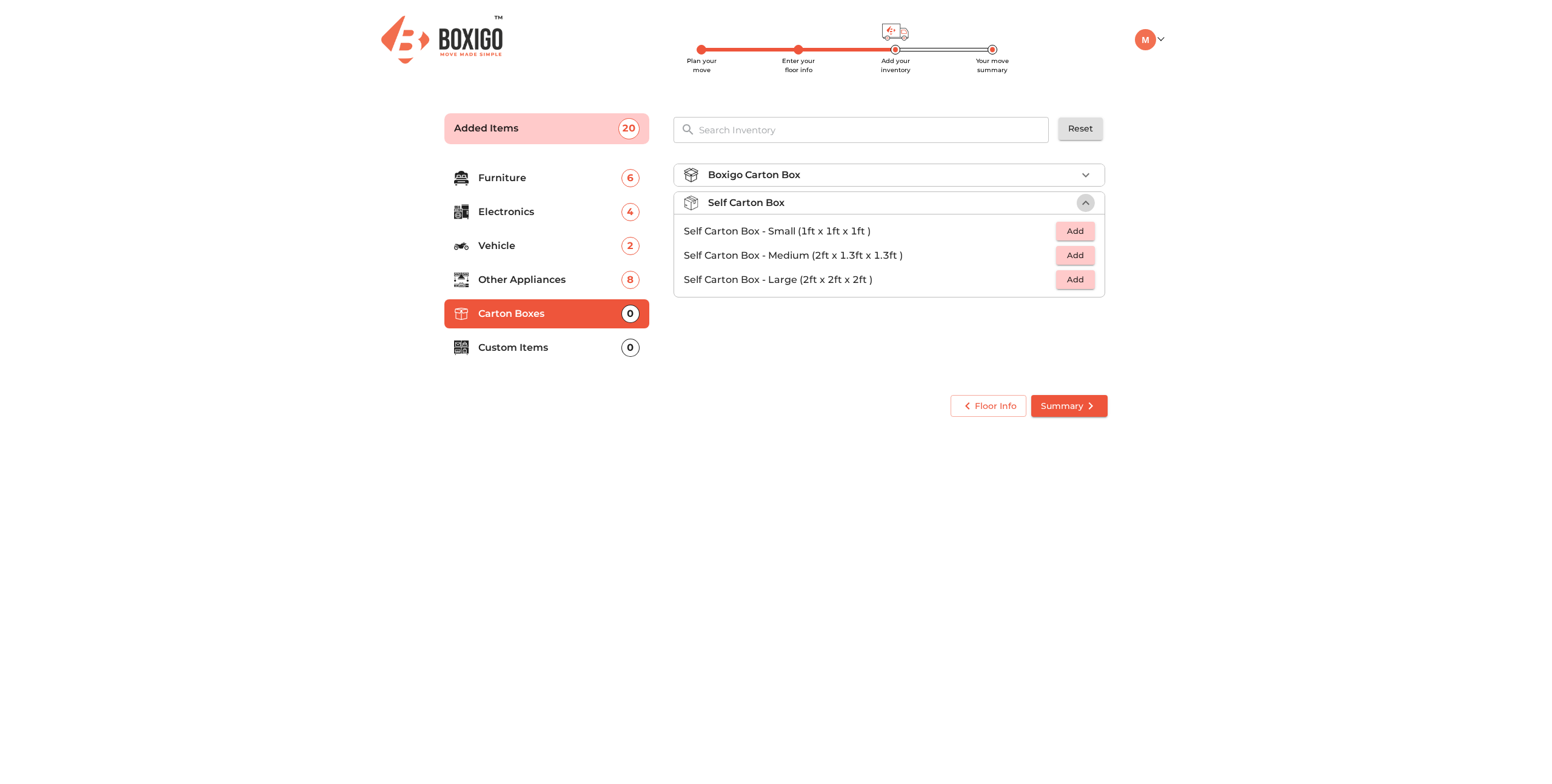
click at [1091, 206] on icon "button" at bounding box center [1086, 203] width 15 height 15
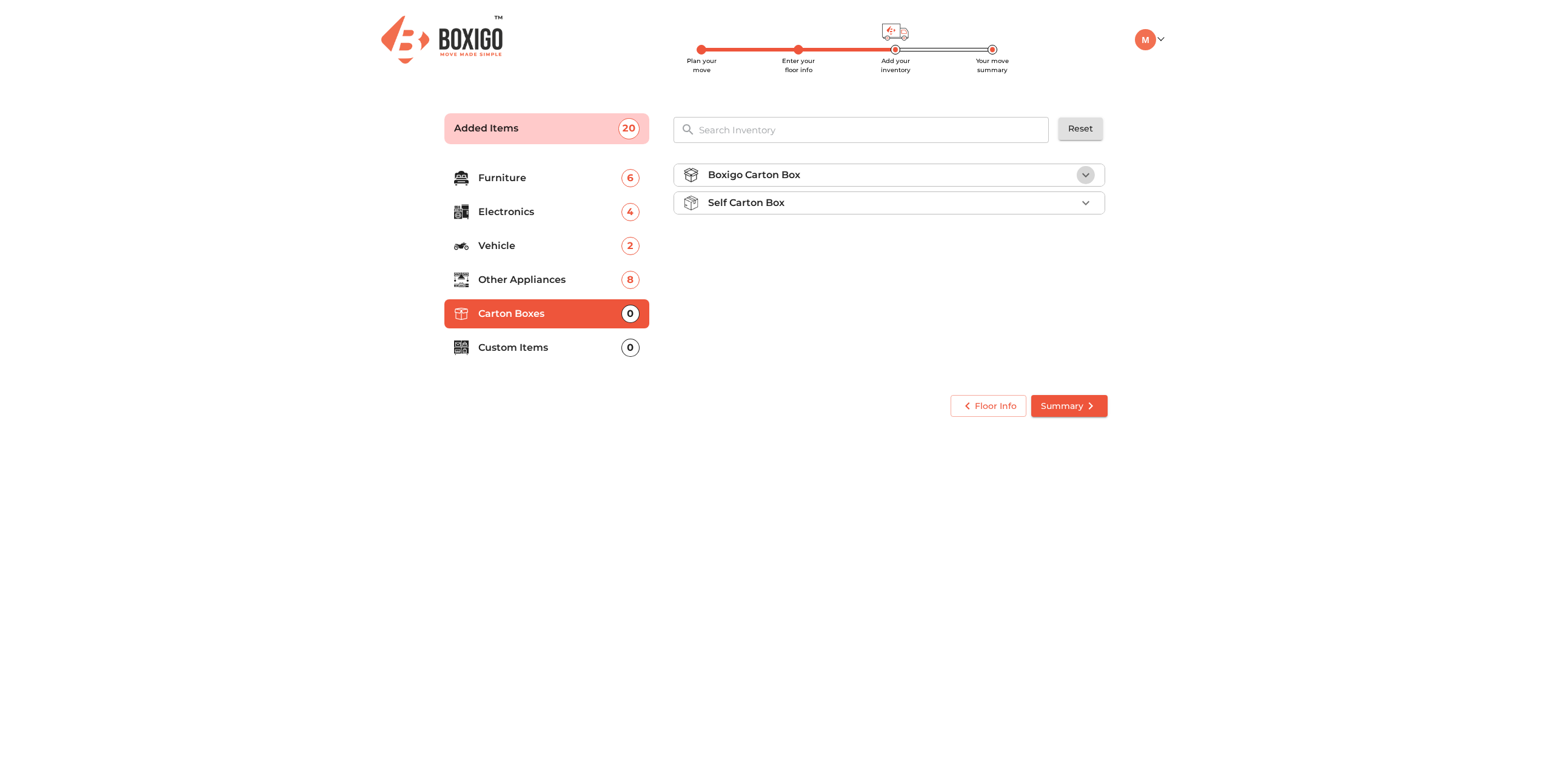
click at [1087, 178] on icon "button" at bounding box center [1086, 175] width 15 height 15
click at [1088, 235] on icon "button" at bounding box center [1086, 237] width 7 height 4
click at [1084, 251] on span "Add" at bounding box center [1075, 256] width 26 height 14
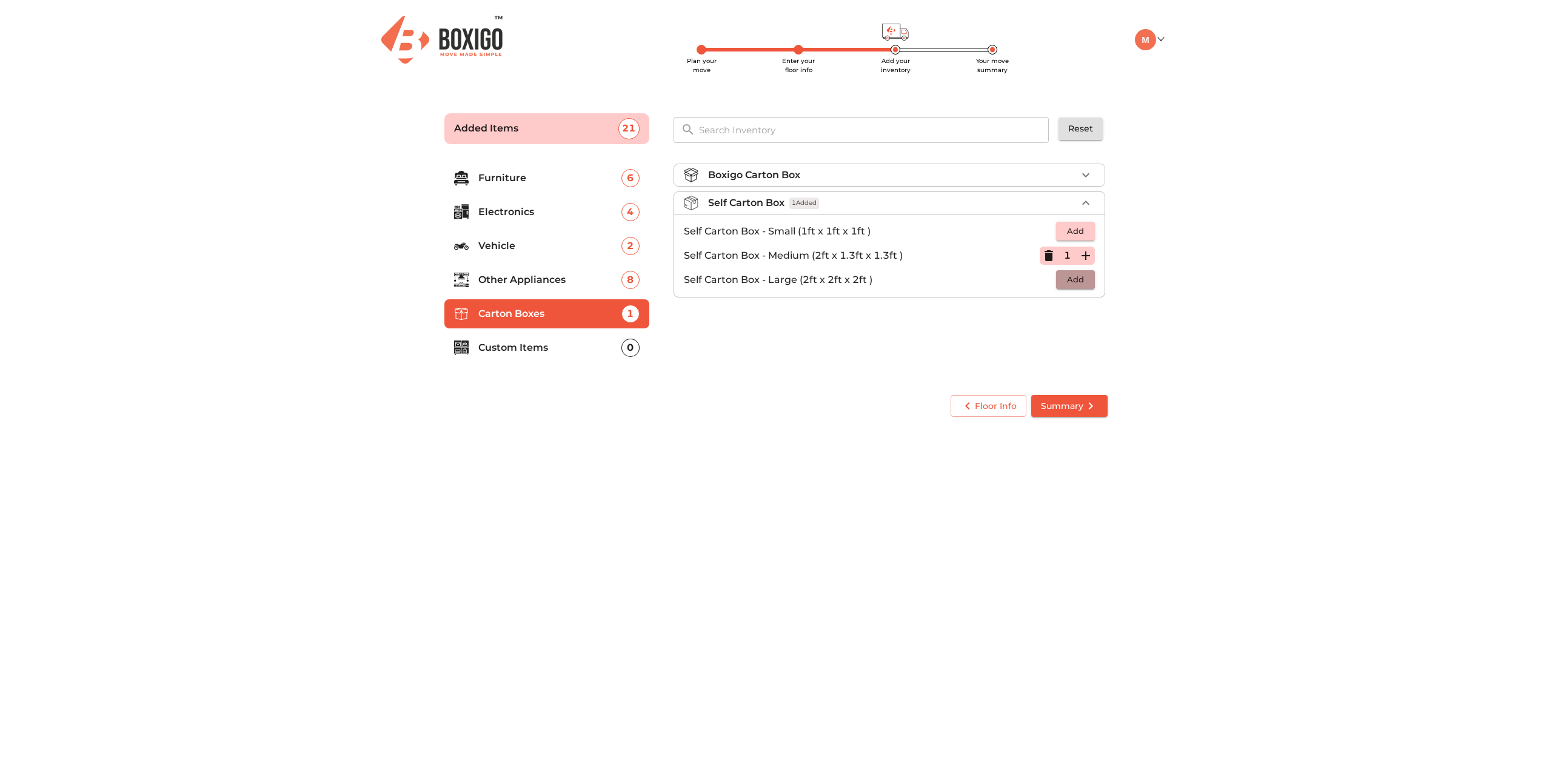
click at [1091, 274] on button "Add" at bounding box center [1075, 279] width 39 height 19
click at [1089, 256] on icon "button" at bounding box center [1086, 256] width 15 height 15
click at [1089, 278] on icon "button" at bounding box center [1086, 280] width 15 height 15
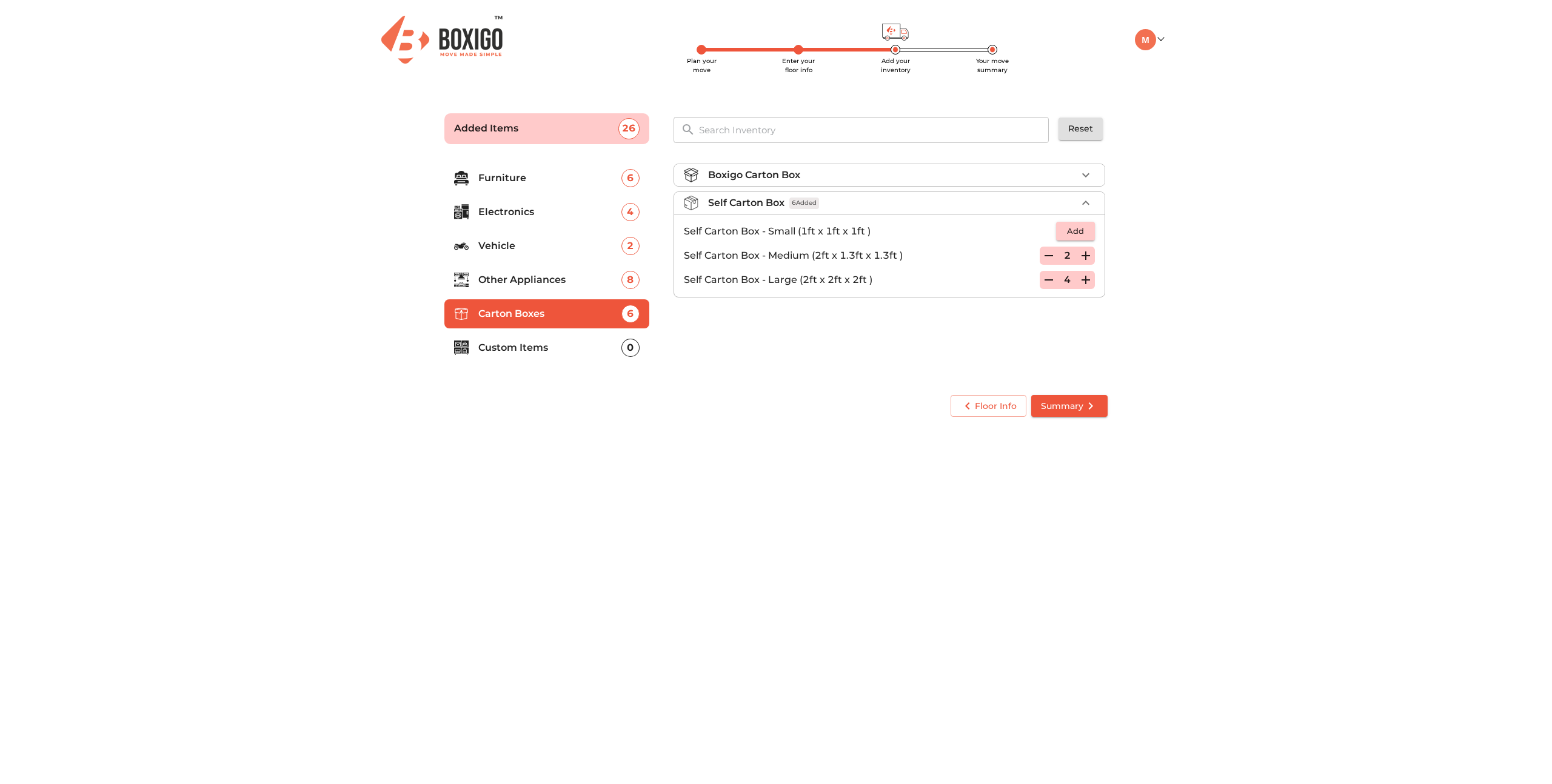
click at [1089, 278] on icon "button" at bounding box center [1086, 280] width 15 height 15
click at [1052, 256] on icon "button" at bounding box center [1048, 256] width 15 height 15
click at [1052, 256] on icon "button" at bounding box center [1049, 256] width 8 height 11
click at [631, 345] on div "0" at bounding box center [631, 348] width 18 height 18
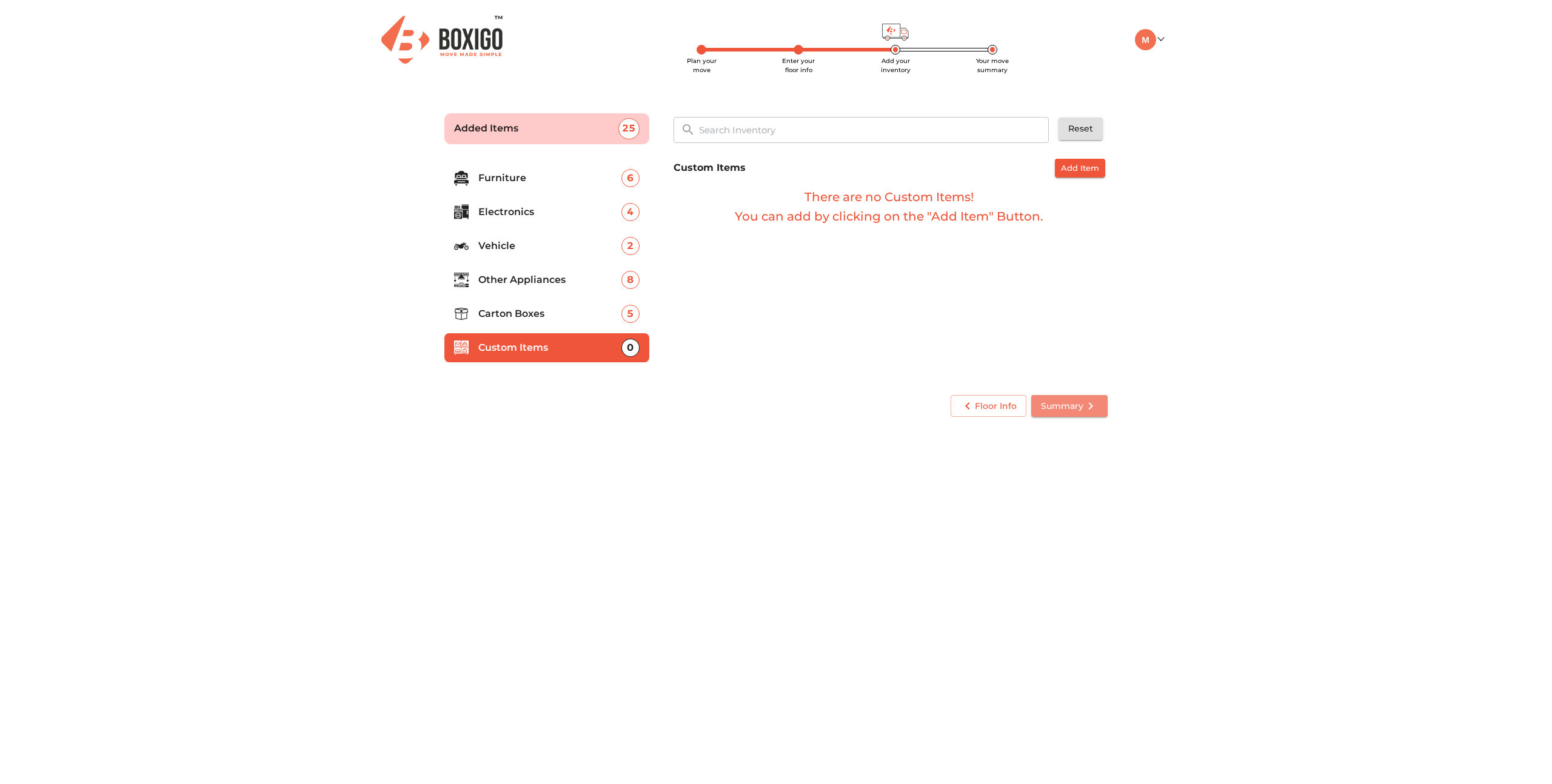
click at [1057, 409] on span "Summary" at bounding box center [1069, 406] width 57 height 15
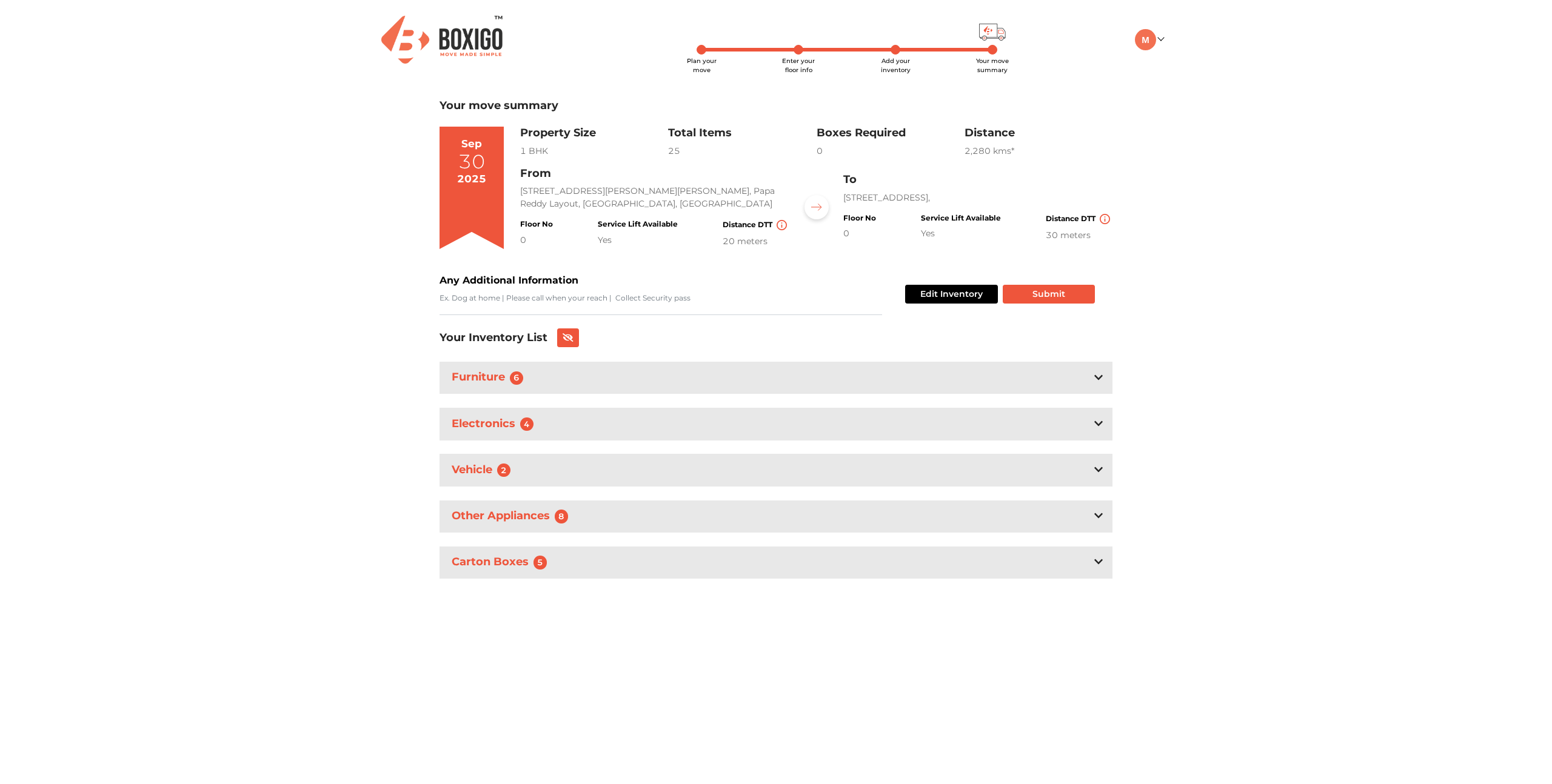
click at [523, 240] on div "0" at bounding box center [536, 240] width 33 height 12
click at [1039, 295] on button "Submit" at bounding box center [1048, 294] width 92 height 19
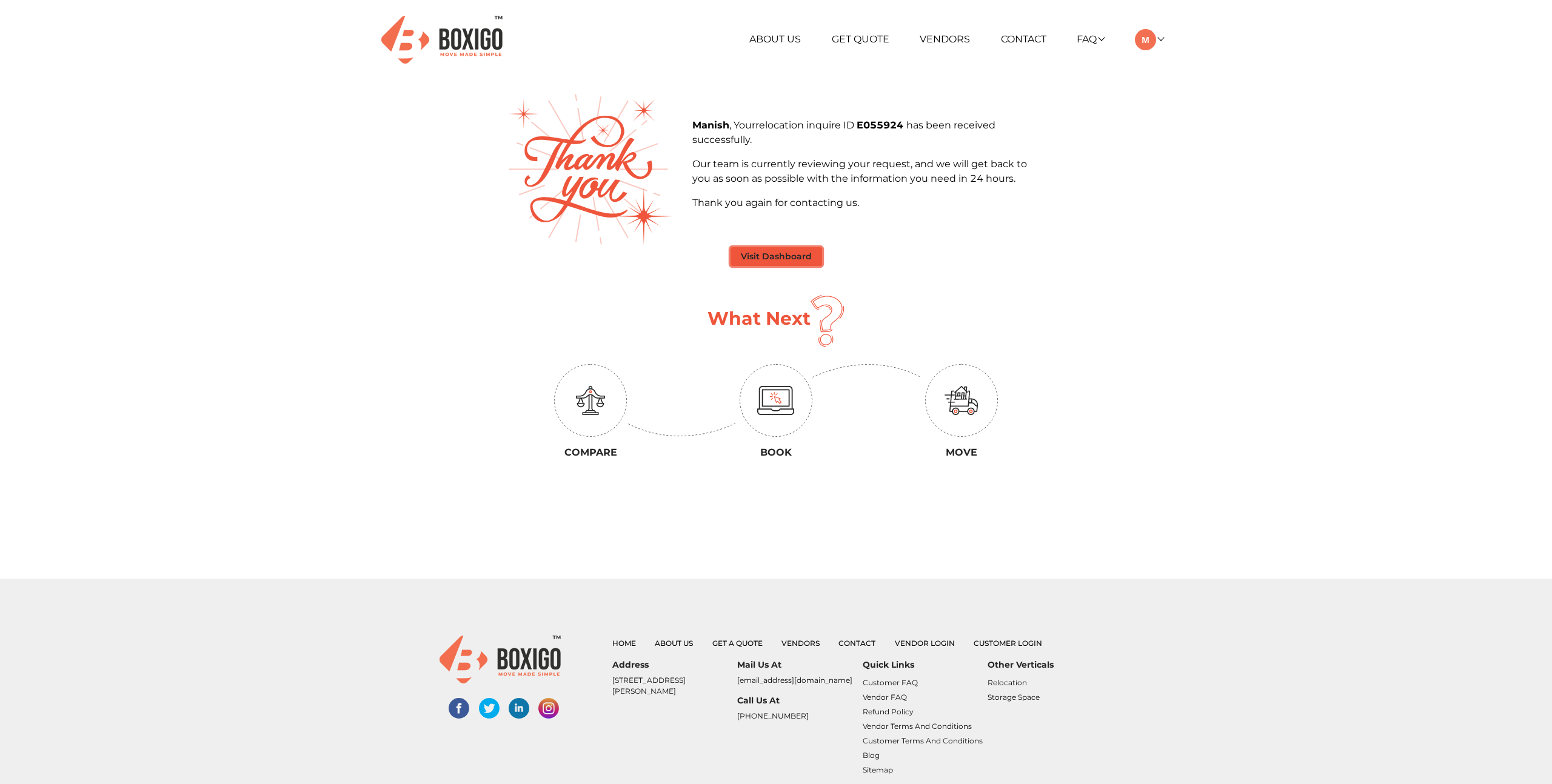
click at [770, 258] on button "Visit Dashboard" at bounding box center [777, 256] width 92 height 19
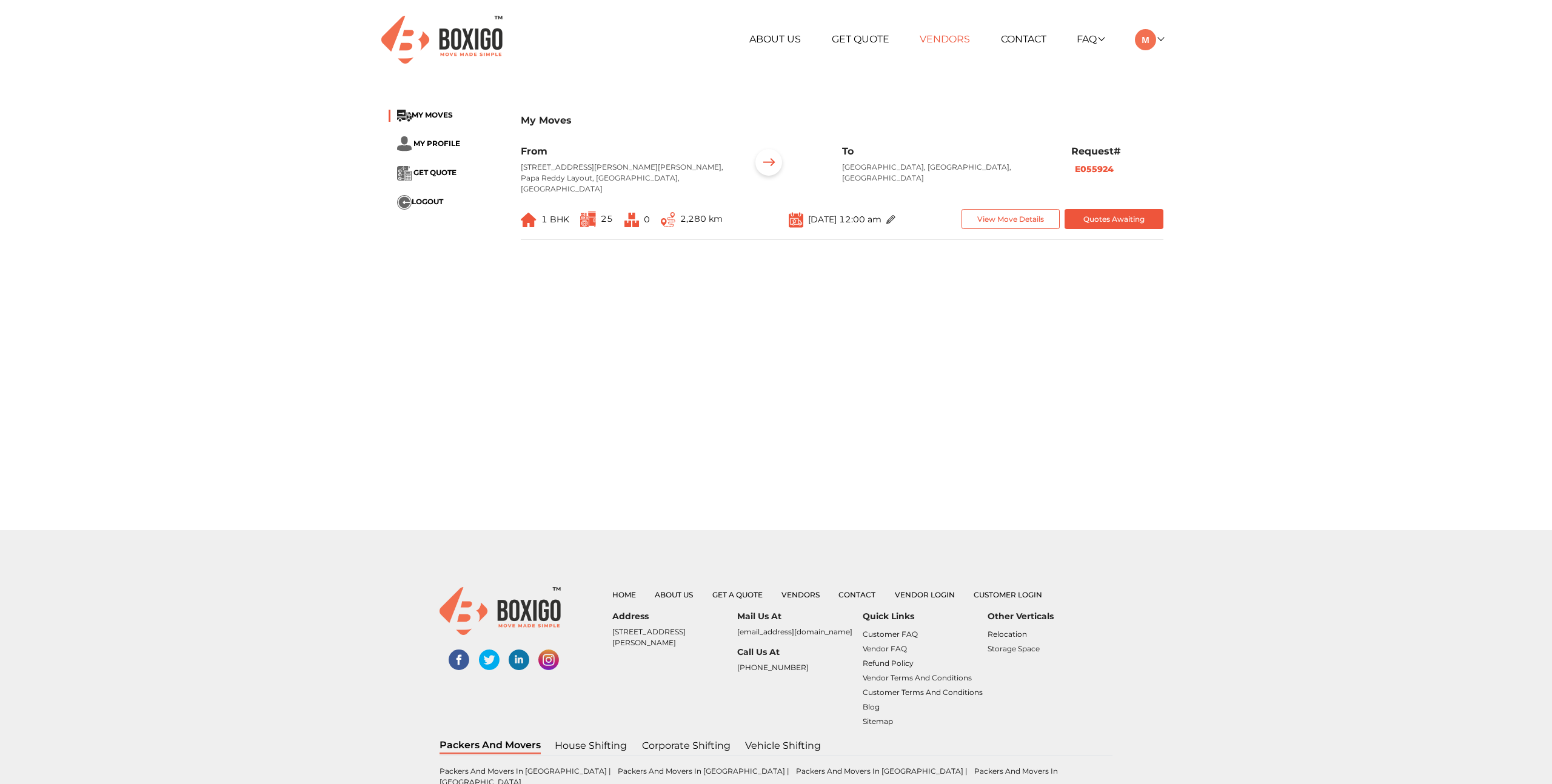
click at [941, 37] on link "Vendors" at bounding box center [945, 39] width 50 height 12
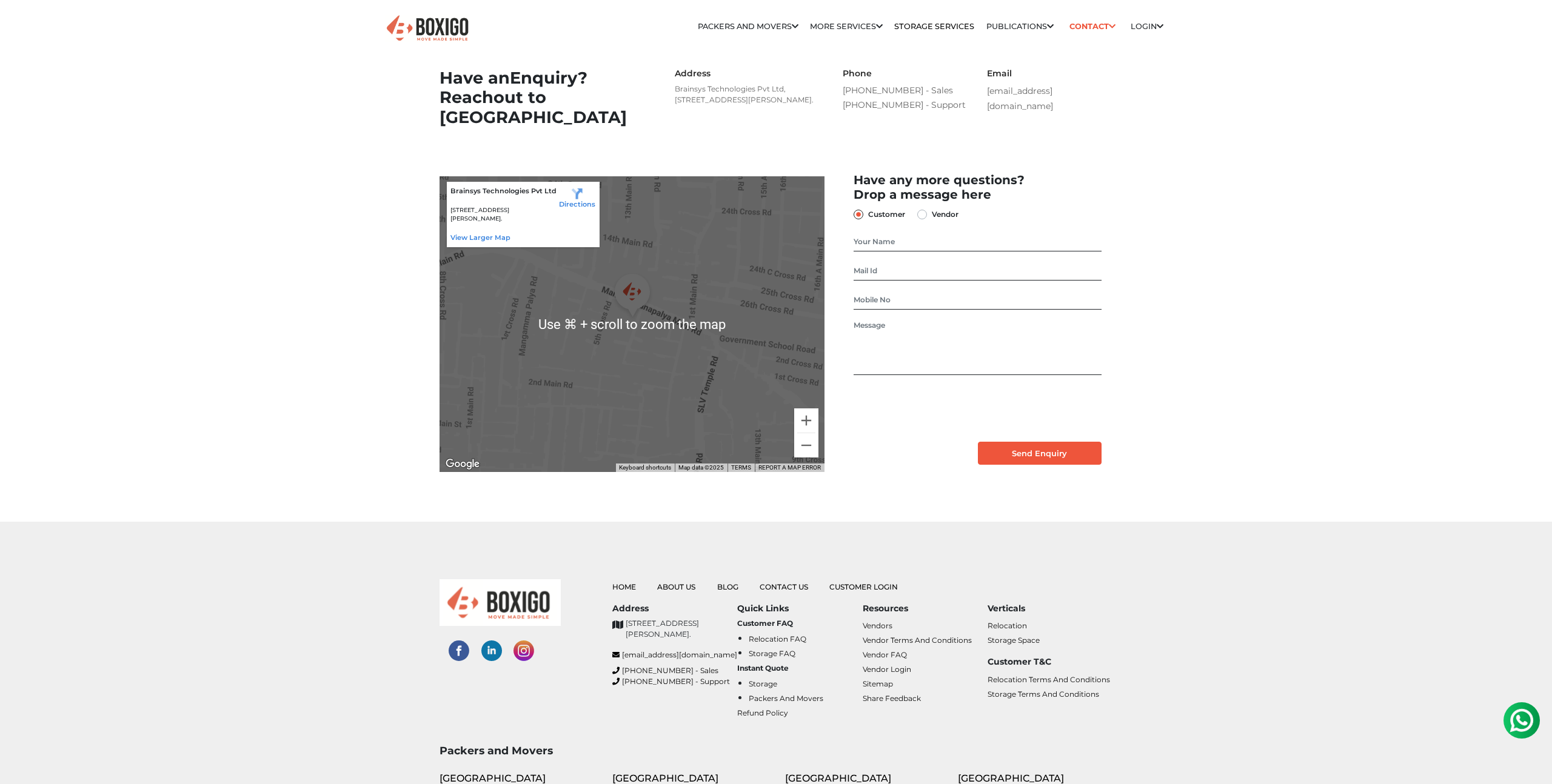
click at [636, 340] on div at bounding box center [632, 324] width 385 height 296
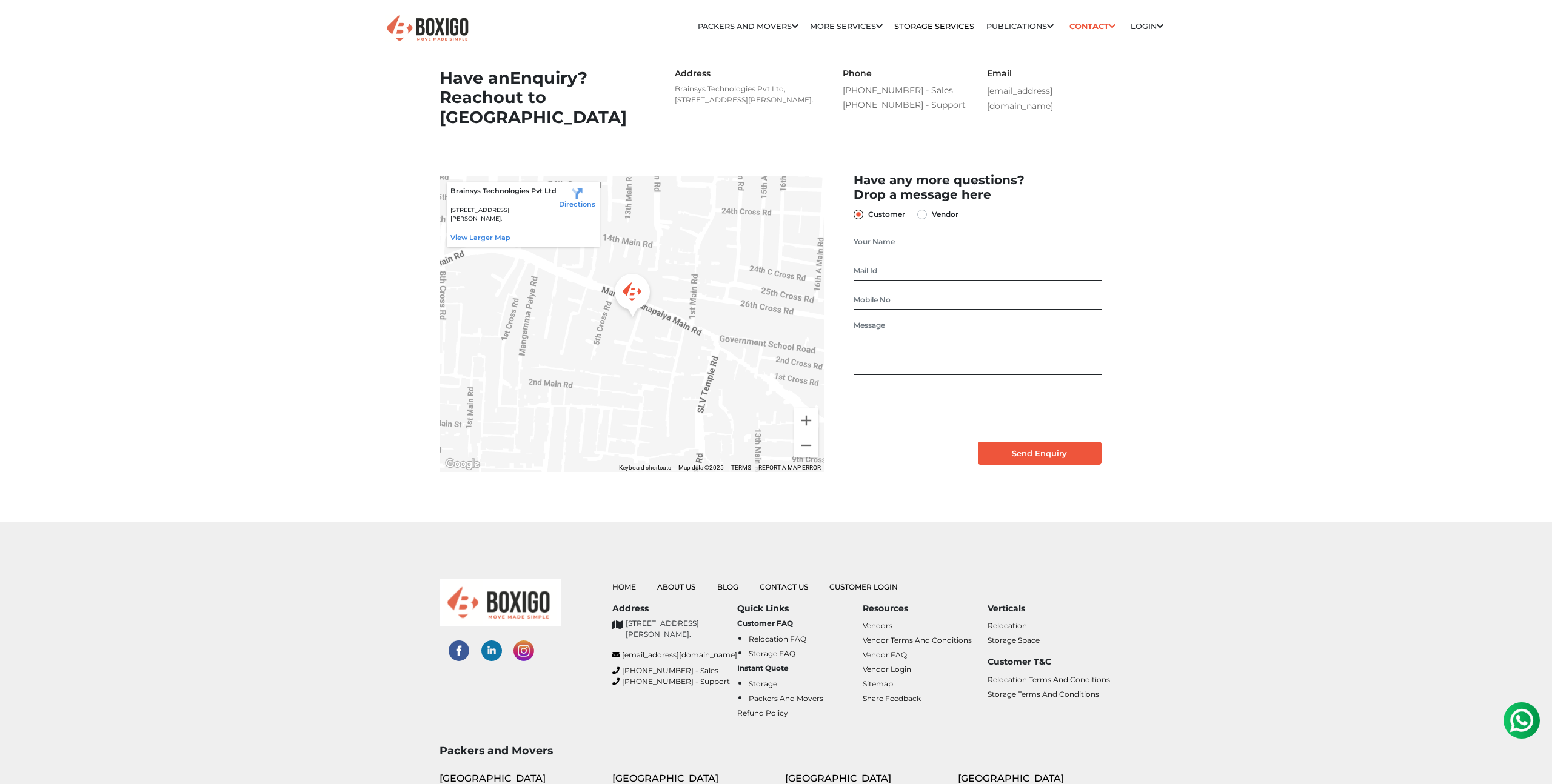
click at [635, 324] on img "Boxigo" at bounding box center [632, 297] width 46 height 54
click at [804, 433] on button "Zoom in" at bounding box center [806, 420] width 24 height 24
